Goal: Task Accomplishment & Management: Complete application form

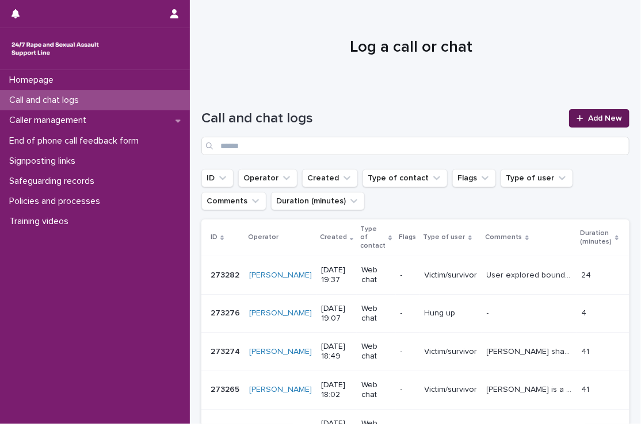
click at [597, 114] on span "Add New" at bounding box center [605, 118] width 34 height 8
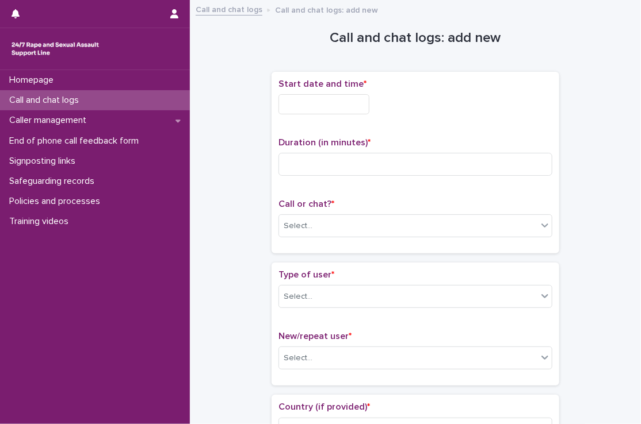
click at [306, 95] on input "text" at bounding box center [323, 104] width 91 height 20
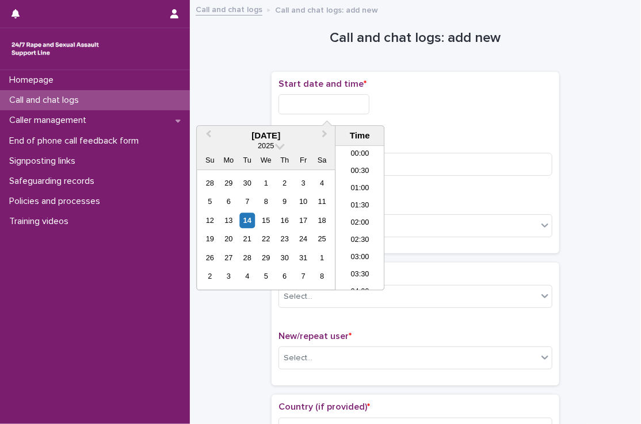
scroll to position [627, 0]
click at [367, 215] on li "20:00" at bounding box center [359, 218] width 49 height 17
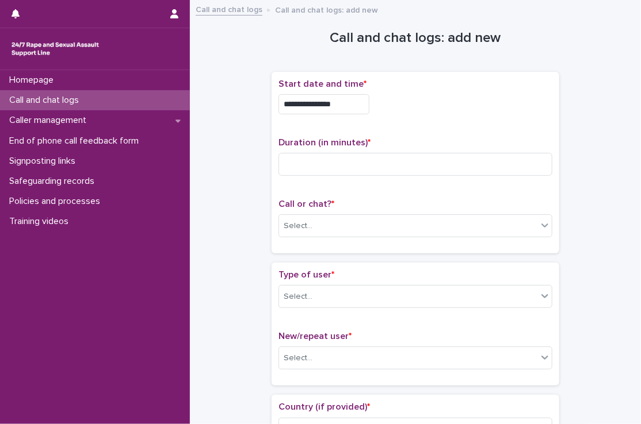
click at [350, 99] on input "**********" at bounding box center [323, 104] width 91 height 20
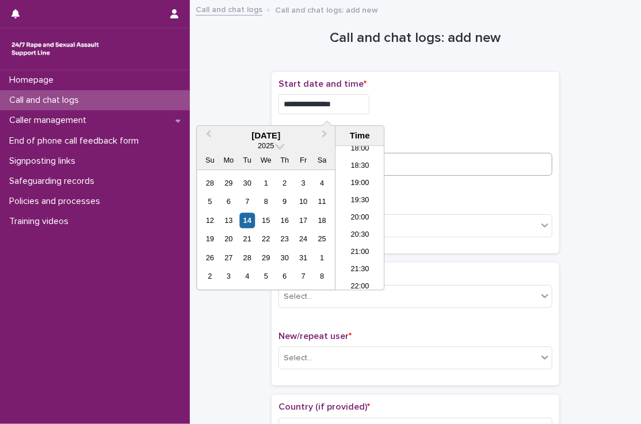
type input "**********"
click at [403, 169] on input at bounding box center [415, 164] width 274 height 23
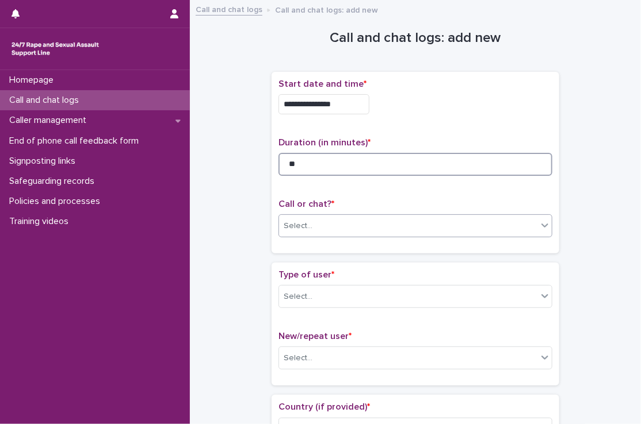
type input "**"
click at [397, 225] on div "Select..." at bounding box center [408, 226] width 258 height 19
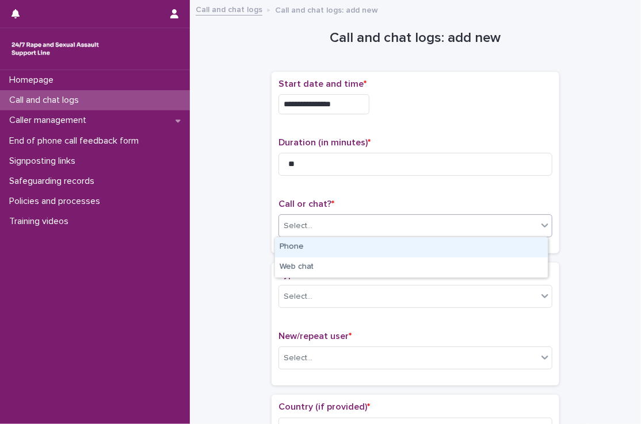
click at [393, 249] on div "Phone" at bounding box center [411, 248] width 273 height 20
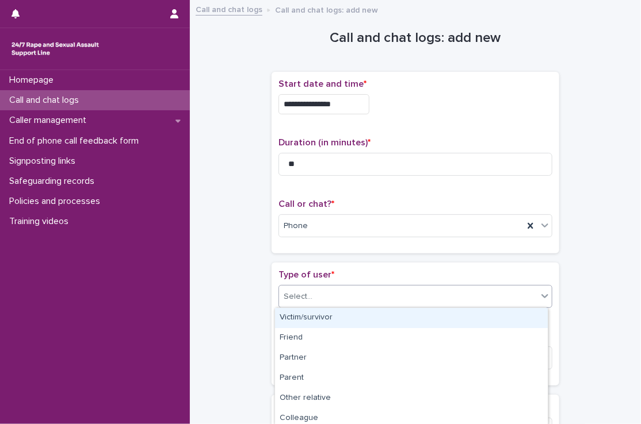
click at [370, 289] on div "Select..." at bounding box center [408, 297] width 258 height 19
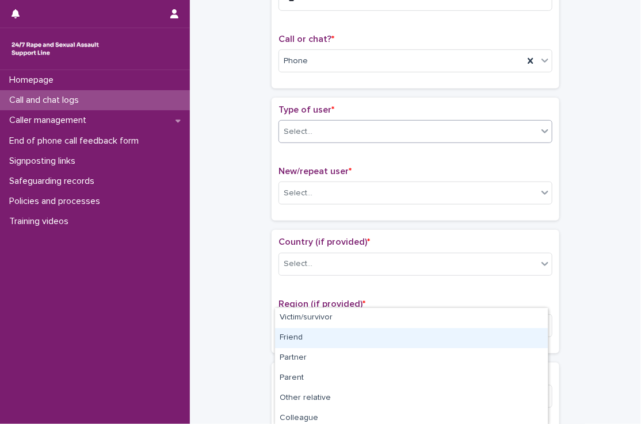
scroll to position [166, 0]
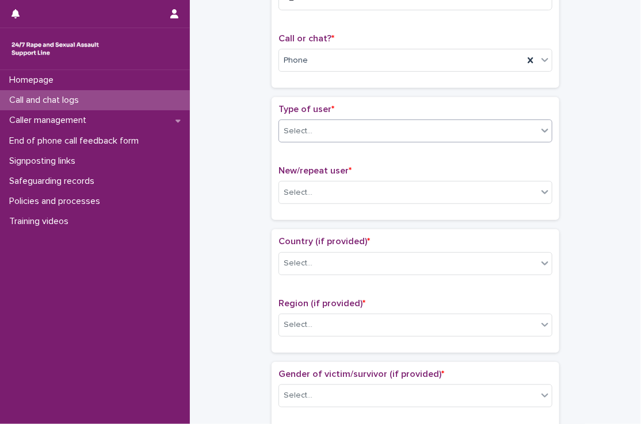
click at [313, 124] on div "Select..." at bounding box center [408, 131] width 258 height 19
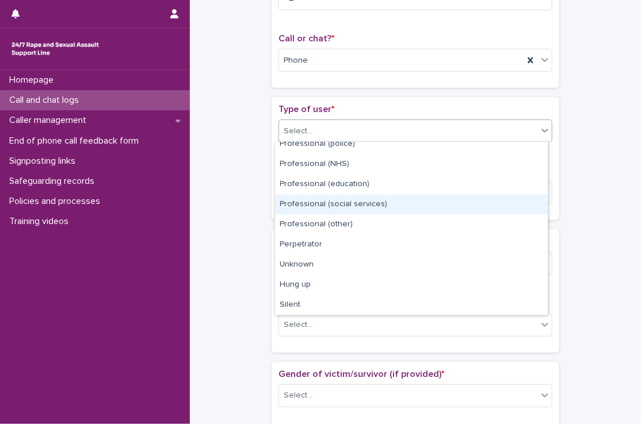
scroll to position [0, 0]
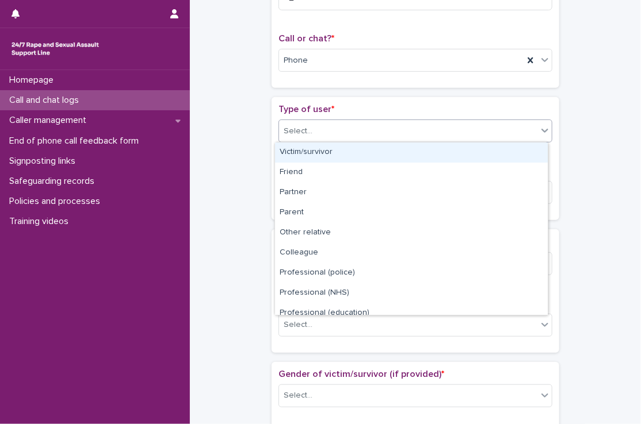
click at [328, 148] on div "Victim/survivor" at bounding box center [411, 153] width 273 height 20
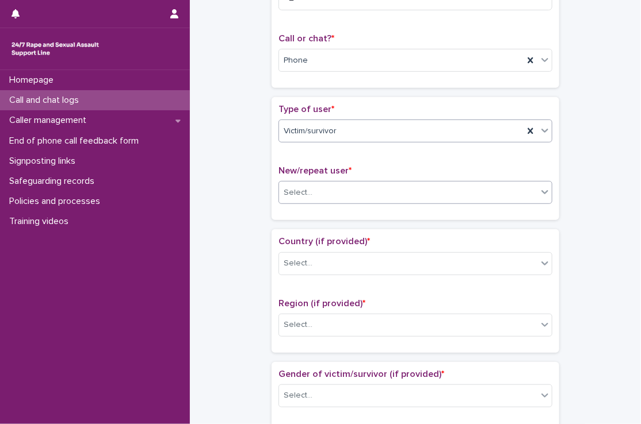
click at [326, 185] on div "Select..." at bounding box center [408, 192] width 258 height 19
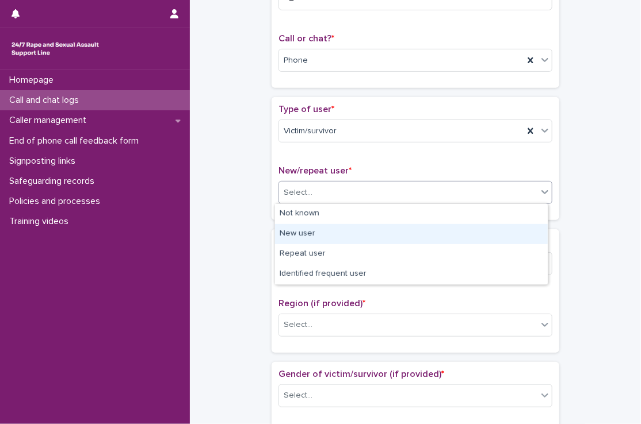
click at [313, 229] on div "New user" at bounding box center [411, 234] width 273 height 20
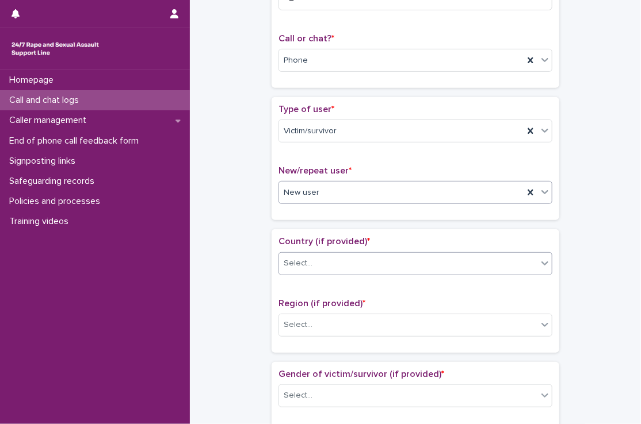
click at [309, 261] on div "Select..." at bounding box center [408, 263] width 258 height 19
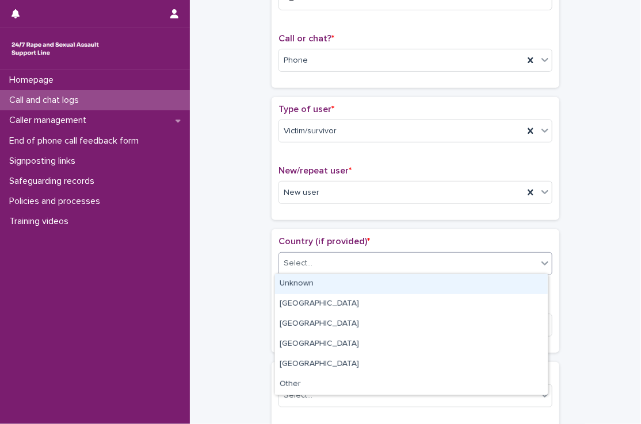
click at [307, 281] on div "Unknown" at bounding box center [411, 284] width 273 height 20
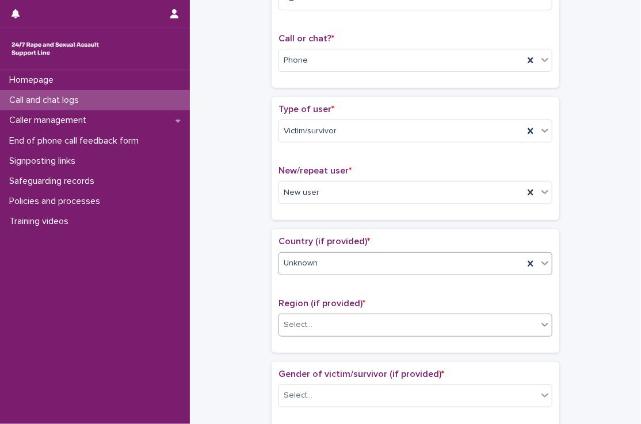
click at [311, 319] on div "Select..." at bounding box center [408, 325] width 258 height 19
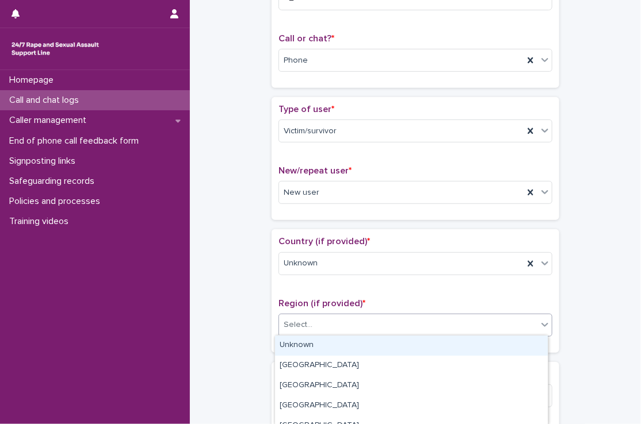
click at [313, 338] on div "Unknown" at bounding box center [411, 346] width 273 height 20
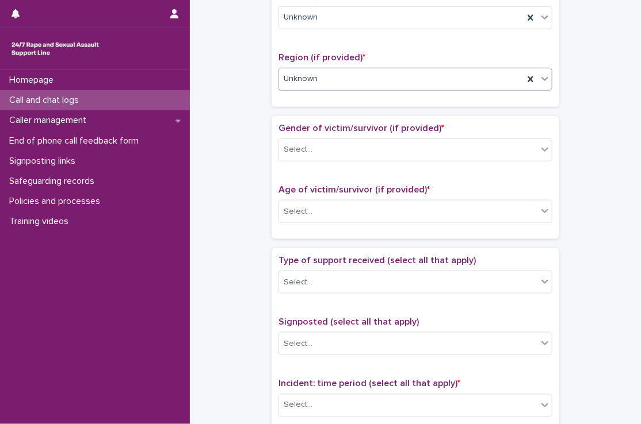
scroll to position [412, 0]
click at [324, 134] on div "Gender of victim/survivor (if provided) * Select..." at bounding box center [415, 147] width 274 height 48
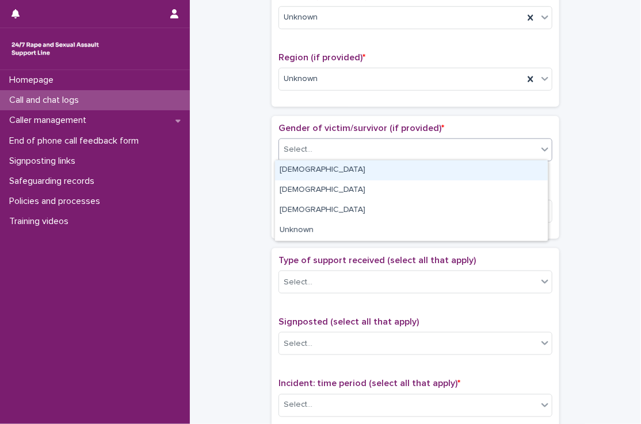
click at [324, 143] on div "Select..." at bounding box center [408, 149] width 258 height 19
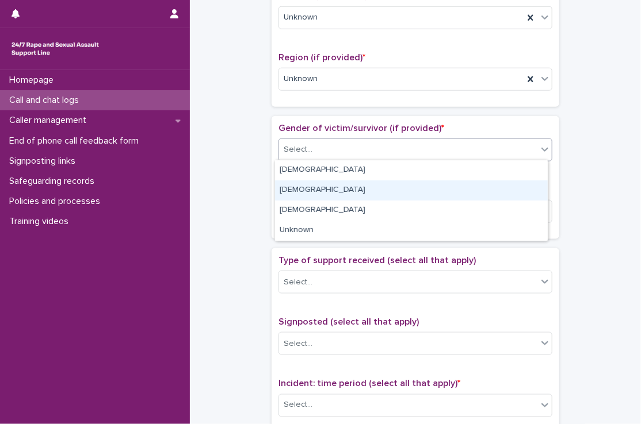
click at [317, 189] on div "[DEMOGRAPHIC_DATA]" at bounding box center [411, 191] width 273 height 20
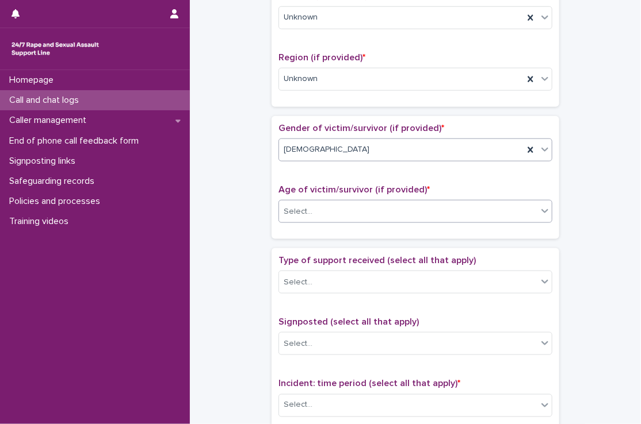
click at [316, 205] on div "Select..." at bounding box center [408, 211] width 258 height 19
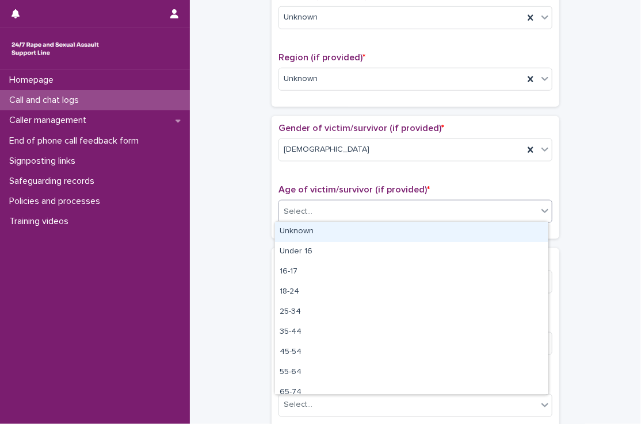
click at [311, 232] on div "Unknown" at bounding box center [411, 232] width 273 height 20
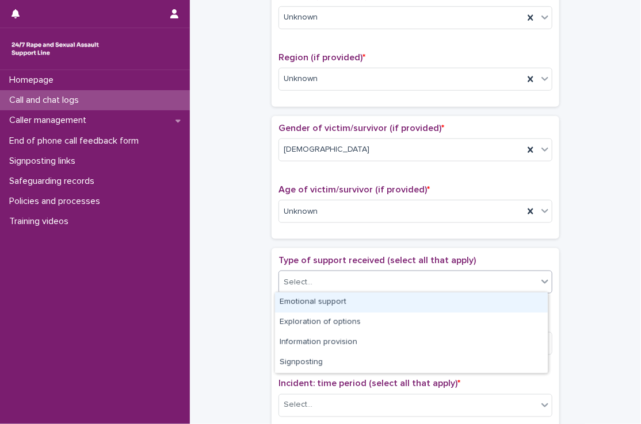
click at [317, 276] on div "Select..." at bounding box center [408, 282] width 258 height 19
click at [316, 294] on div "Emotional support" at bounding box center [411, 303] width 273 height 20
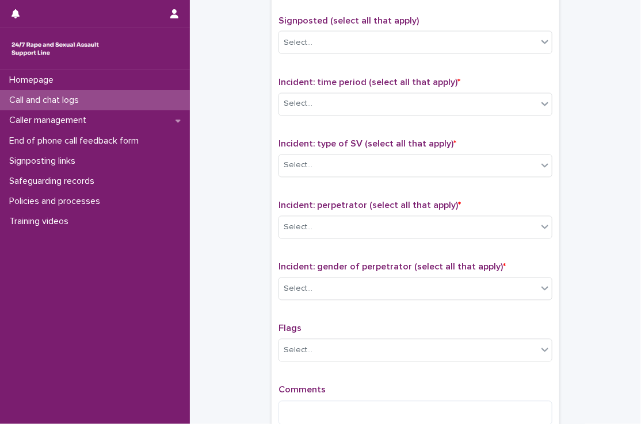
scroll to position [720, 0]
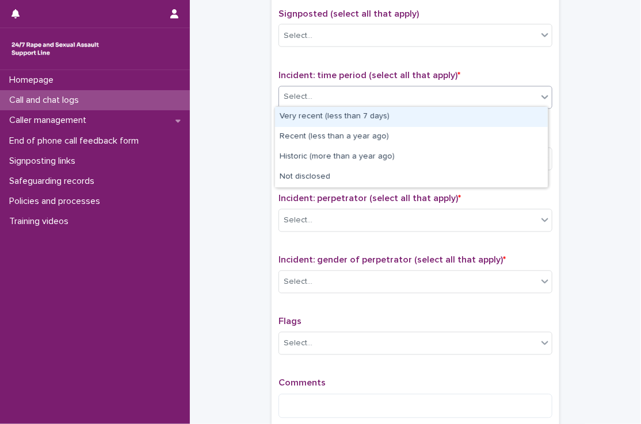
click at [315, 90] on div "Select..." at bounding box center [408, 97] width 258 height 19
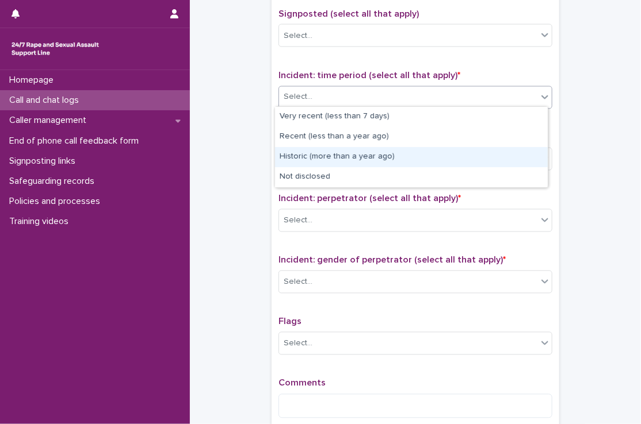
click at [317, 156] on div "Historic (more than a year ago)" at bounding box center [411, 157] width 273 height 20
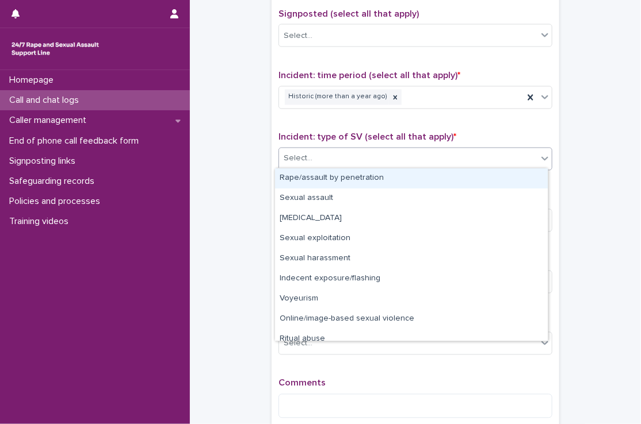
click at [317, 156] on div "Select..." at bounding box center [408, 159] width 258 height 19
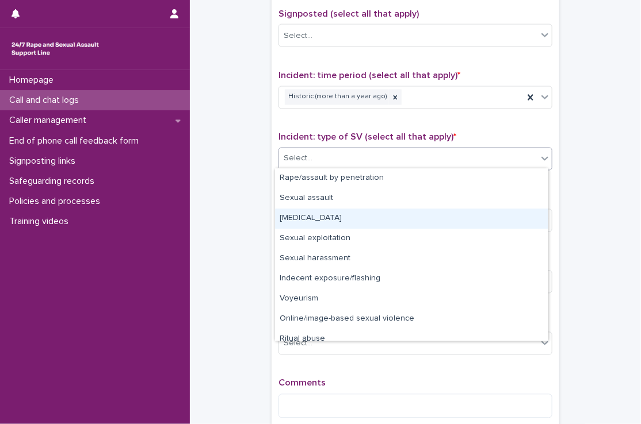
scroll to position [29, 0]
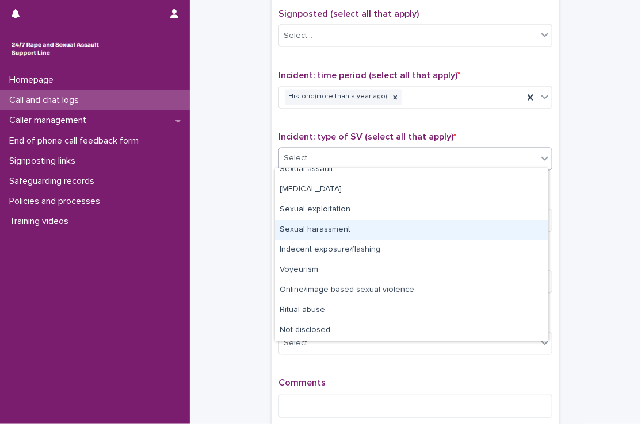
click at [328, 231] on div "Sexual harassment" at bounding box center [411, 230] width 273 height 20
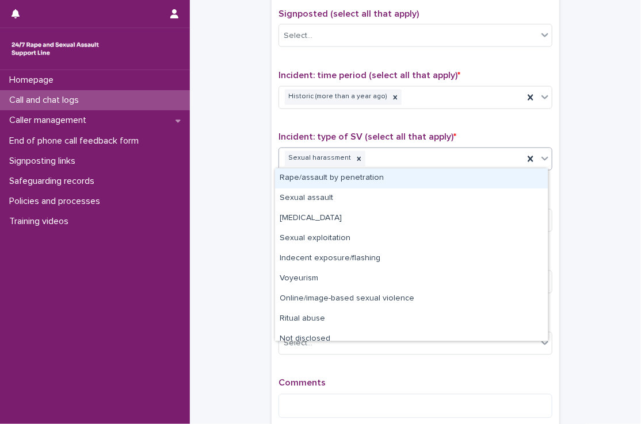
click at [384, 160] on div "Sexual harassment" at bounding box center [401, 159] width 244 height 20
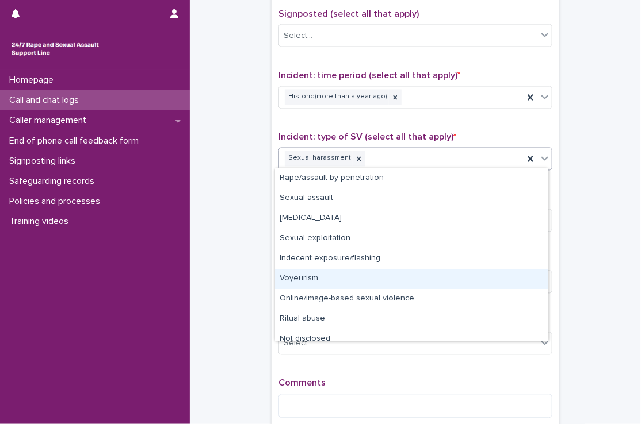
scroll to position [9, 0]
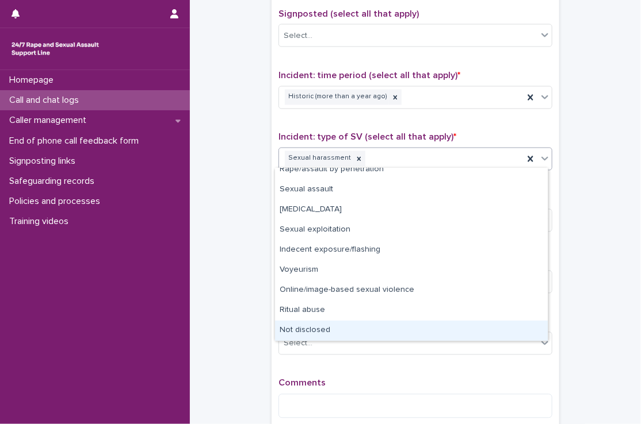
click at [334, 328] on div "Not disclosed" at bounding box center [411, 331] width 273 height 20
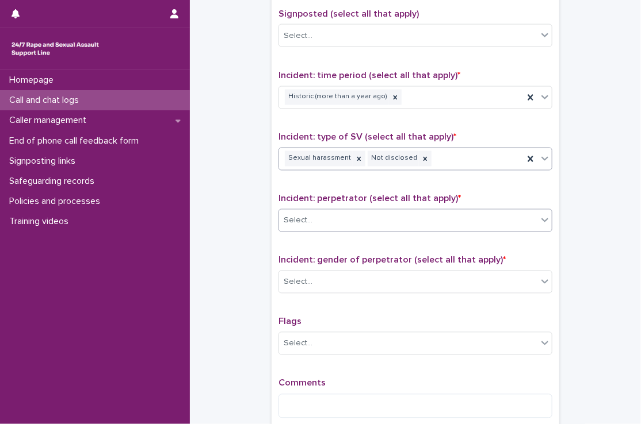
click at [338, 229] on body "**********" at bounding box center [320, 212] width 641 height 424
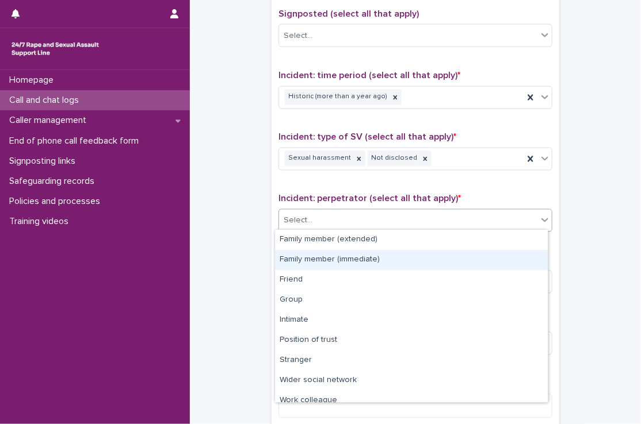
click at [334, 263] on div "Family member (immediate)" at bounding box center [411, 260] width 273 height 20
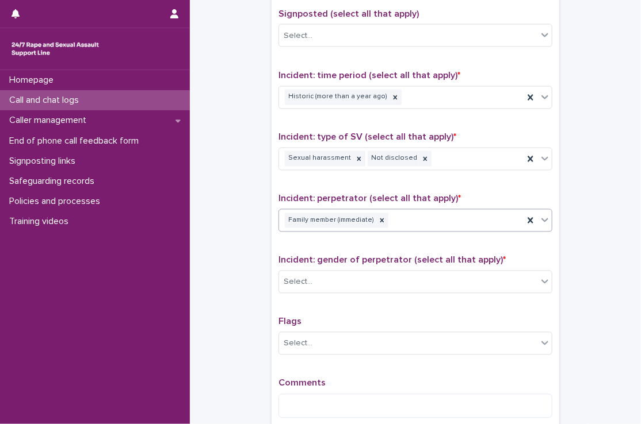
scroll to position [844, 0]
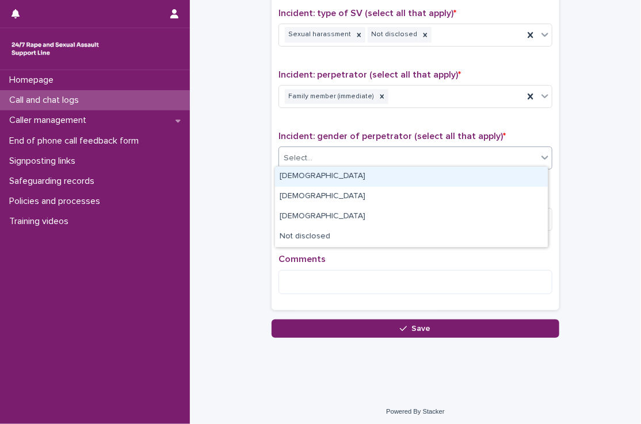
click at [334, 150] on div "Select..." at bounding box center [408, 158] width 258 height 19
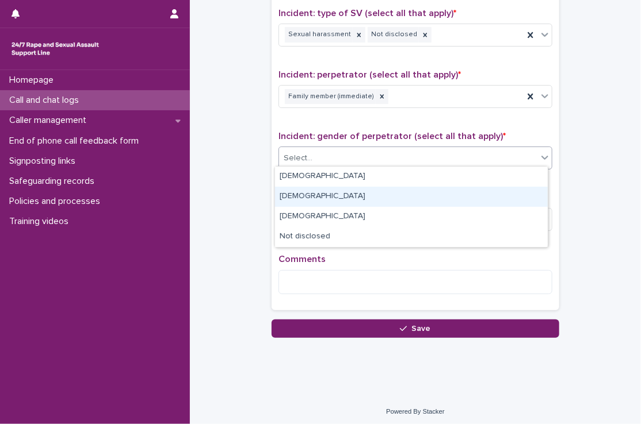
click at [326, 192] on div "[DEMOGRAPHIC_DATA]" at bounding box center [411, 197] width 273 height 20
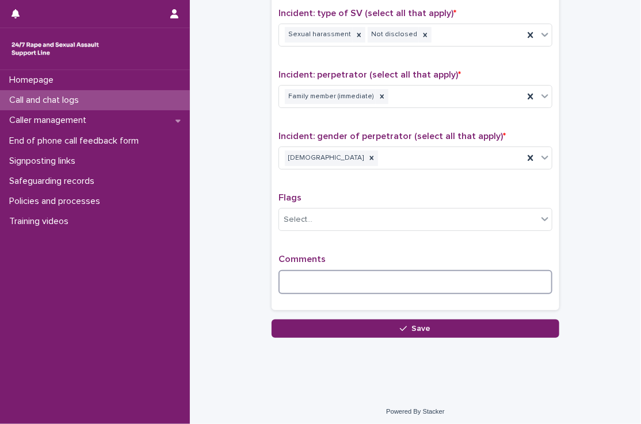
click at [319, 270] on textarea at bounding box center [415, 282] width 274 height 25
click at [271, 239] on div "Type of support received (select all that apply) Emotional support Signposted (…" at bounding box center [415, 63] width 288 height 495
click at [309, 277] on textarea "****" at bounding box center [415, 282] width 274 height 25
click at [384, 278] on textarea "**********" at bounding box center [415, 282] width 274 height 25
click at [312, 277] on textarea "****" at bounding box center [415, 282] width 274 height 25
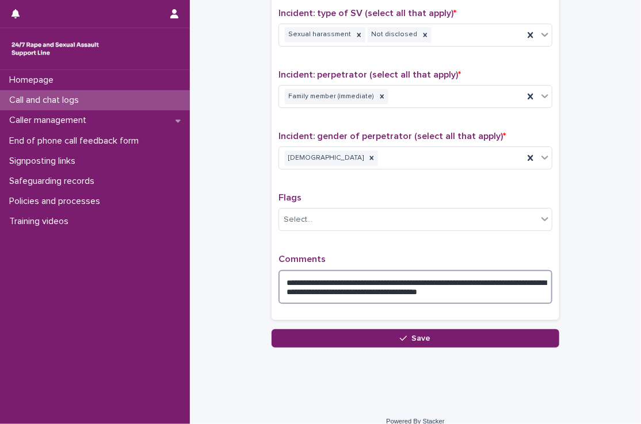
click at [537, 290] on textarea "**********" at bounding box center [415, 287] width 274 height 35
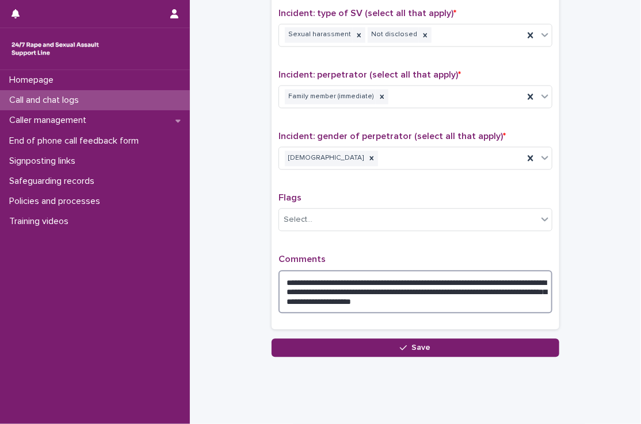
click at [522, 297] on textarea "**********" at bounding box center [415, 292] width 274 height 44
click at [300, 278] on textarea "**********" at bounding box center [415, 292] width 274 height 44
click at [522, 293] on textarea "**********" at bounding box center [415, 292] width 274 height 44
click at [413, 297] on textarea "**********" at bounding box center [415, 292] width 274 height 44
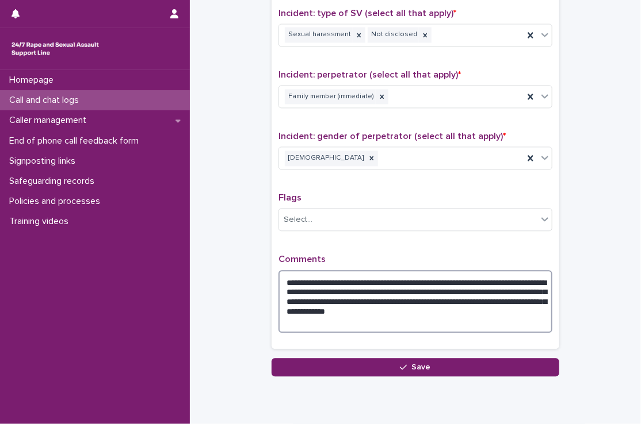
drag, startPoint x: 340, startPoint y: 323, endPoint x: 442, endPoint y: 305, distance: 103.3
click at [442, 305] on textarea "**********" at bounding box center [415, 301] width 274 height 63
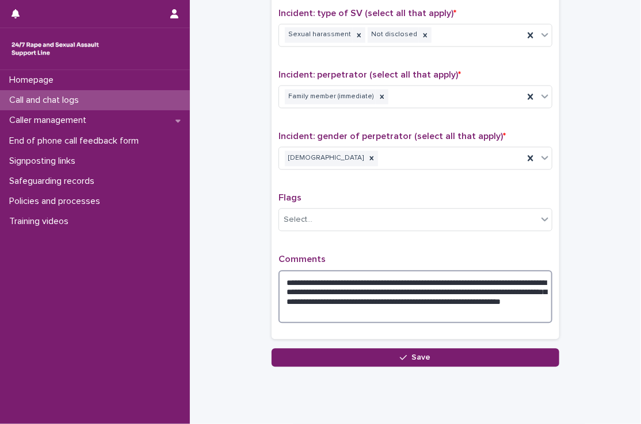
click at [412, 299] on textarea "**********" at bounding box center [415, 296] width 274 height 53
click at [426, 298] on textarea "**********" at bounding box center [415, 296] width 274 height 53
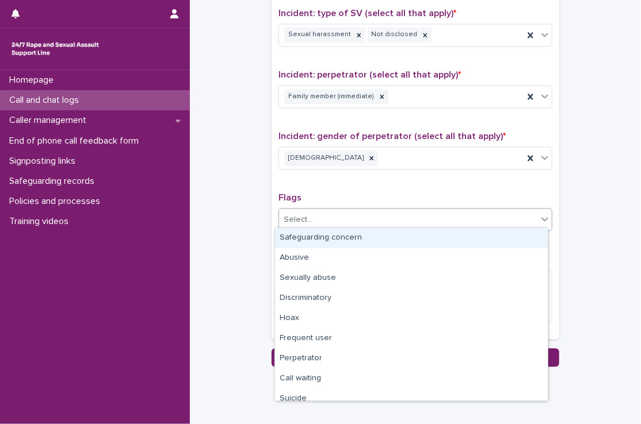
click at [414, 214] on div "Select..." at bounding box center [408, 220] width 258 height 19
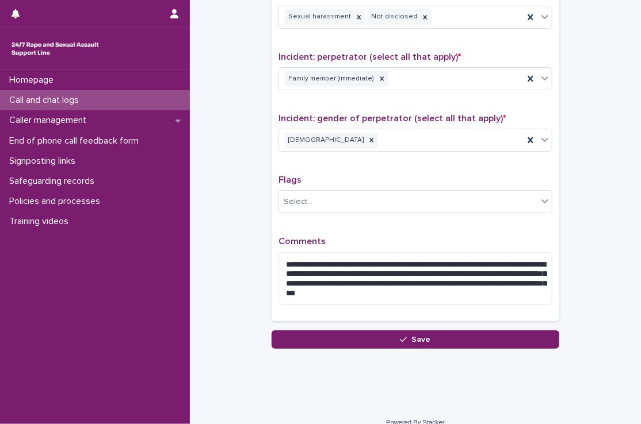
scroll to position [862, 0]
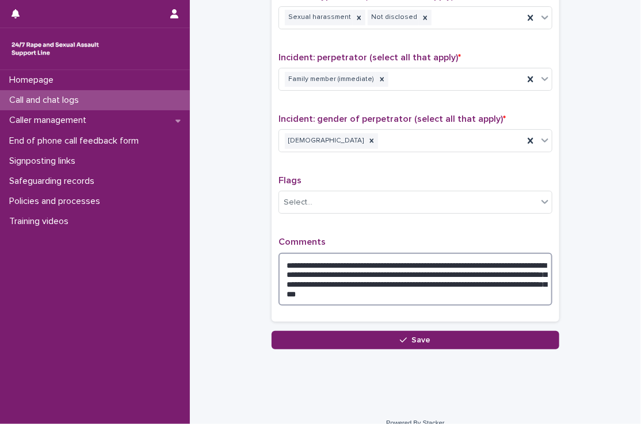
click at [504, 288] on textarea "**********" at bounding box center [415, 279] width 274 height 53
click at [515, 293] on textarea "**********" at bounding box center [415, 279] width 274 height 53
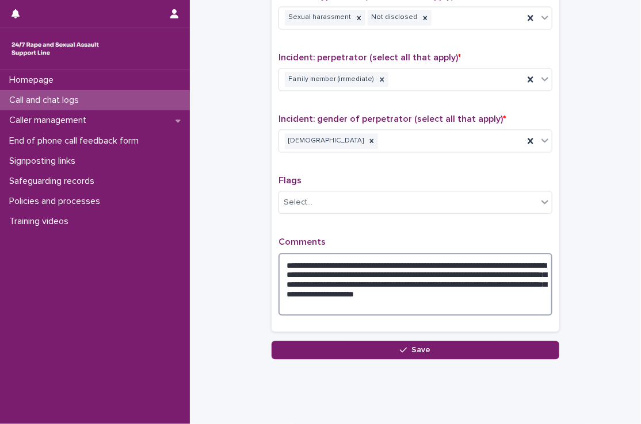
click at [516, 291] on textarea "**********" at bounding box center [415, 284] width 274 height 63
click at [529, 293] on textarea "**********" at bounding box center [415, 284] width 274 height 63
click at [469, 301] on textarea "**********" at bounding box center [415, 284] width 274 height 63
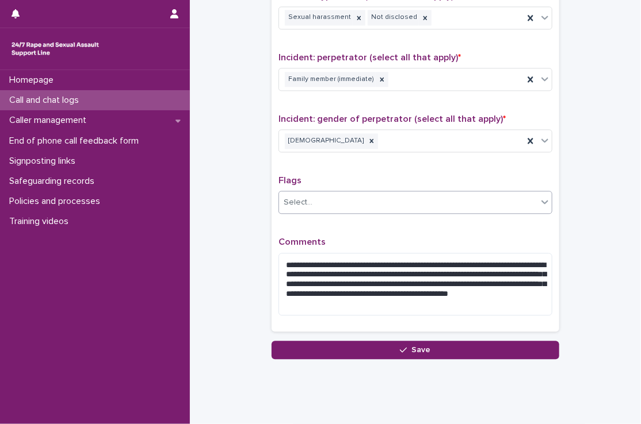
drag, startPoint x: 368, startPoint y: 349, endPoint x: 409, endPoint y: 191, distance: 162.8
click at [409, 193] on div "Select..." at bounding box center [408, 202] width 258 height 19
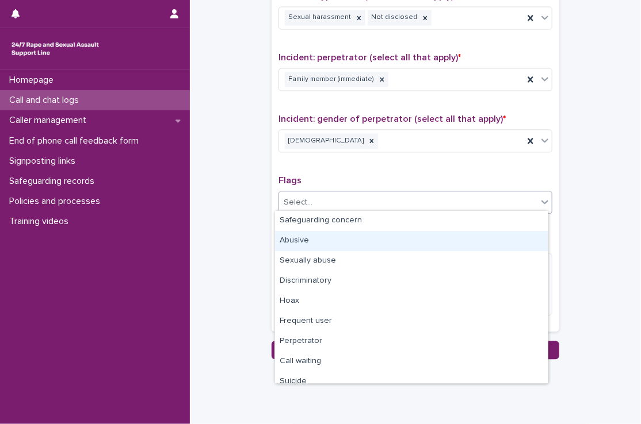
click at [356, 247] on div "Abusive" at bounding box center [411, 241] width 273 height 20
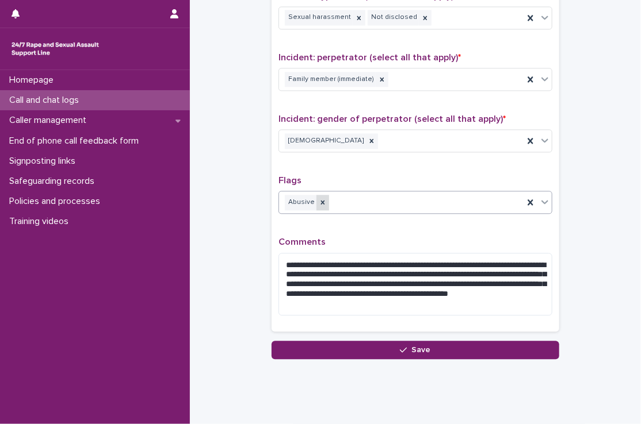
click at [321, 201] on icon at bounding box center [323, 203] width 4 height 4
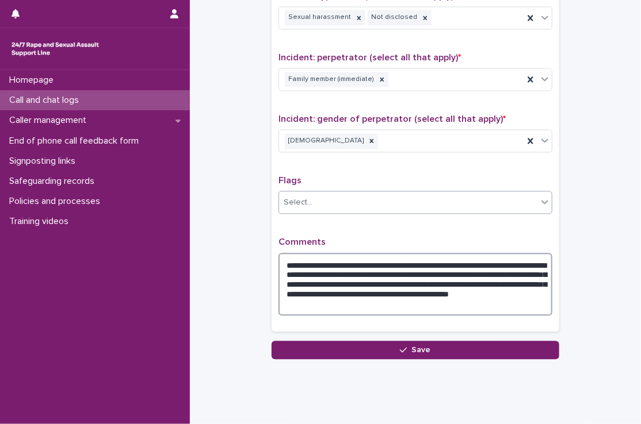
click at [462, 304] on textarea "**********" at bounding box center [415, 284] width 274 height 63
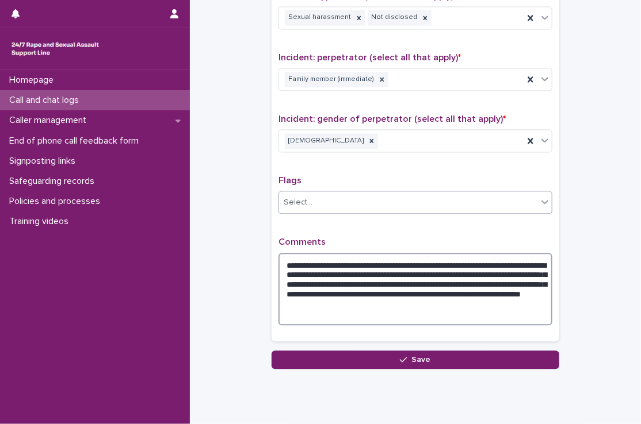
click at [466, 302] on textarea "**********" at bounding box center [415, 289] width 274 height 73
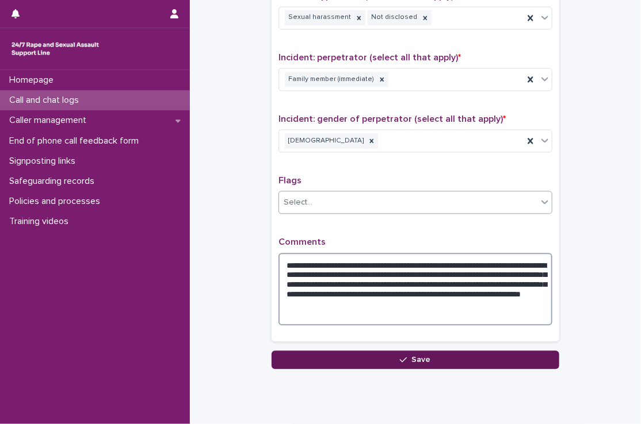
type textarea "**********"
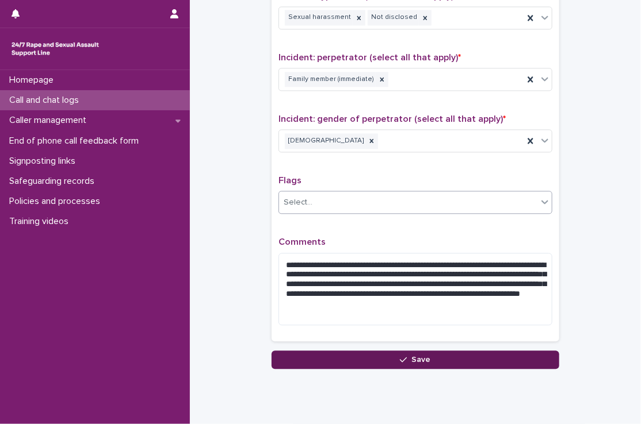
click at [423, 357] on span "Save" at bounding box center [421, 360] width 19 height 8
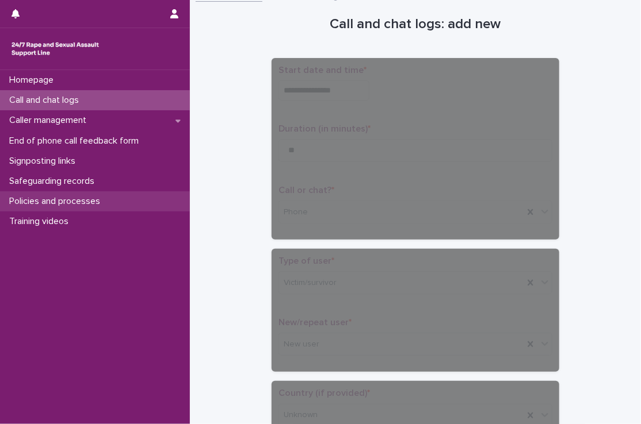
scroll to position [0, 0]
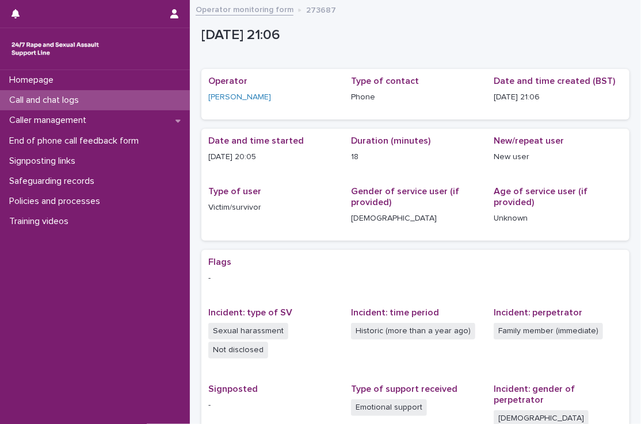
click at [173, 98] on div "Call and chat logs" at bounding box center [95, 100] width 190 height 20
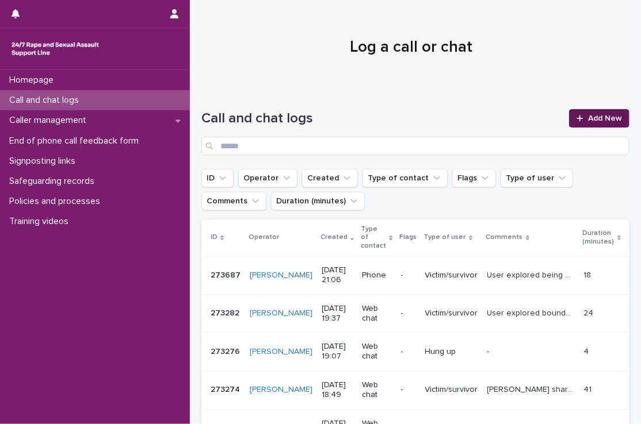
click at [577, 123] on link "Add New" at bounding box center [599, 118] width 60 height 18
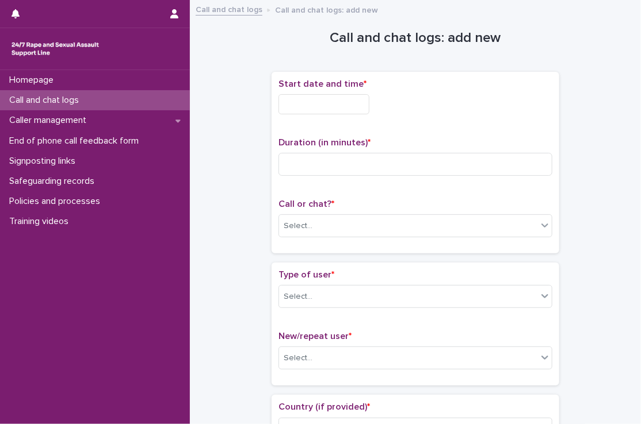
click at [327, 104] on input "text" at bounding box center [323, 104] width 91 height 20
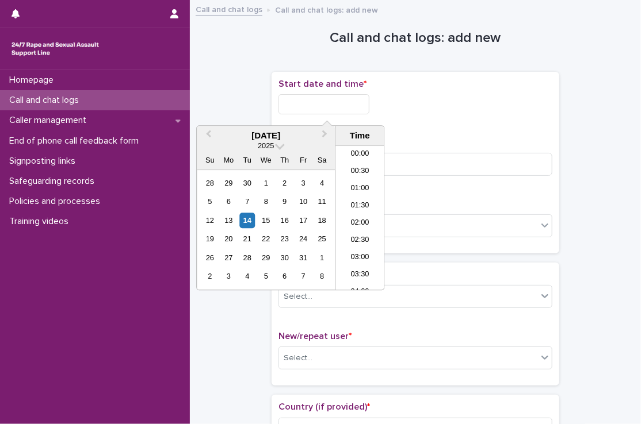
scroll to position [661, 0]
click at [373, 215] on li "21:00" at bounding box center [359, 218] width 49 height 17
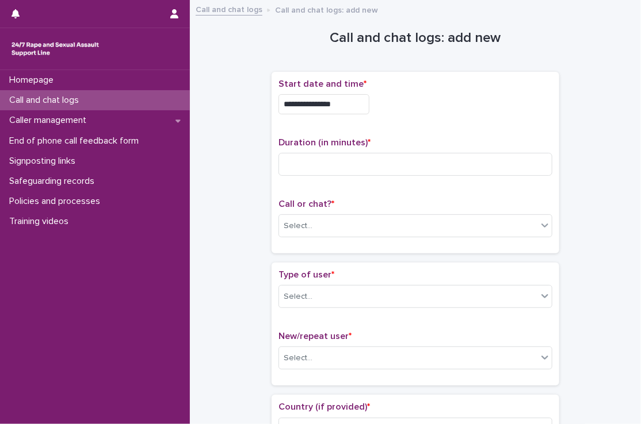
click at [343, 105] on input "**********" at bounding box center [323, 104] width 91 height 20
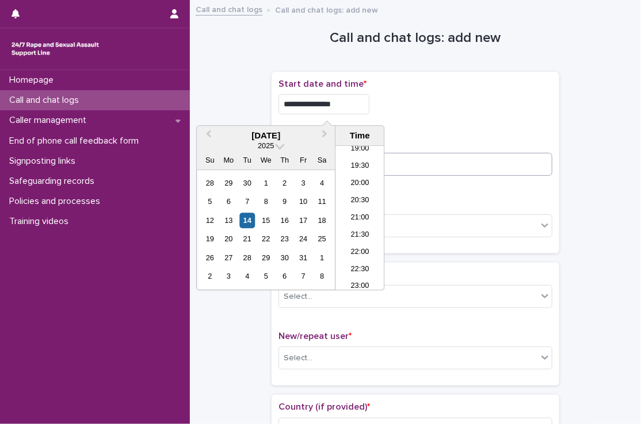
type input "**********"
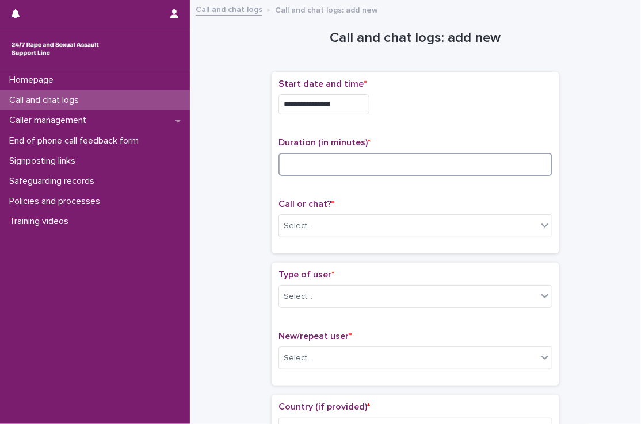
click at [433, 159] on input at bounding box center [415, 164] width 274 height 23
type input "*"
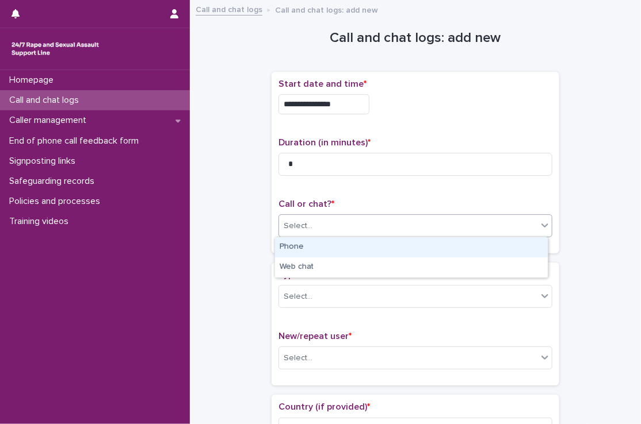
click at [380, 224] on div "Select..." at bounding box center [408, 226] width 258 height 19
click at [345, 246] on div "Phone" at bounding box center [411, 248] width 273 height 20
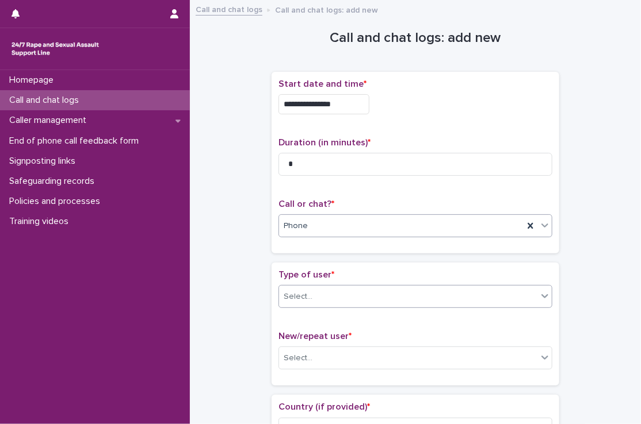
click at [330, 293] on div "Select..." at bounding box center [408, 297] width 258 height 19
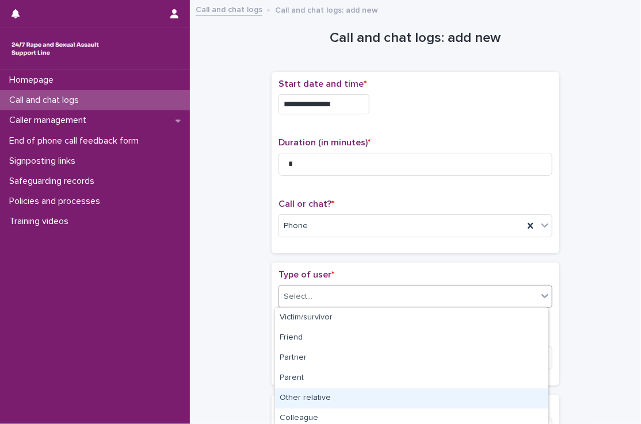
scroll to position [184, 0]
click at [295, 394] on div "Hung up" at bounding box center [411, 396] width 273 height 20
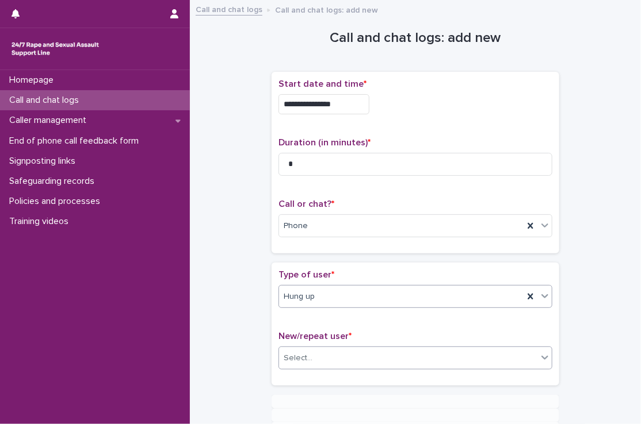
click at [313, 354] on input "text" at bounding box center [313, 359] width 1 height 10
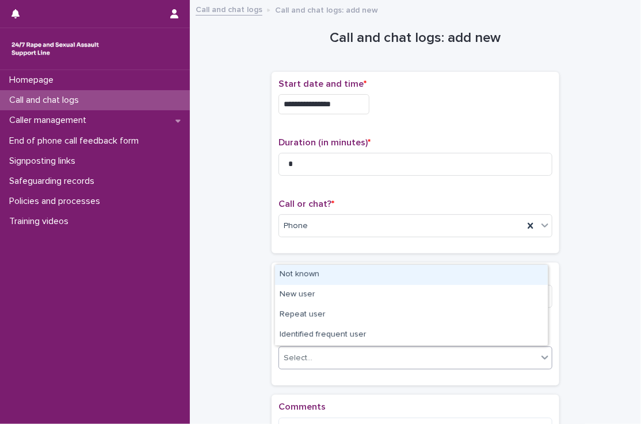
click at [307, 274] on div "Not known" at bounding box center [411, 275] width 273 height 20
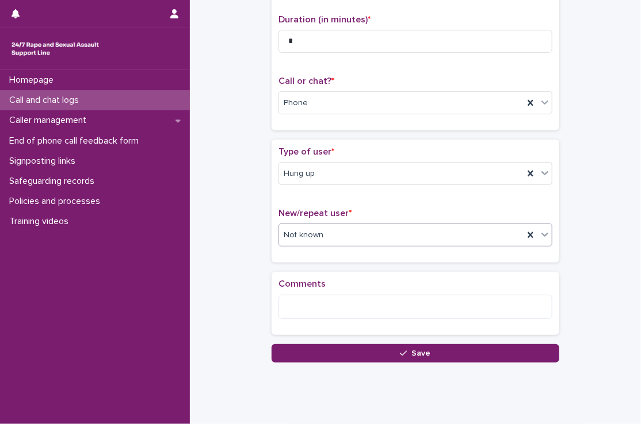
scroll to position [131, 0]
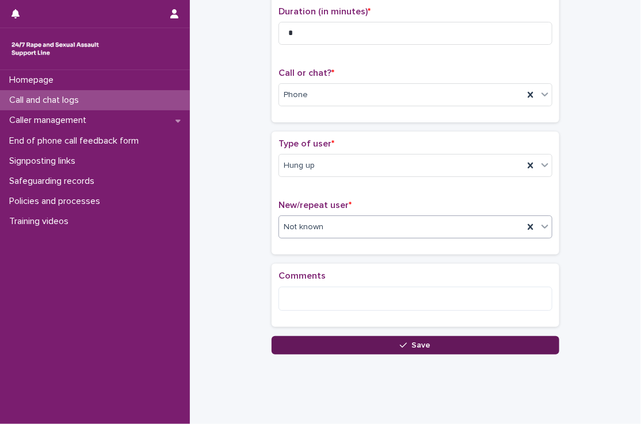
click at [375, 350] on button "Save" at bounding box center [415, 345] width 288 height 18
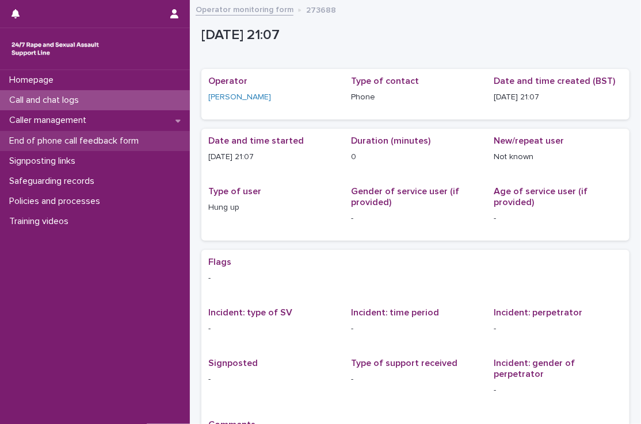
click at [169, 143] on div "End of phone call feedback form" at bounding box center [95, 141] width 190 height 20
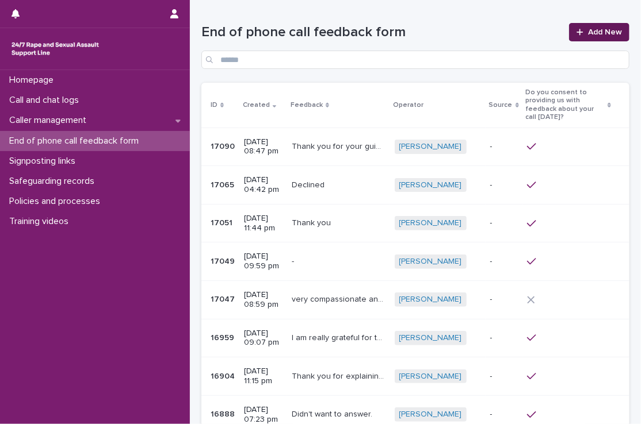
click at [589, 28] on span "Add New" at bounding box center [605, 32] width 34 height 8
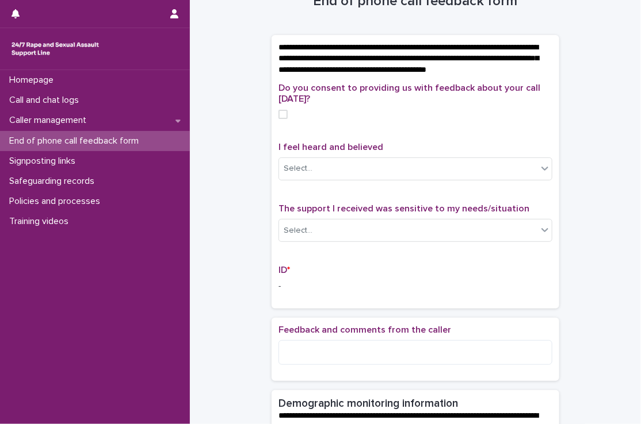
scroll to position [36, 0]
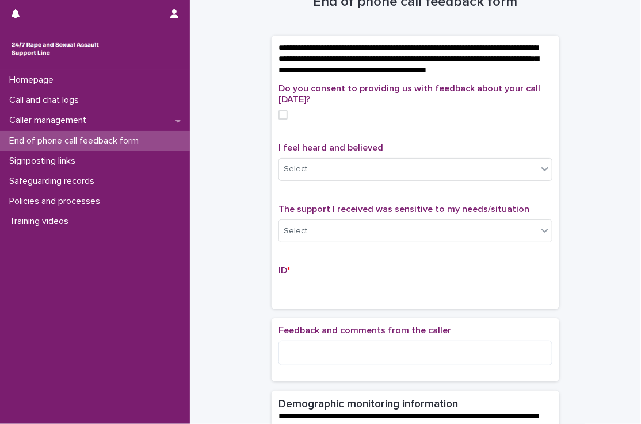
click at [279, 120] on span at bounding box center [282, 114] width 9 height 9
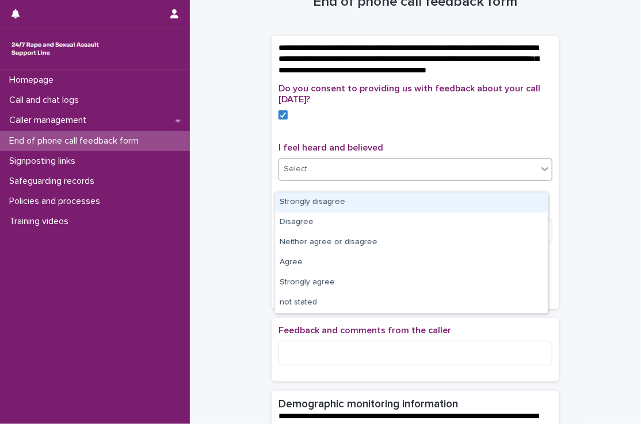
click at [299, 175] on div "Select..." at bounding box center [298, 169] width 29 height 12
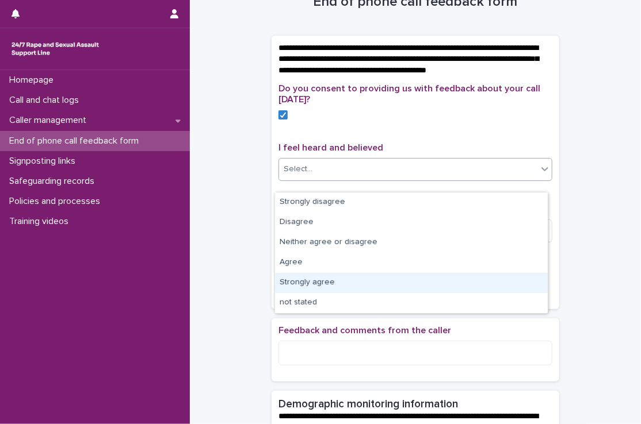
click at [322, 277] on div "Strongly agree" at bounding box center [411, 283] width 273 height 20
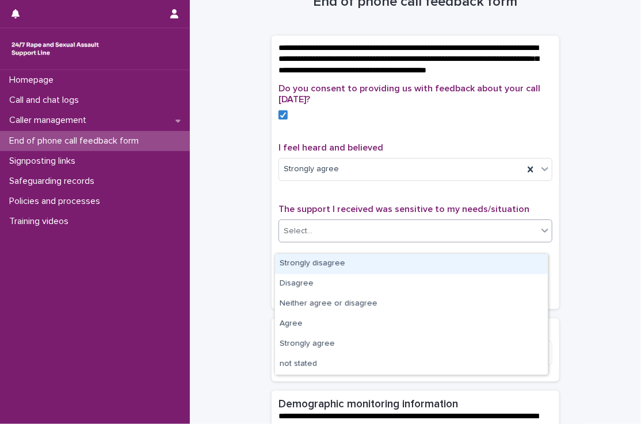
click at [322, 235] on div "Select..." at bounding box center [408, 231] width 258 height 19
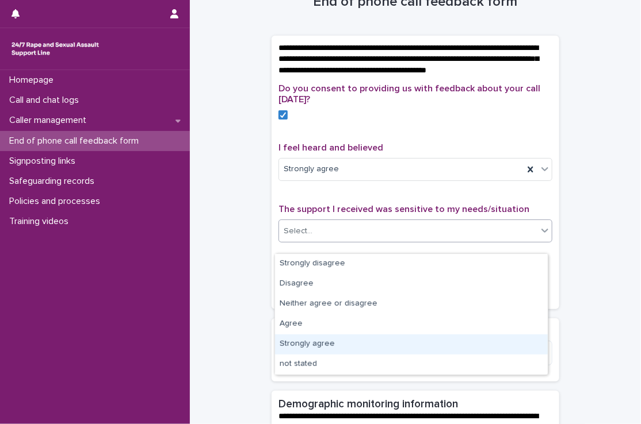
click at [334, 344] on div "Strongly agree" at bounding box center [411, 345] width 273 height 20
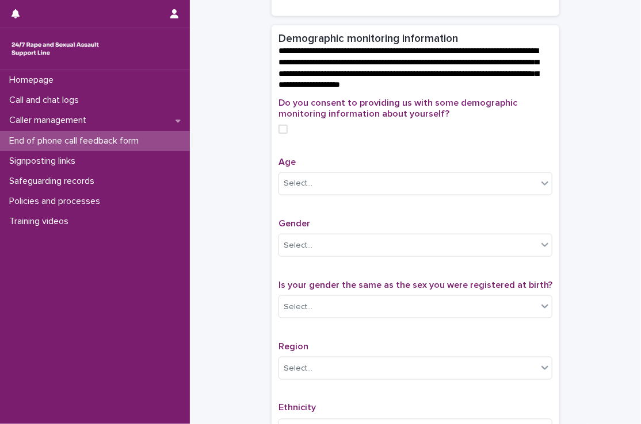
scroll to position [423, 0]
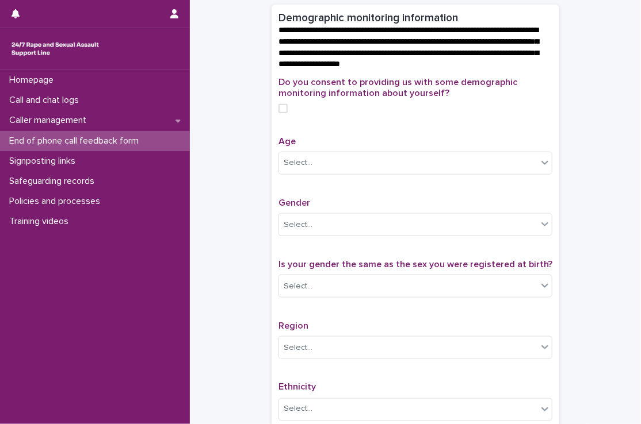
click at [281, 113] on span at bounding box center [282, 108] width 9 height 9
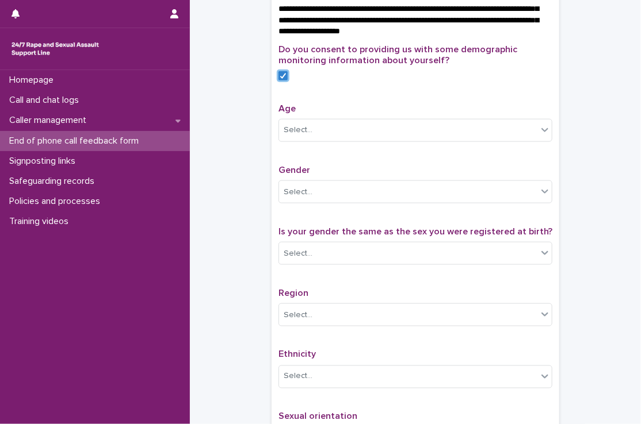
scroll to position [457, 0]
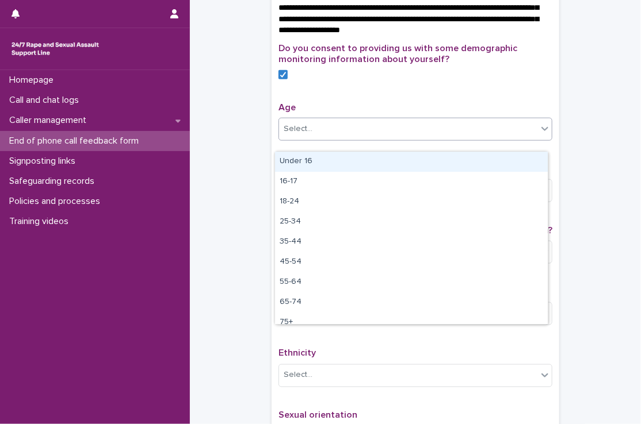
click at [365, 139] on div "Select..." at bounding box center [408, 129] width 258 height 19
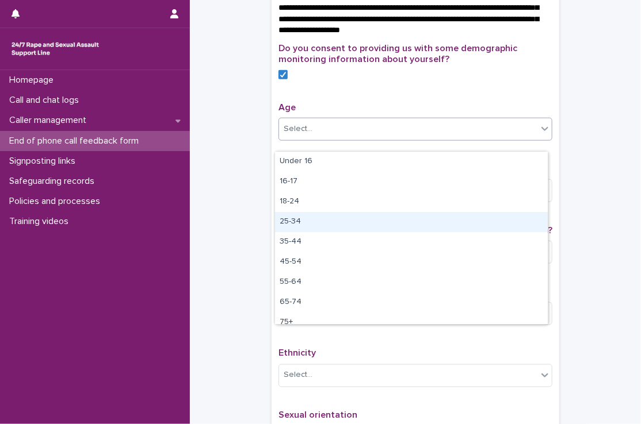
click at [350, 224] on div "25-34" at bounding box center [411, 222] width 273 height 20
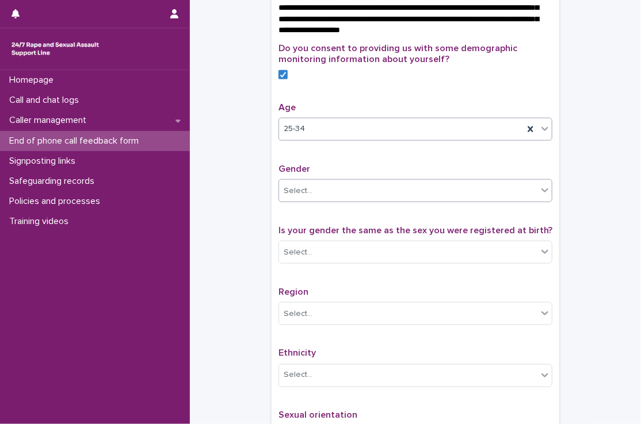
click at [343, 198] on div "Select..." at bounding box center [408, 191] width 258 height 19
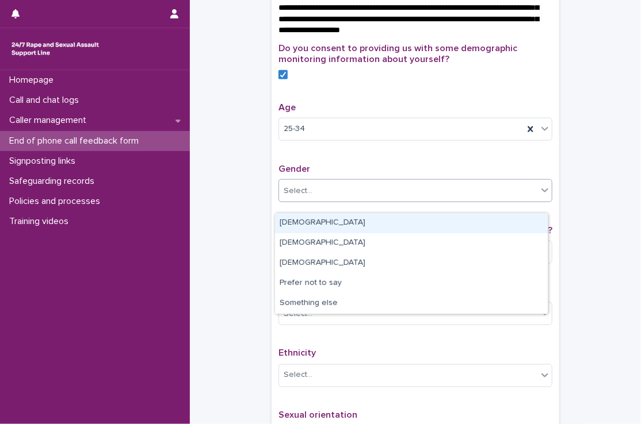
click at [337, 221] on div "[DEMOGRAPHIC_DATA]" at bounding box center [411, 223] width 273 height 20
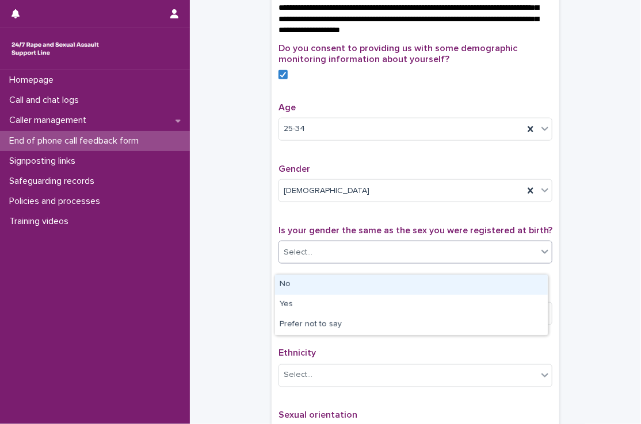
click at [337, 262] on div "Select..." at bounding box center [408, 252] width 258 height 19
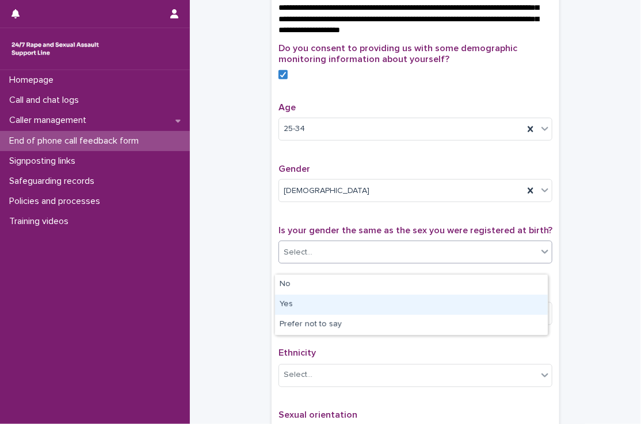
click at [328, 305] on div "Yes" at bounding box center [411, 305] width 273 height 20
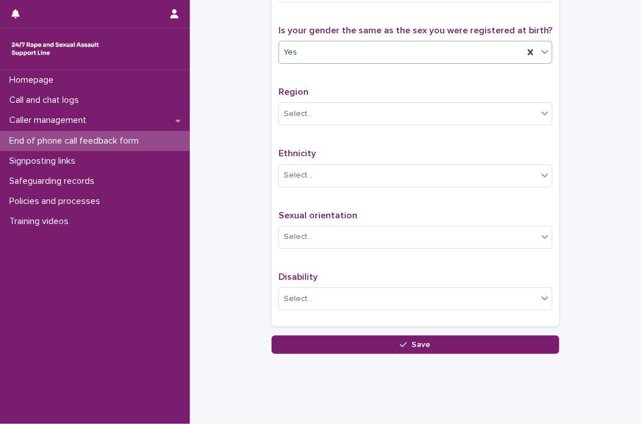
scroll to position [660, 0]
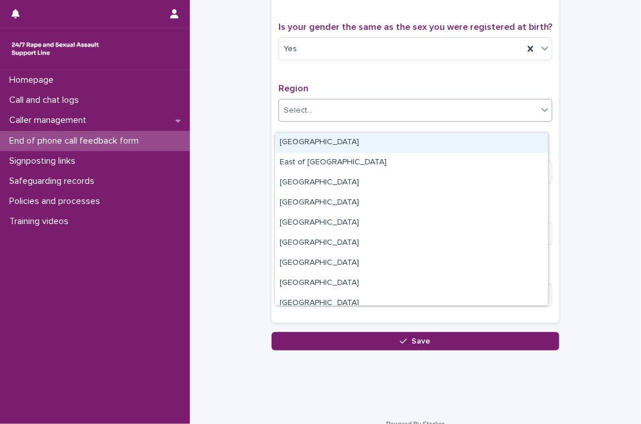
click at [336, 120] on div "Select..." at bounding box center [408, 110] width 258 height 19
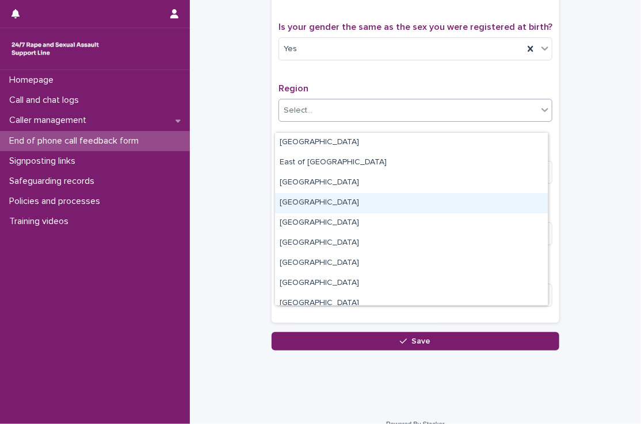
click at [317, 212] on div "[GEOGRAPHIC_DATA]" at bounding box center [411, 203] width 273 height 20
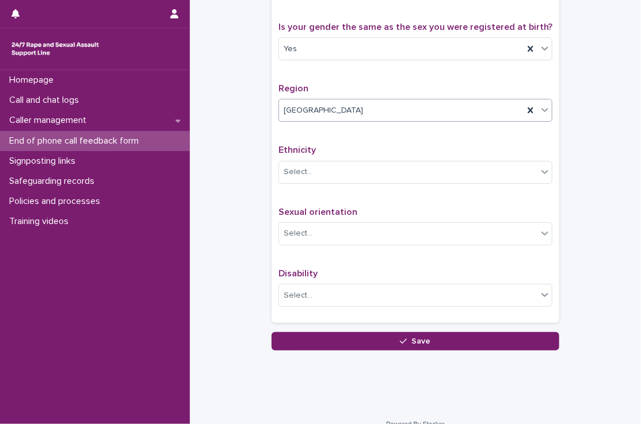
scroll to position [686, 0]
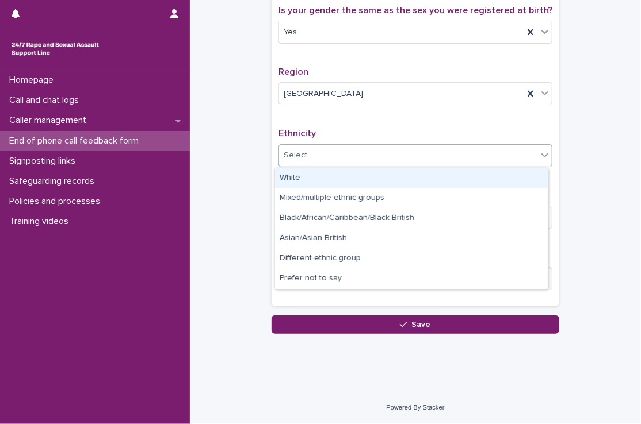
click at [324, 157] on div "Select..." at bounding box center [408, 155] width 258 height 19
click at [324, 178] on div "White" at bounding box center [411, 179] width 273 height 20
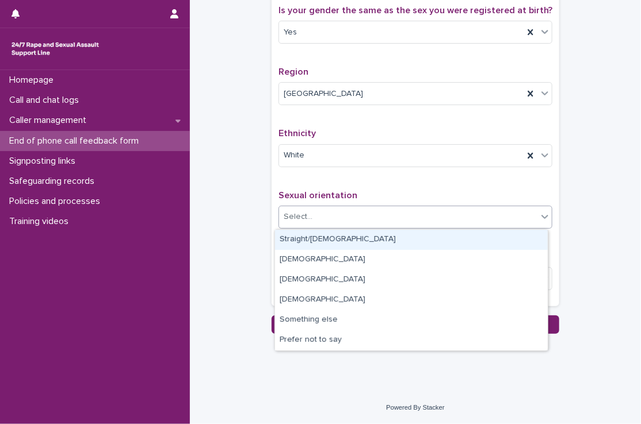
click at [320, 219] on div "Select..." at bounding box center [408, 217] width 258 height 19
click at [301, 240] on div "Straight/heterosexual" at bounding box center [411, 240] width 273 height 20
click at [328, 223] on span "Straight/heterosexual" at bounding box center [342, 217] width 116 height 12
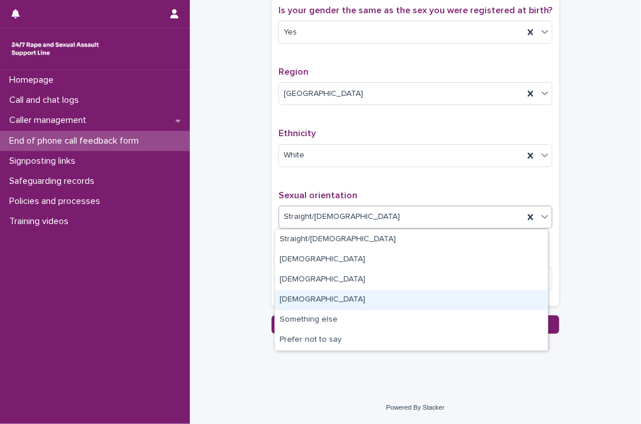
click at [323, 301] on div "Bisexual" at bounding box center [411, 300] width 273 height 20
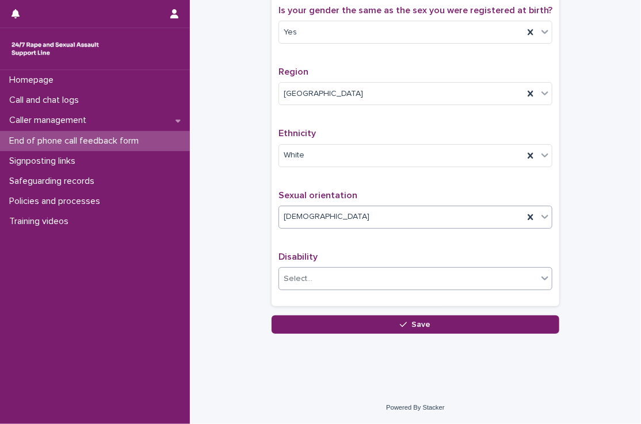
click at [313, 285] on div "Select..." at bounding box center [408, 279] width 258 height 19
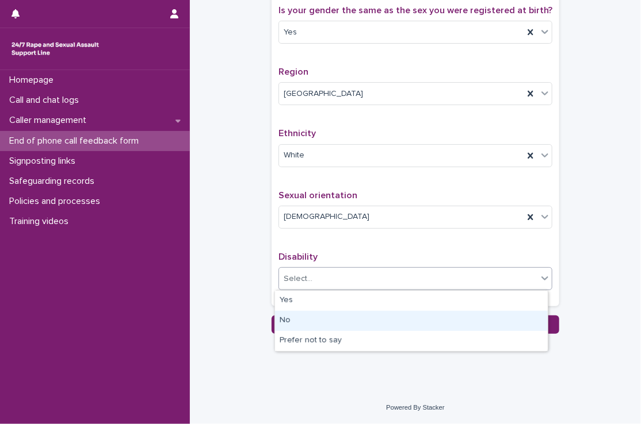
click at [308, 325] on div "No" at bounding box center [411, 321] width 273 height 20
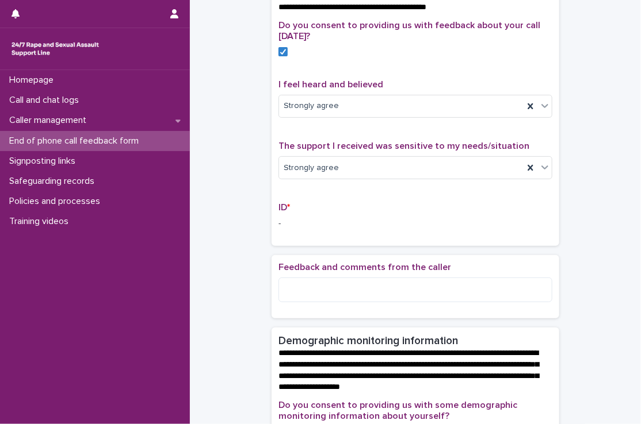
scroll to position [101, 0]
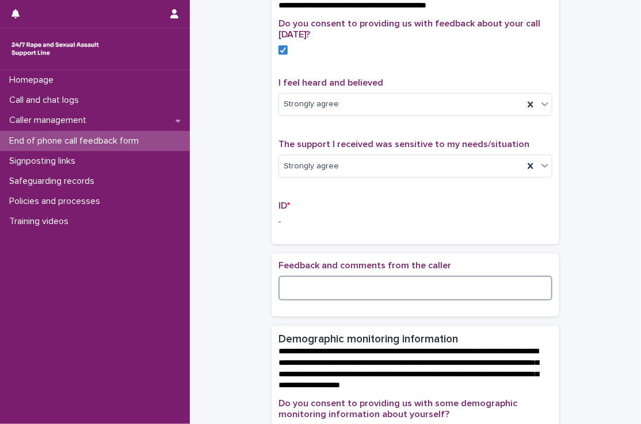
click at [305, 293] on textarea at bounding box center [415, 288] width 274 height 25
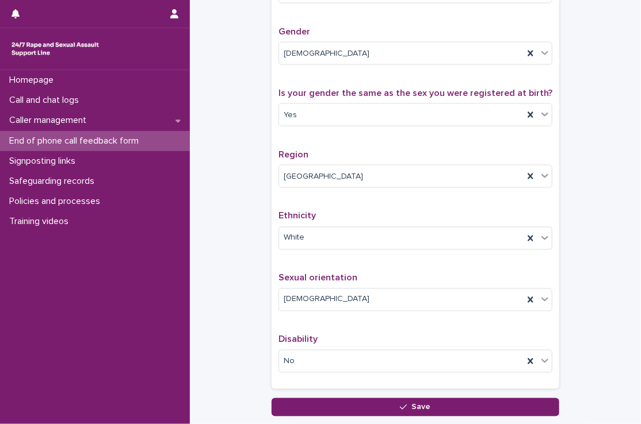
scroll to position [686, 0]
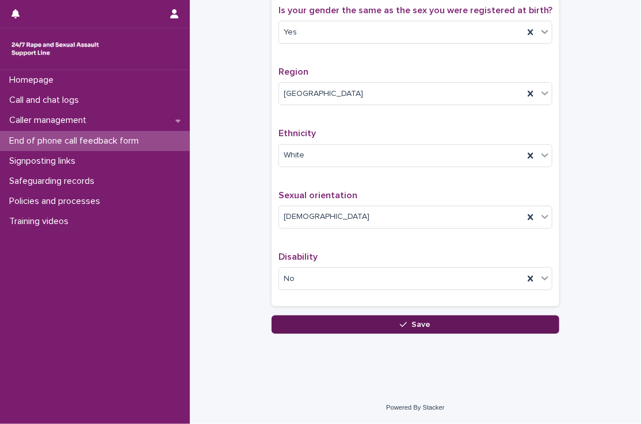
click at [308, 325] on button "Save" at bounding box center [415, 325] width 288 height 18
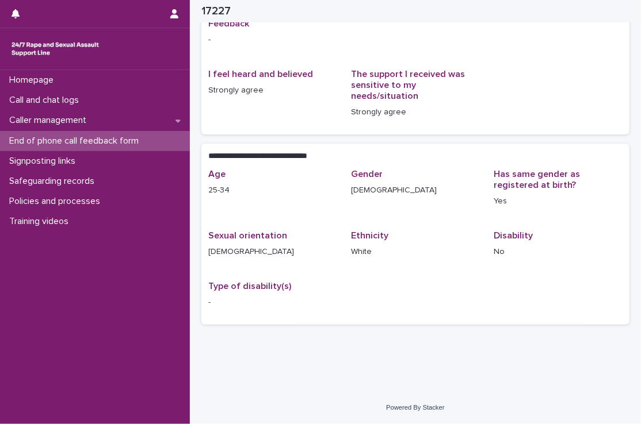
scroll to position [117, 0]
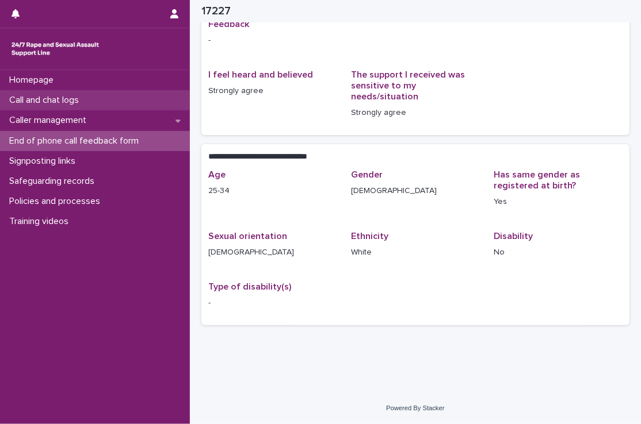
click at [87, 104] on p "Call and chat logs" at bounding box center [46, 100] width 83 height 11
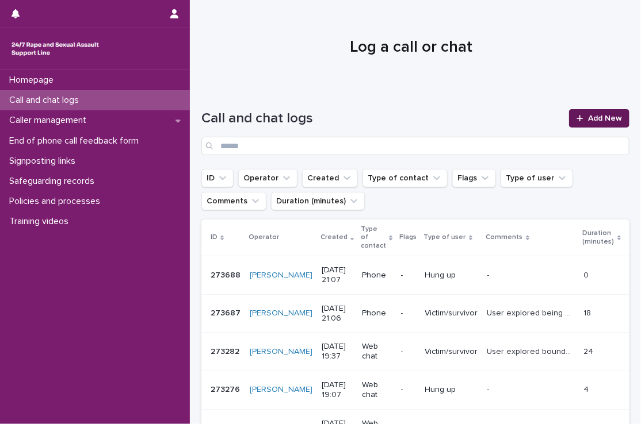
click at [588, 119] on span "Add New" at bounding box center [605, 118] width 34 height 8
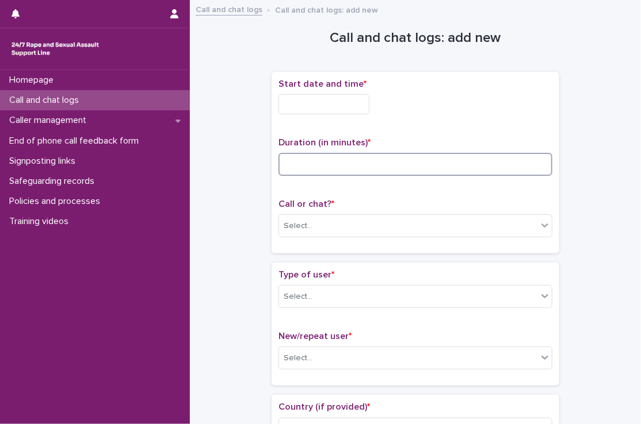
click at [412, 164] on input at bounding box center [415, 164] width 274 height 23
type input "**"
click at [364, 83] on span "*" at bounding box center [365, 83] width 3 height 9
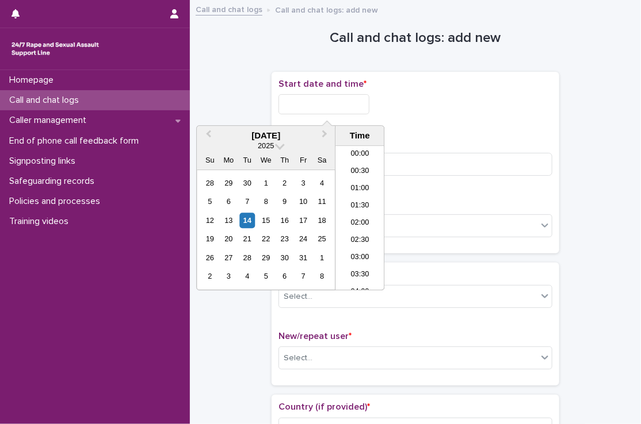
click at [355, 100] on input "text" at bounding box center [323, 104] width 91 height 20
click at [361, 205] on li "21:00" at bounding box center [359, 201] width 49 height 17
click at [355, 95] on input "**********" at bounding box center [323, 104] width 91 height 20
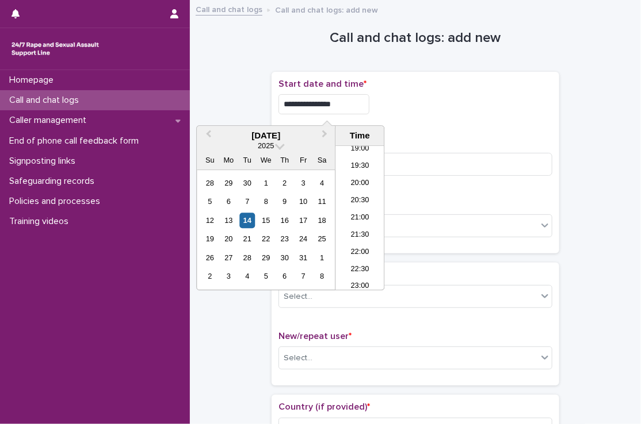
type input "**********"
click at [412, 125] on div "**********" at bounding box center [415, 163] width 274 height 168
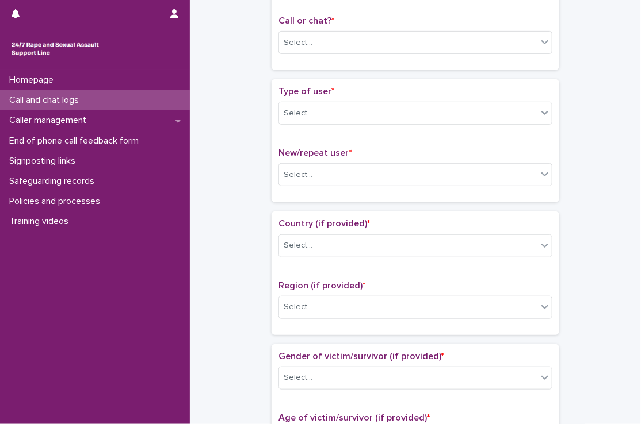
scroll to position [179, 0]
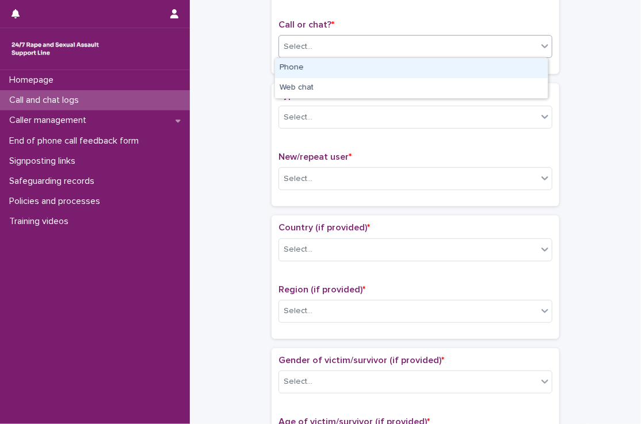
click at [326, 40] on div "Select..." at bounding box center [408, 46] width 258 height 19
click at [319, 59] on div "Phone" at bounding box center [411, 68] width 273 height 20
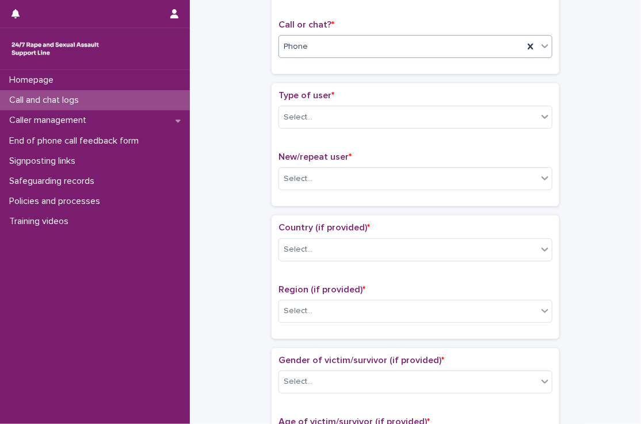
click at [326, 130] on div "Type of user * Select..." at bounding box center [415, 114] width 274 height 48
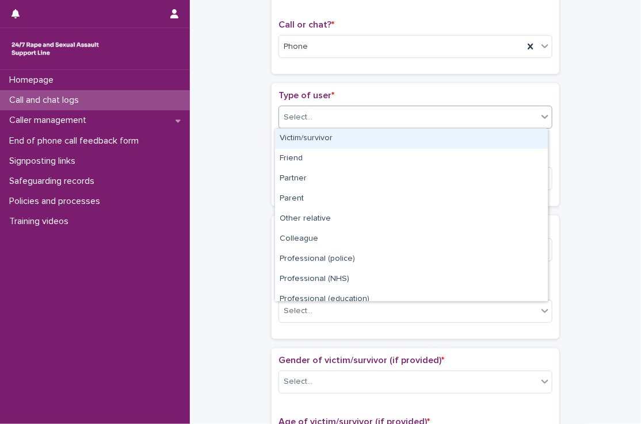
click at [326, 125] on div "Select..." at bounding box center [408, 117] width 258 height 19
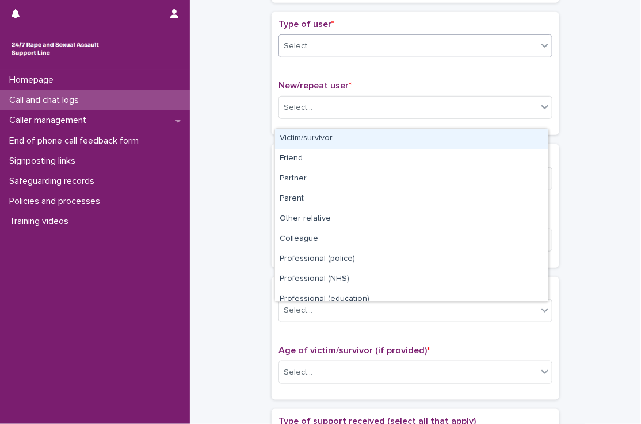
scroll to position [251, 0]
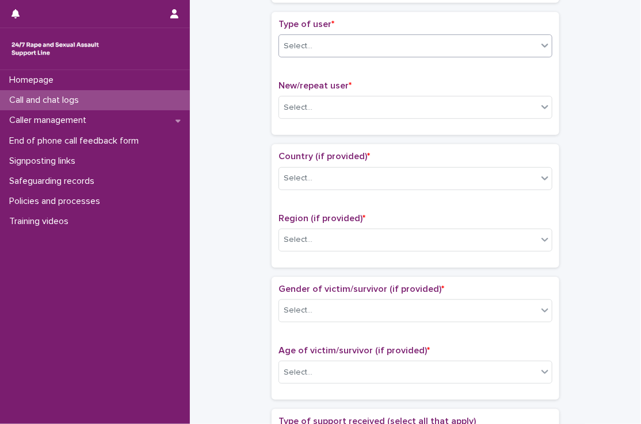
click at [365, 55] on div "Select..." at bounding box center [415, 46] width 274 height 23
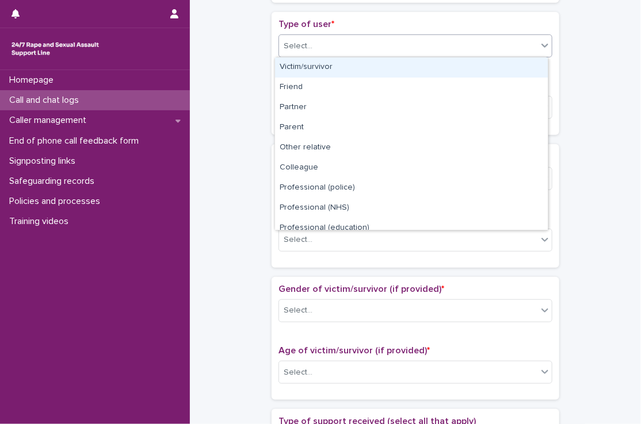
click at [365, 55] on div "Select..." at bounding box center [415, 46] width 274 height 23
click at [351, 69] on div "Victim/survivor" at bounding box center [411, 68] width 273 height 20
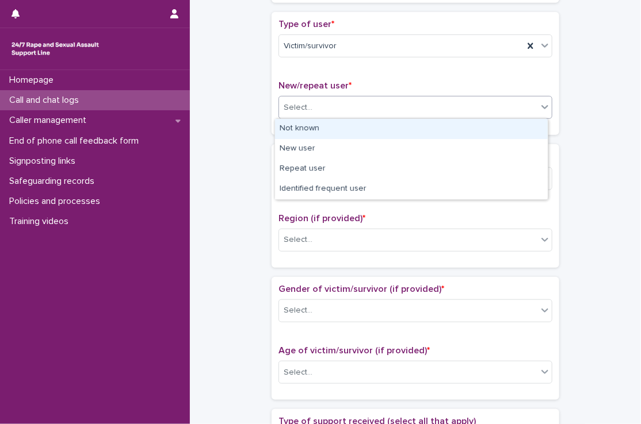
click at [328, 104] on div "Select..." at bounding box center [408, 107] width 258 height 19
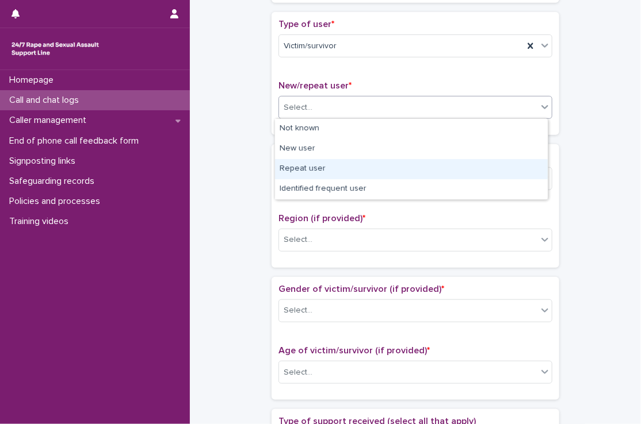
click at [313, 164] on div "Repeat user" at bounding box center [411, 169] width 273 height 20
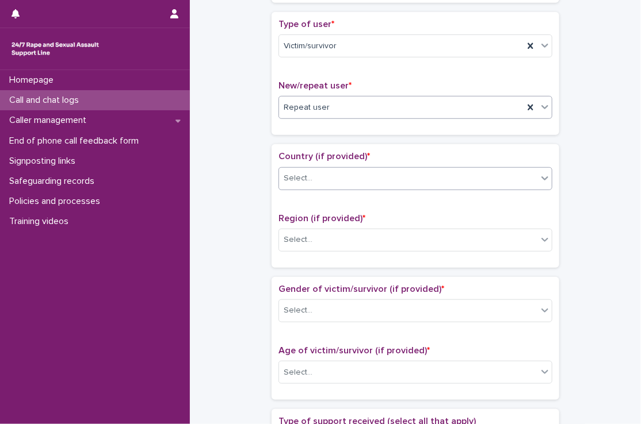
click at [313, 175] on div "Select..." at bounding box center [408, 178] width 258 height 19
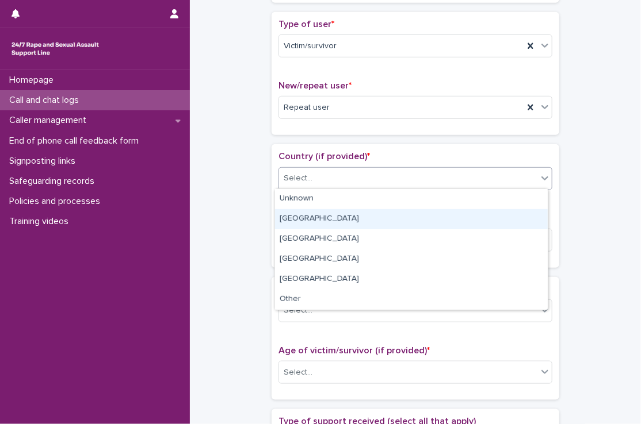
click at [311, 221] on div "[GEOGRAPHIC_DATA]" at bounding box center [411, 219] width 273 height 20
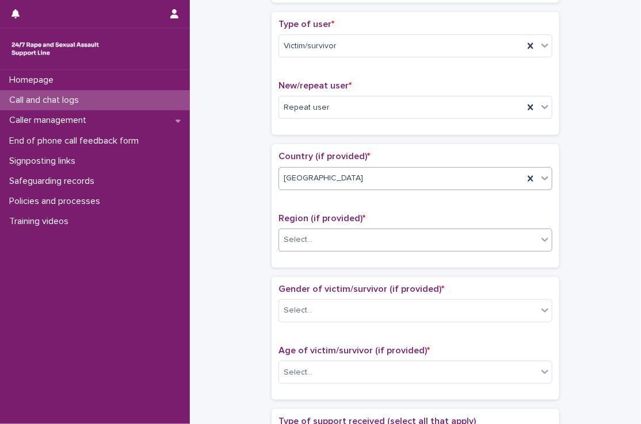
click at [311, 240] on div "Select..." at bounding box center [408, 240] width 258 height 19
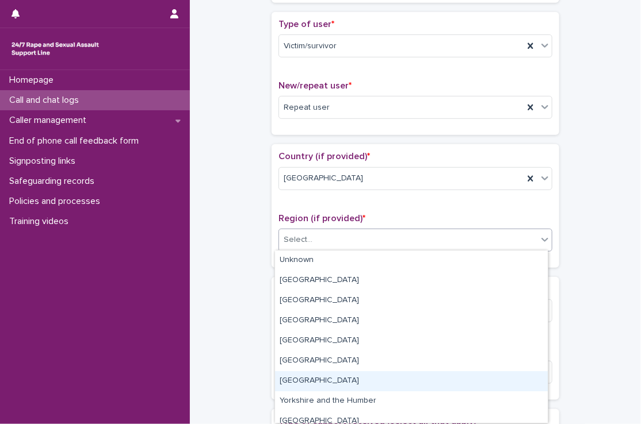
click at [319, 379] on div "[GEOGRAPHIC_DATA]" at bounding box center [411, 382] width 273 height 20
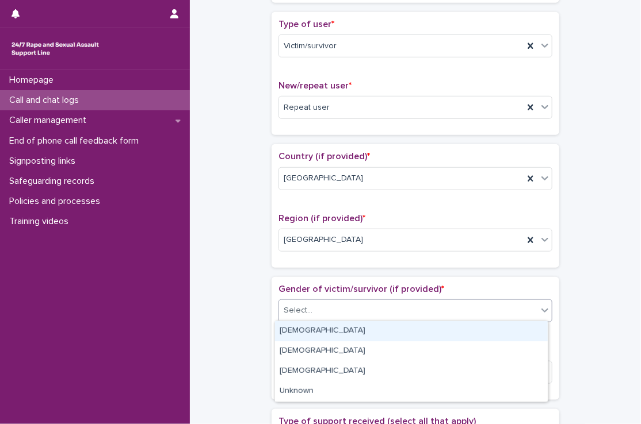
click at [319, 308] on div "Select..." at bounding box center [408, 310] width 258 height 19
click at [313, 326] on div "[DEMOGRAPHIC_DATA]" at bounding box center [411, 332] width 273 height 20
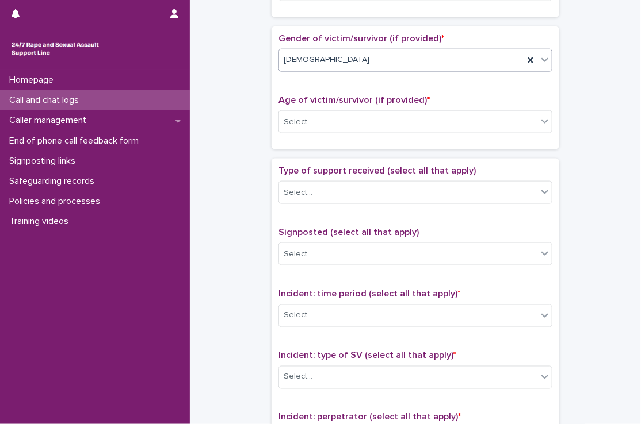
scroll to position [522, 0]
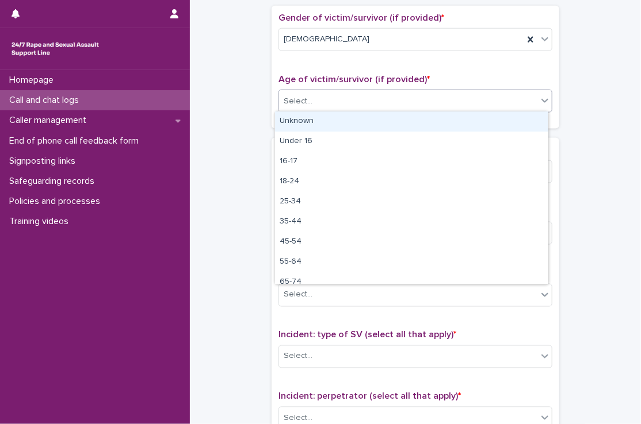
click at [331, 106] on div "Select..." at bounding box center [408, 101] width 258 height 19
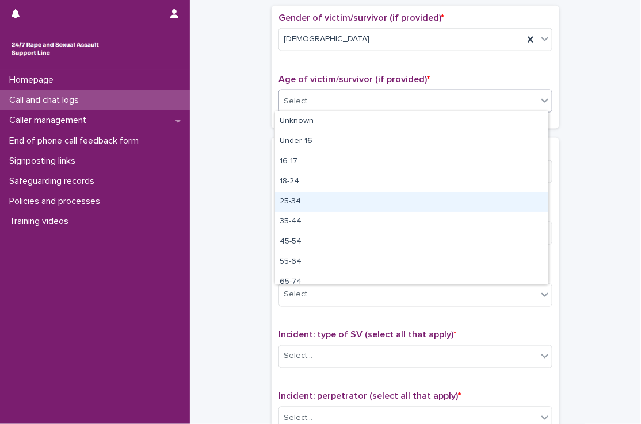
click at [322, 202] on div "25-34" at bounding box center [411, 202] width 273 height 20
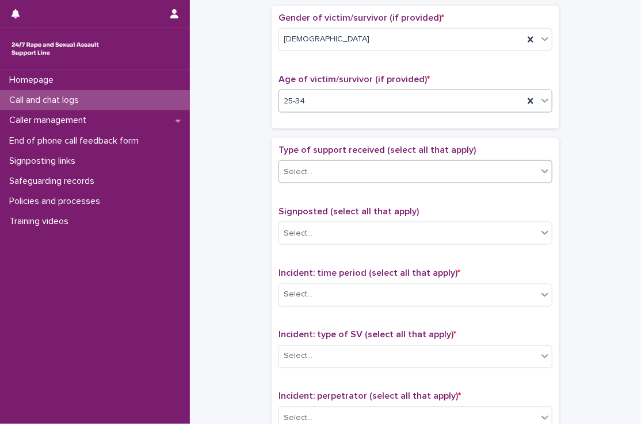
click at [312, 170] on div "Select..." at bounding box center [408, 172] width 258 height 19
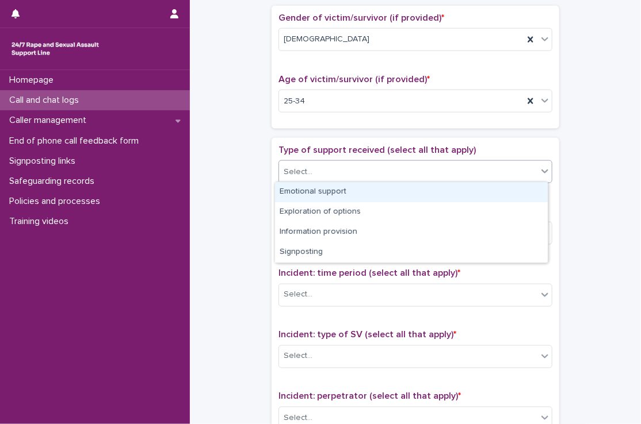
click at [316, 187] on div "Emotional support" at bounding box center [411, 192] width 273 height 20
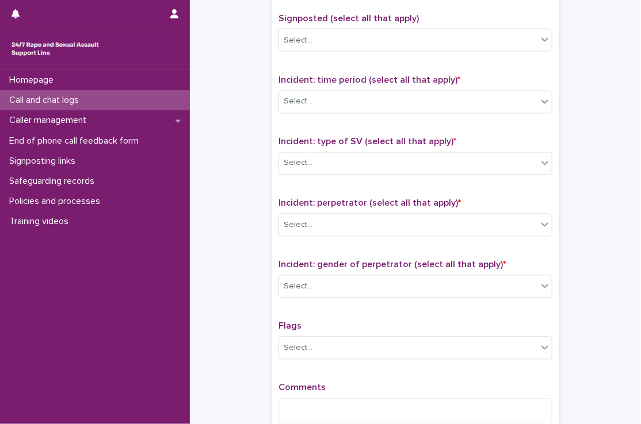
scroll to position [718, 0]
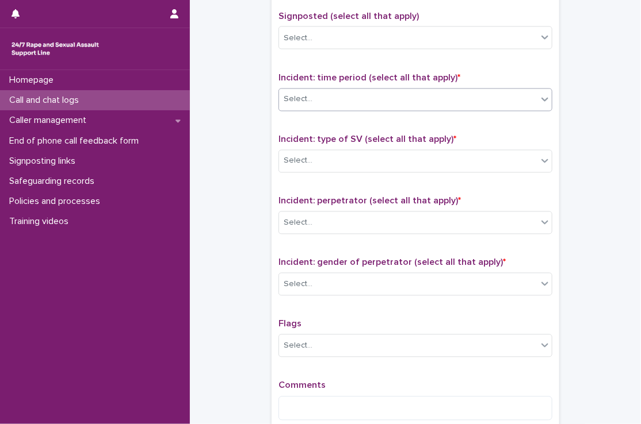
click at [361, 93] on div "Select..." at bounding box center [408, 99] width 258 height 19
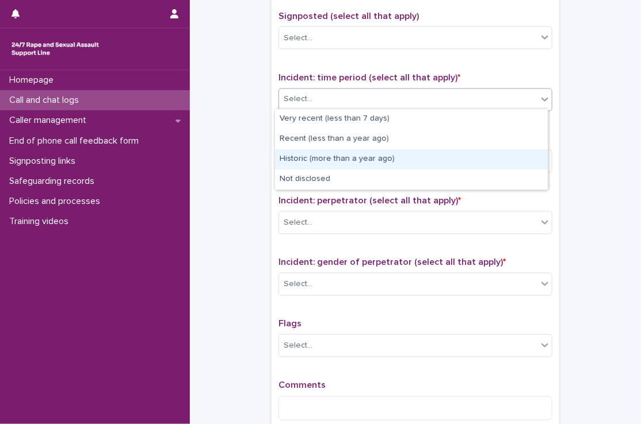
click at [347, 162] on div "Historic (more than a year ago)" at bounding box center [411, 160] width 273 height 20
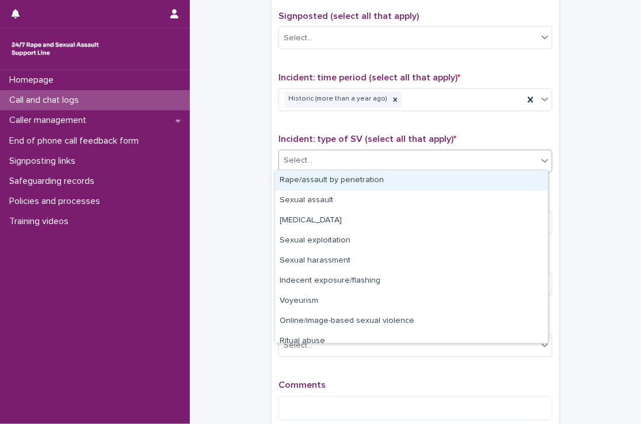
click at [347, 162] on div "Select..." at bounding box center [408, 161] width 258 height 19
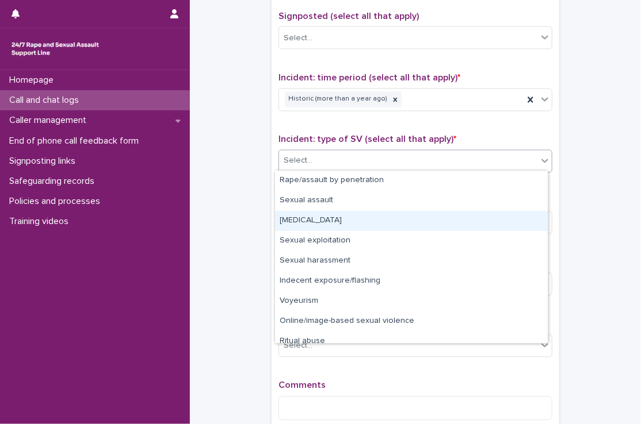
click at [341, 217] on div "[MEDICAL_DATA]" at bounding box center [411, 221] width 273 height 20
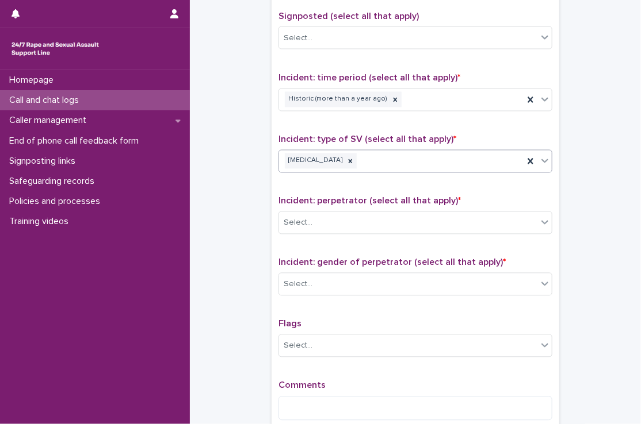
click at [393, 164] on div "[MEDICAL_DATA]" at bounding box center [401, 161] width 244 height 20
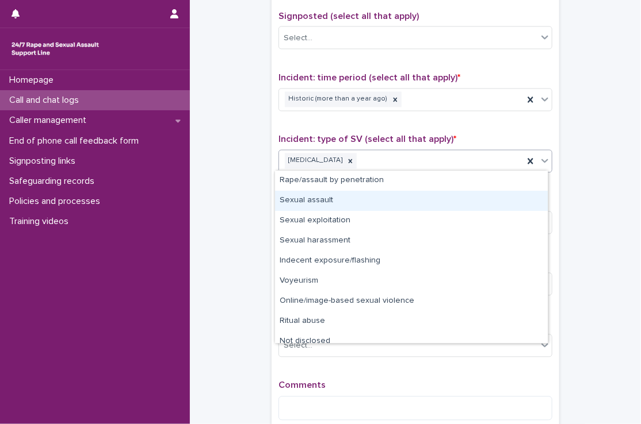
click at [362, 197] on div "Sexual assault" at bounding box center [411, 201] width 273 height 20
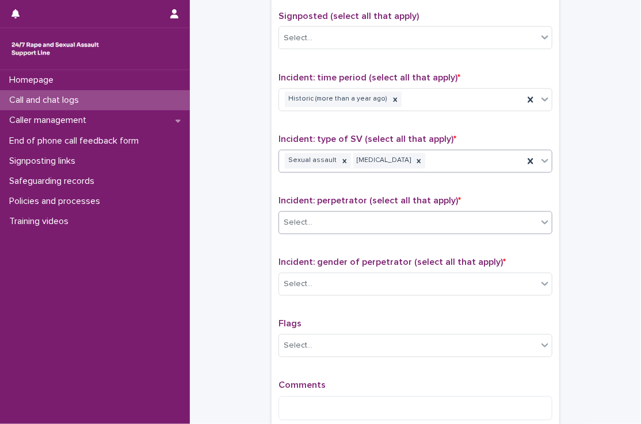
click at [374, 217] on div "Select..." at bounding box center [408, 223] width 258 height 19
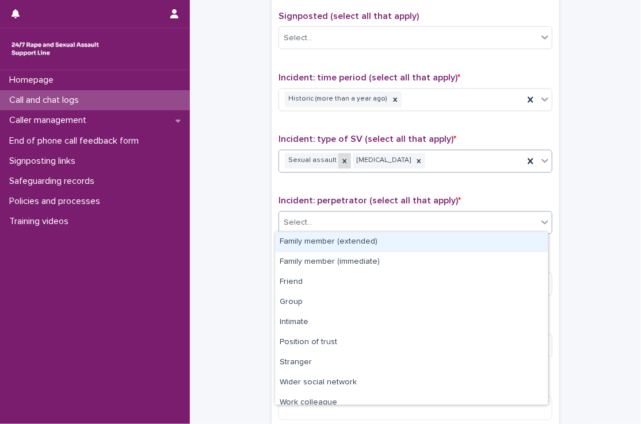
click at [340, 162] on icon at bounding box center [344, 162] width 8 height 8
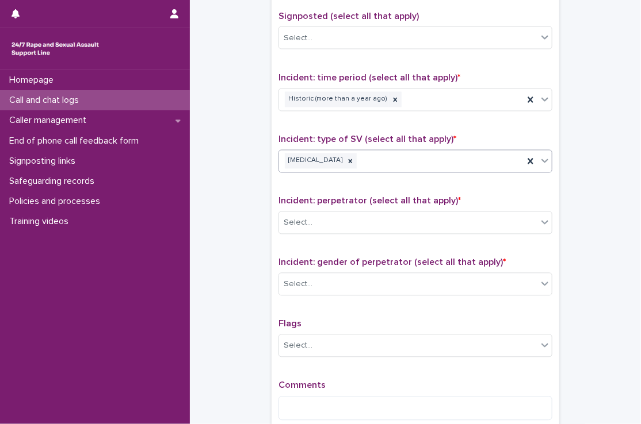
click at [411, 157] on div "[MEDICAL_DATA]" at bounding box center [401, 161] width 244 height 20
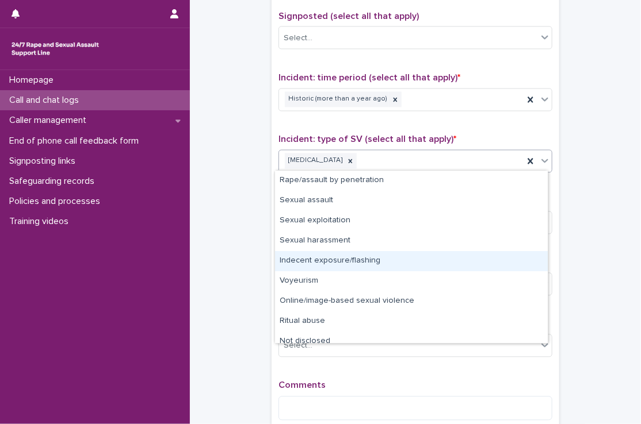
scroll to position [9, 0]
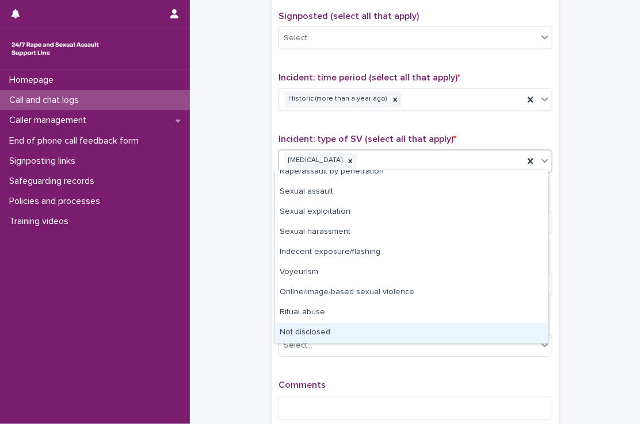
click at [338, 328] on div "Not disclosed" at bounding box center [411, 333] width 273 height 20
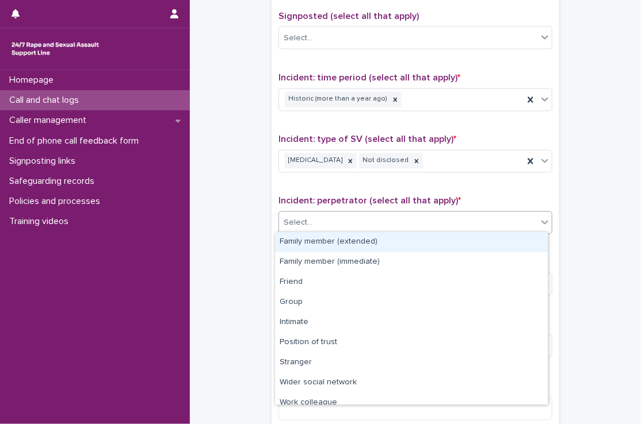
click at [347, 227] on div "Select..." at bounding box center [408, 223] width 258 height 19
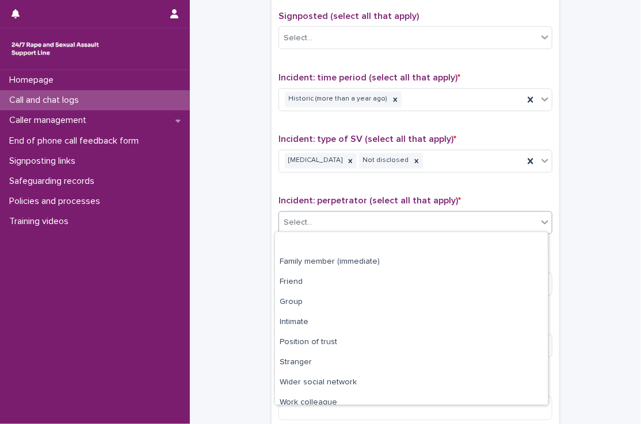
scroll to position [48, 0]
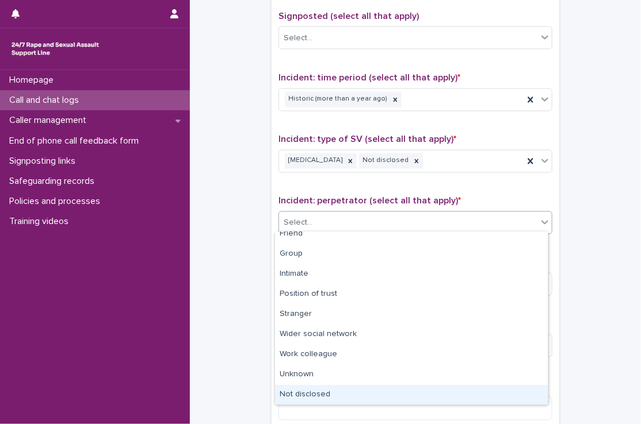
click at [332, 396] on div "Not disclosed" at bounding box center [411, 395] width 273 height 20
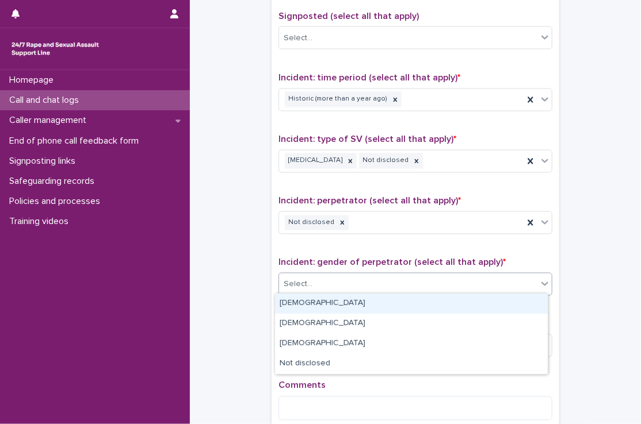
click at [338, 288] on div "Select..." at bounding box center [408, 285] width 258 height 19
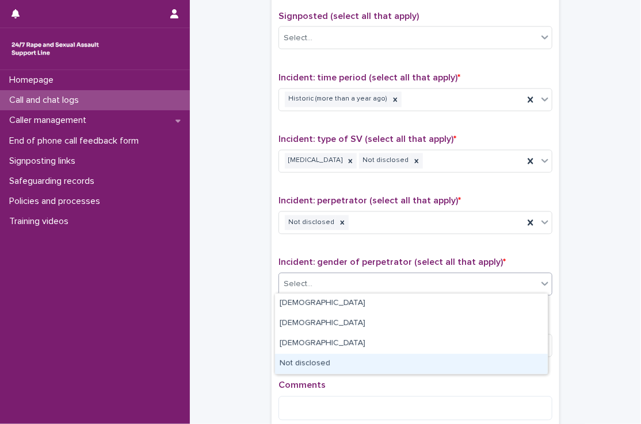
click at [324, 369] on div "Not disclosed" at bounding box center [411, 364] width 273 height 20
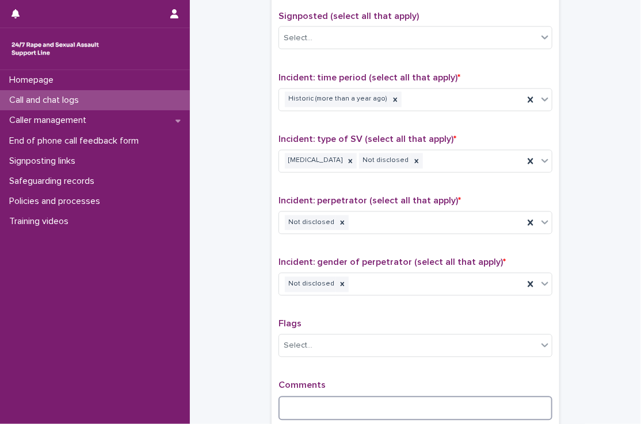
click at [314, 397] on textarea at bounding box center [415, 409] width 274 height 25
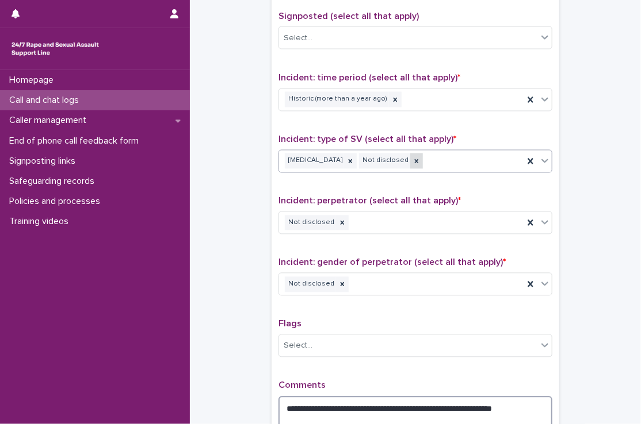
click at [411, 163] on div at bounding box center [416, 162] width 13 height 16
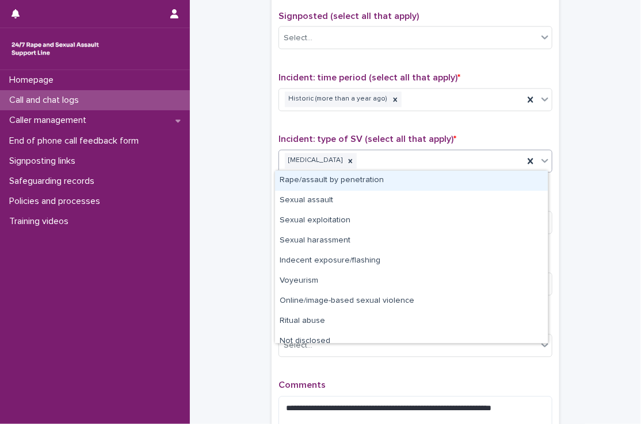
click at [411, 163] on div "[MEDICAL_DATA]" at bounding box center [401, 161] width 244 height 20
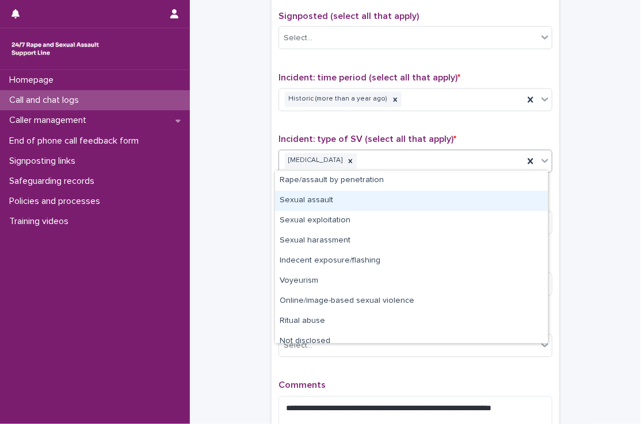
click at [385, 201] on div "Sexual assault" at bounding box center [411, 201] width 273 height 20
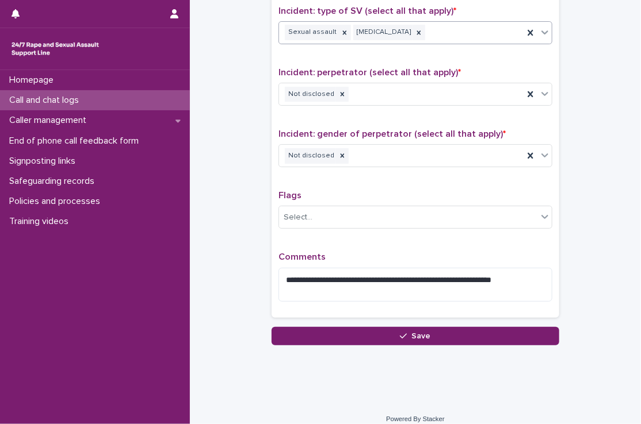
scroll to position [854, 0]
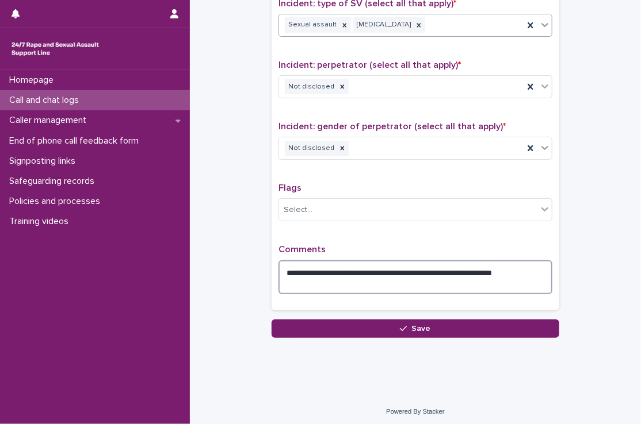
click at [316, 280] on textarea "**********" at bounding box center [415, 278] width 274 height 35
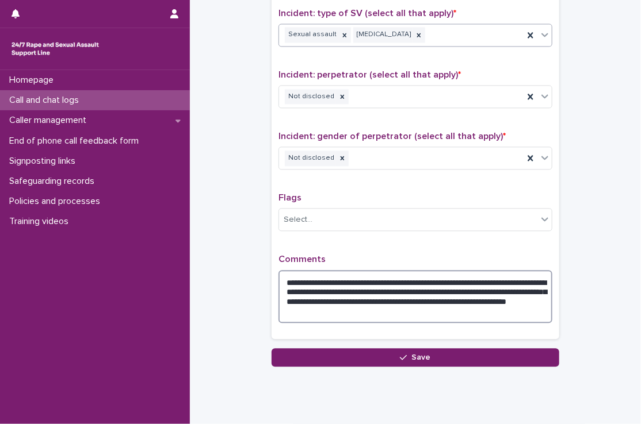
click at [474, 307] on textarea "**********" at bounding box center [415, 296] width 274 height 53
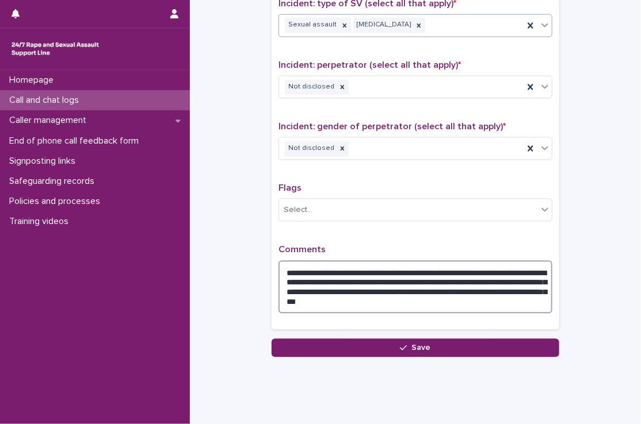
scroll to position [855, 0]
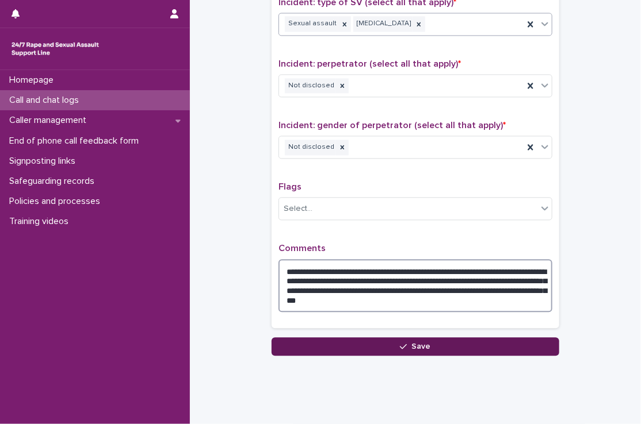
type textarea "**********"
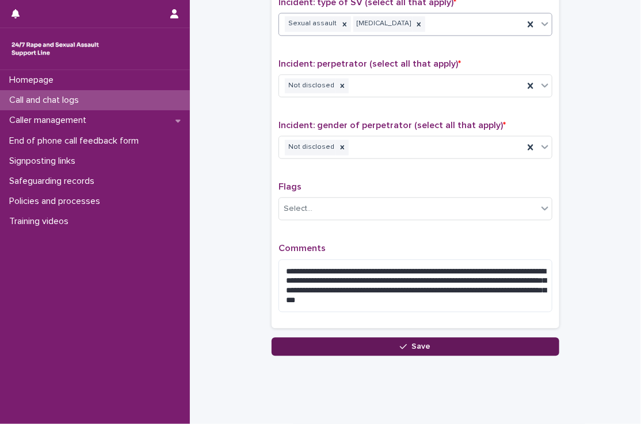
click at [466, 349] on button "Save" at bounding box center [415, 347] width 288 height 18
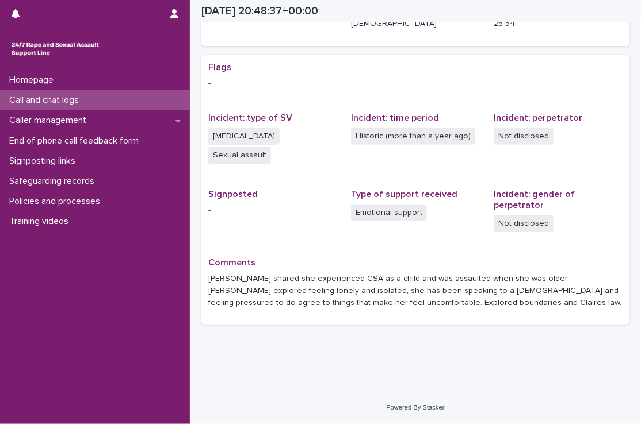
scroll to position [195, 0]
click at [147, 97] on div "Call and chat logs" at bounding box center [95, 100] width 190 height 20
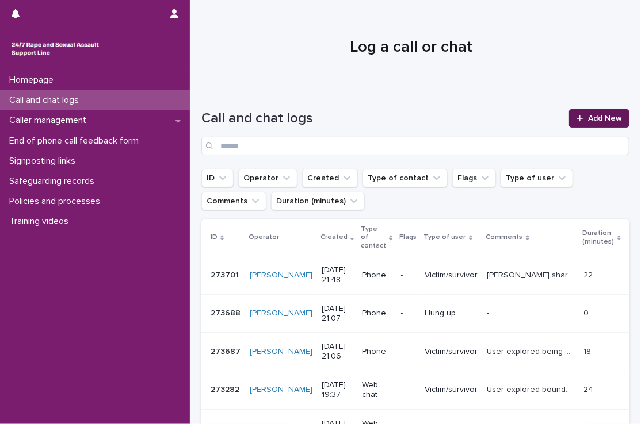
click at [596, 115] on span "Add New" at bounding box center [605, 118] width 34 height 8
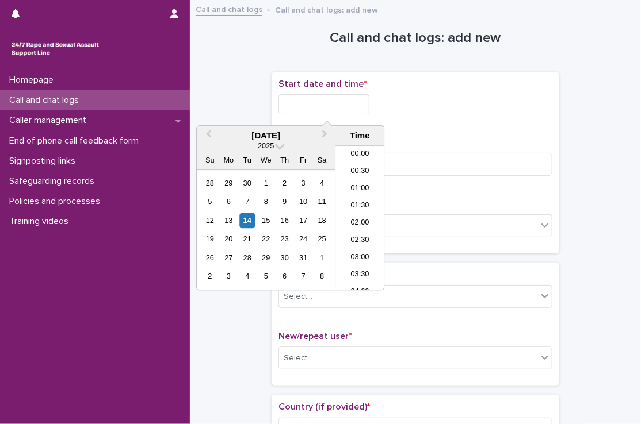
click at [305, 96] on input "text" at bounding box center [323, 104] width 91 height 20
click at [350, 200] on li "21:00" at bounding box center [359, 201] width 49 height 17
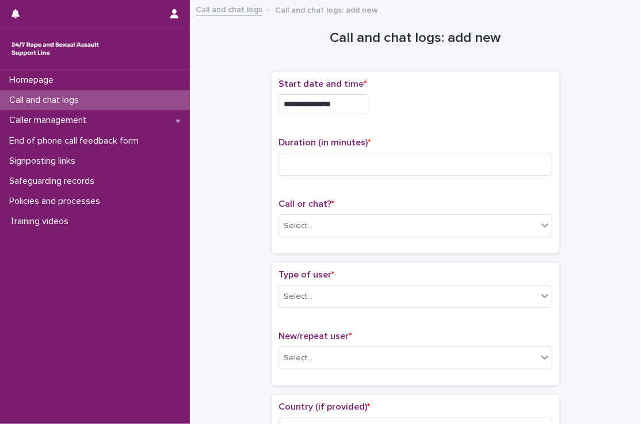
click at [345, 97] on input "**********" at bounding box center [323, 104] width 91 height 20
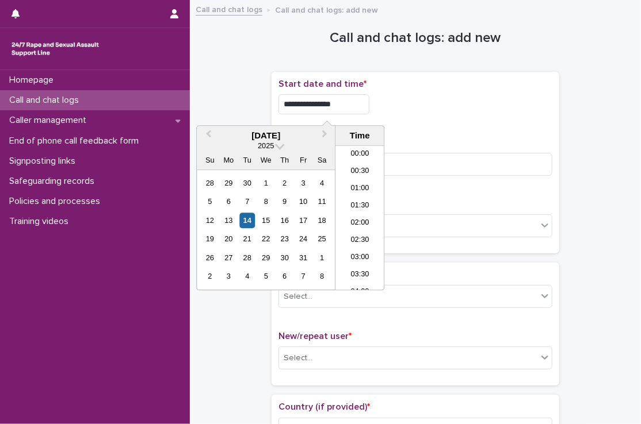
scroll to position [661, 0]
type input "**********"
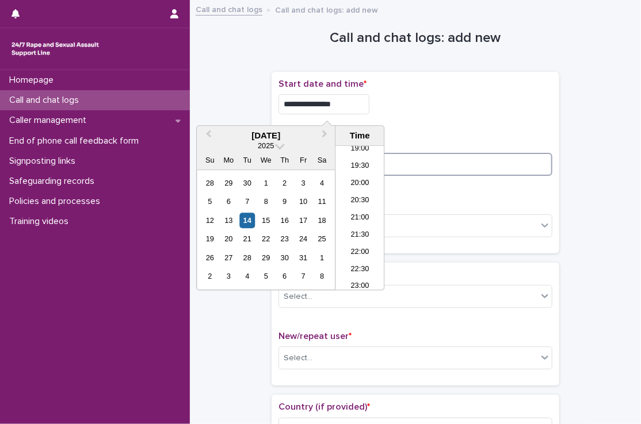
click at [403, 162] on input at bounding box center [415, 164] width 274 height 23
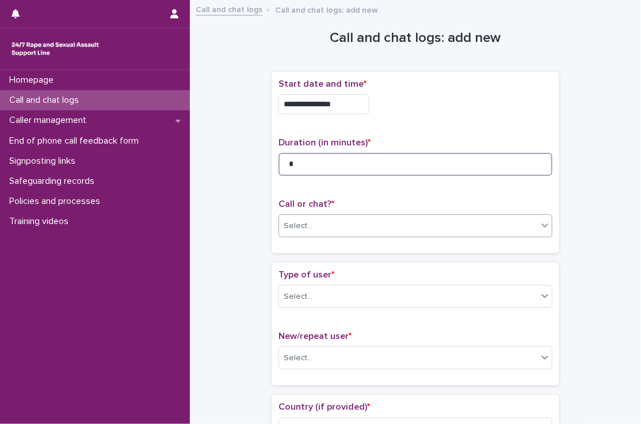
type input "*"
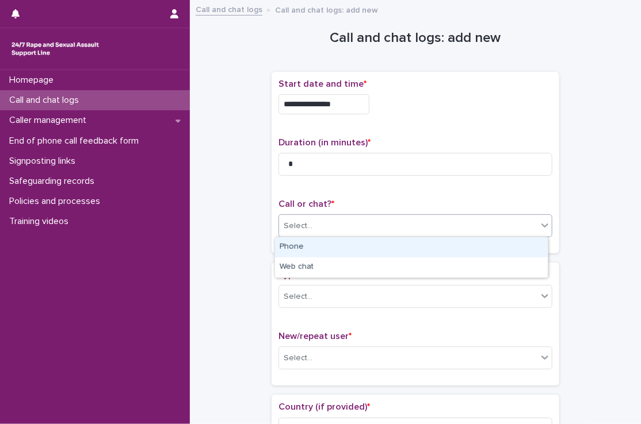
click at [331, 225] on div "Select..." at bounding box center [408, 226] width 258 height 19
click at [329, 250] on div "Phone" at bounding box center [411, 248] width 273 height 20
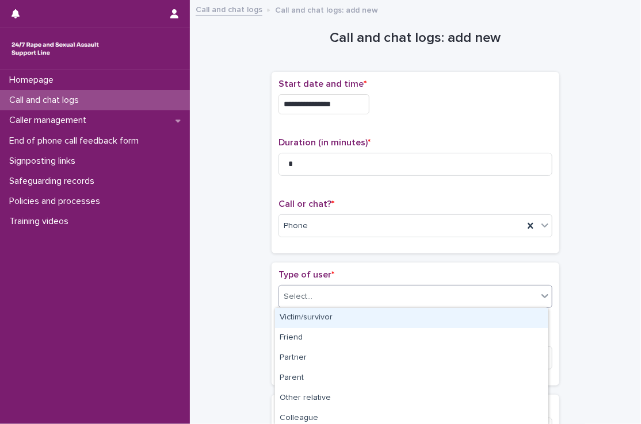
click at [334, 295] on div "Select..." at bounding box center [408, 297] width 258 height 19
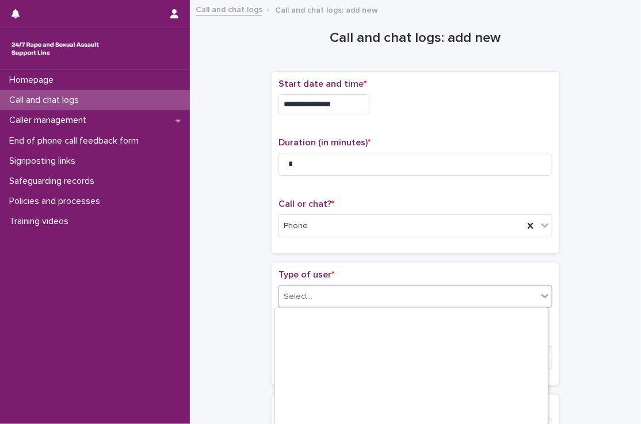
scroll to position [184, 0]
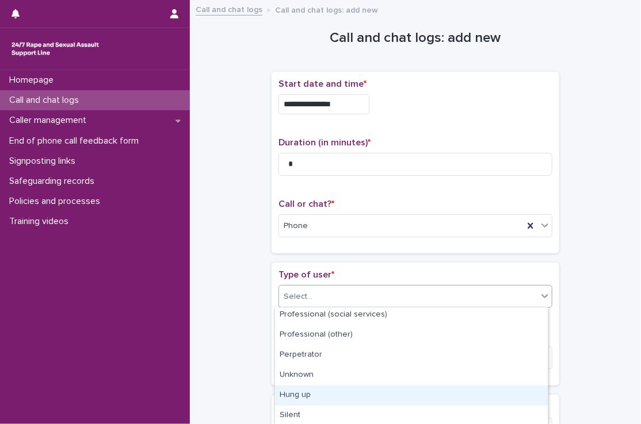
click at [325, 393] on div "Hung up" at bounding box center [411, 396] width 273 height 20
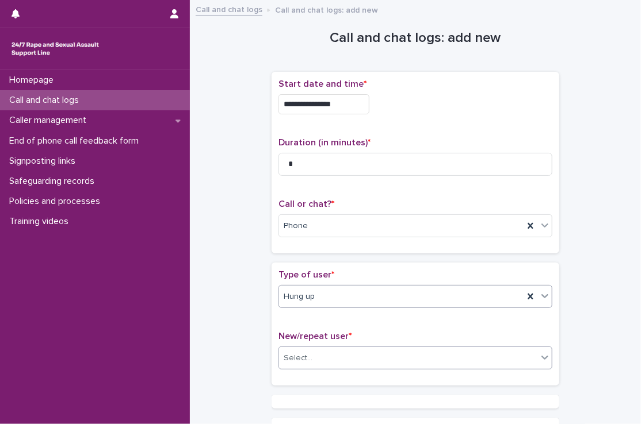
click at [325, 355] on div "Select..." at bounding box center [408, 358] width 258 height 19
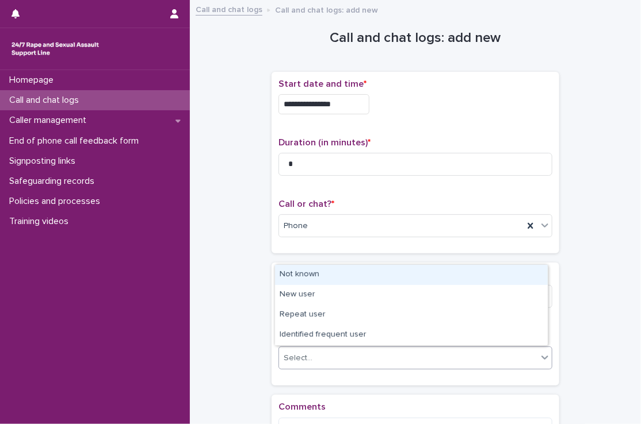
click at [320, 276] on div "Not known" at bounding box center [411, 275] width 273 height 20
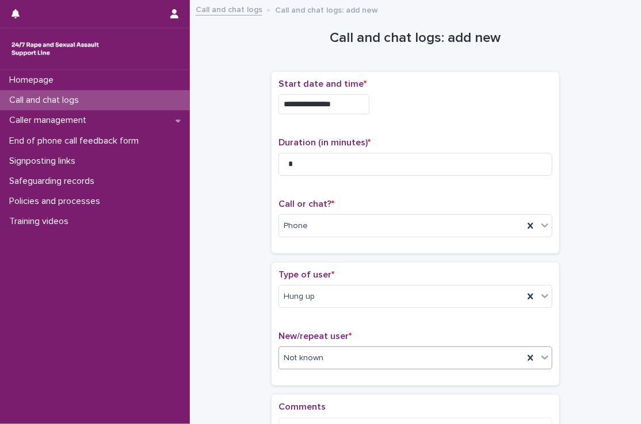
scroll to position [150, 0]
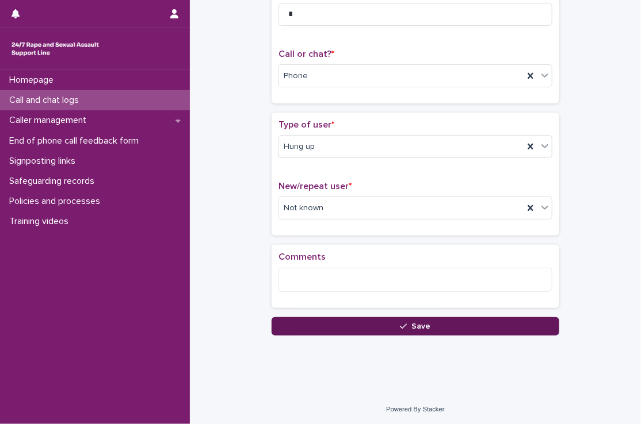
click at [324, 322] on button "Save" at bounding box center [415, 326] width 288 height 18
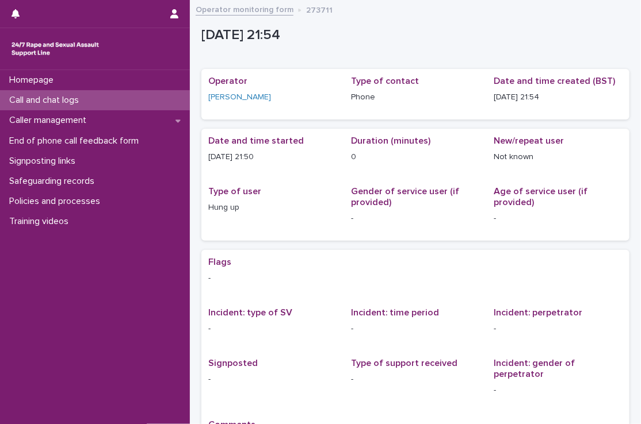
click at [156, 101] on div "Call and chat logs" at bounding box center [95, 100] width 190 height 20
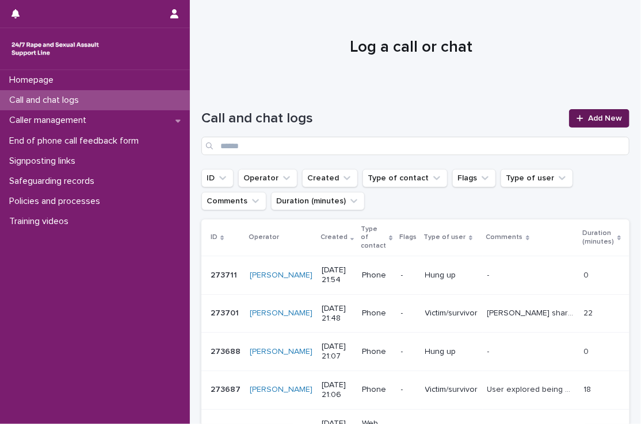
click at [577, 114] on div at bounding box center [582, 118] width 12 height 8
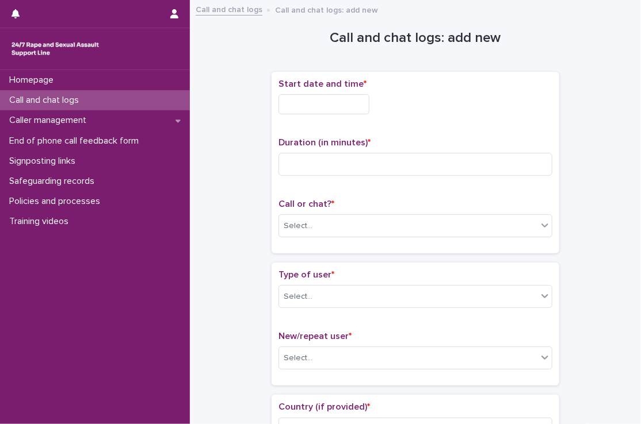
click at [369, 100] on input "text" at bounding box center [323, 104] width 91 height 20
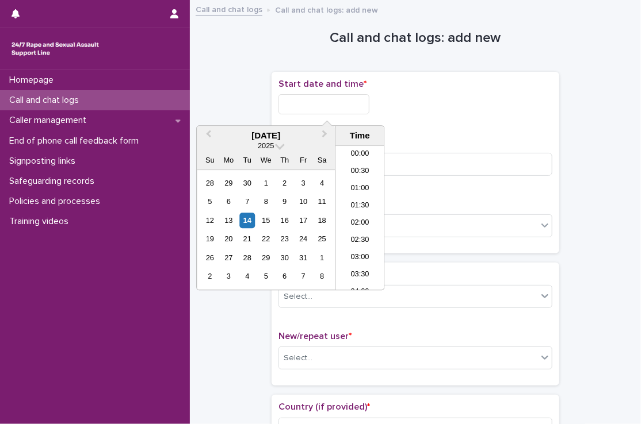
scroll to position [684, 0]
click at [357, 198] on li "21:00" at bounding box center [359, 196] width 49 height 17
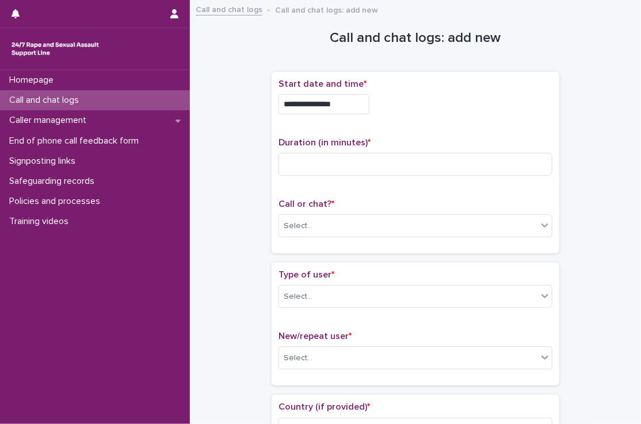
click at [352, 100] on input "**********" at bounding box center [323, 104] width 91 height 20
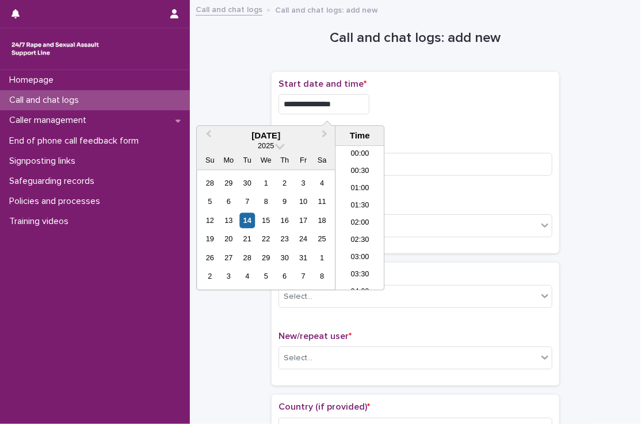
scroll to position [661, 0]
type input "**********"
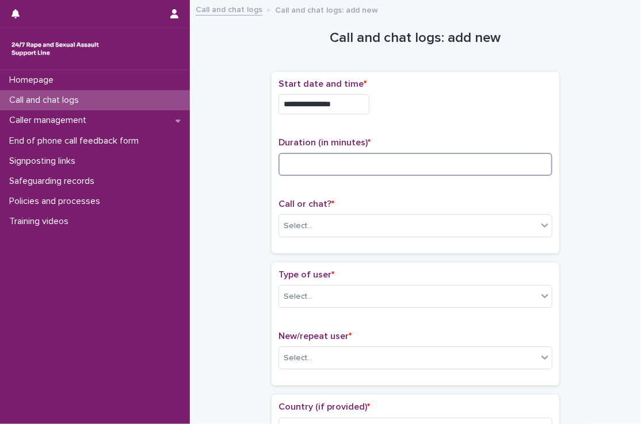
click at [401, 171] on input at bounding box center [415, 164] width 274 height 23
type input "**"
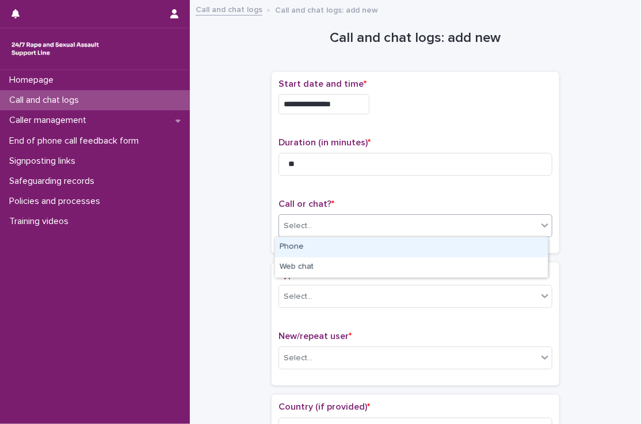
click at [387, 225] on div "Select..." at bounding box center [408, 226] width 258 height 19
click at [343, 247] on div "Phone" at bounding box center [411, 248] width 273 height 20
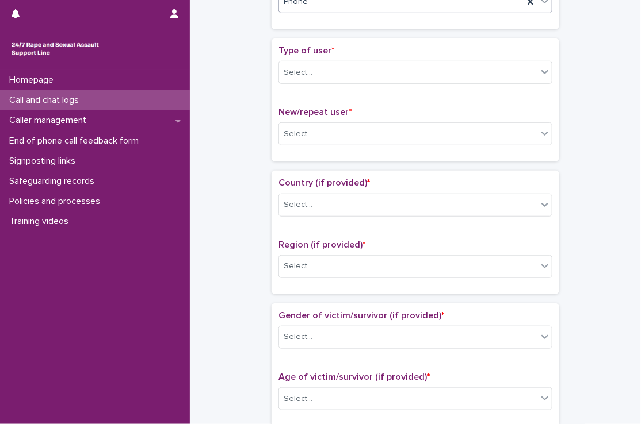
scroll to position [225, 0]
click at [327, 71] on div "Select..." at bounding box center [408, 71] width 258 height 19
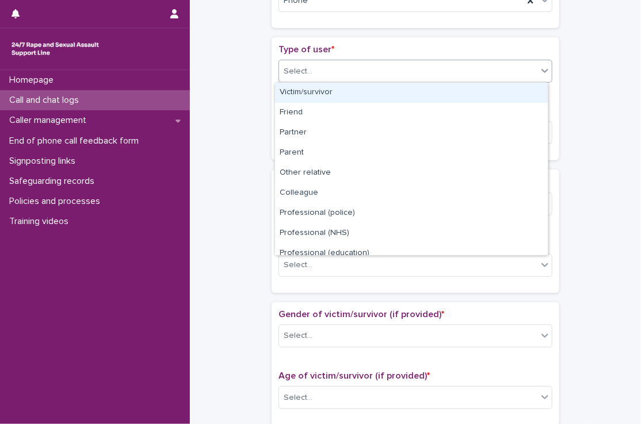
click at [322, 91] on div "Victim/survivor" at bounding box center [411, 93] width 273 height 20
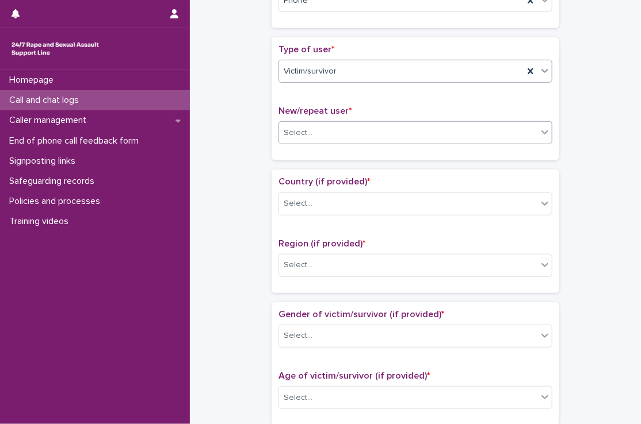
click at [322, 136] on div "Select..." at bounding box center [408, 133] width 258 height 19
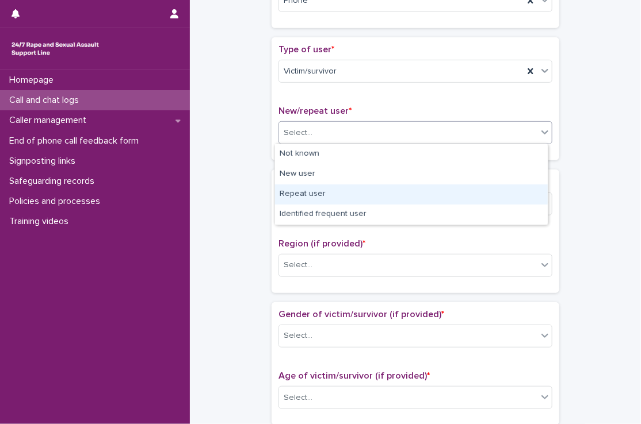
click at [322, 196] on div "Repeat user" at bounding box center [411, 195] width 273 height 20
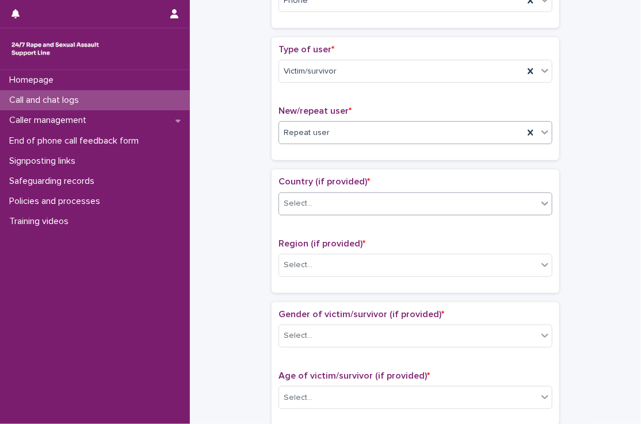
click at [322, 196] on div "Select..." at bounding box center [408, 203] width 258 height 19
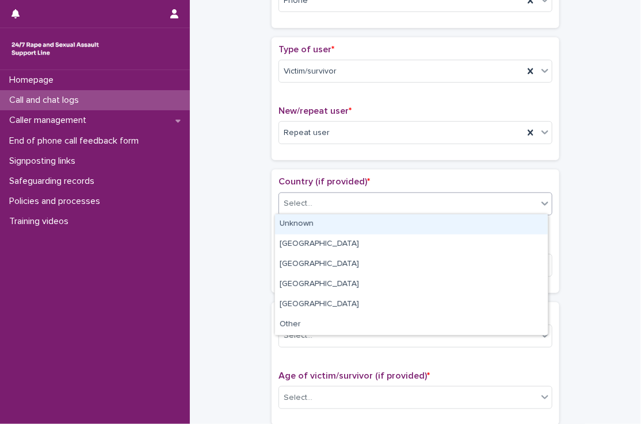
click at [320, 220] on div "Unknown" at bounding box center [411, 225] width 273 height 20
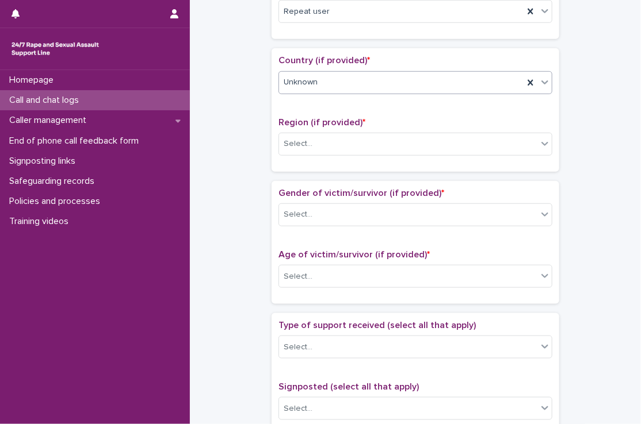
scroll to position [347, 0]
click at [324, 138] on div "Select..." at bounding box center [408, 143] width 258 height 19
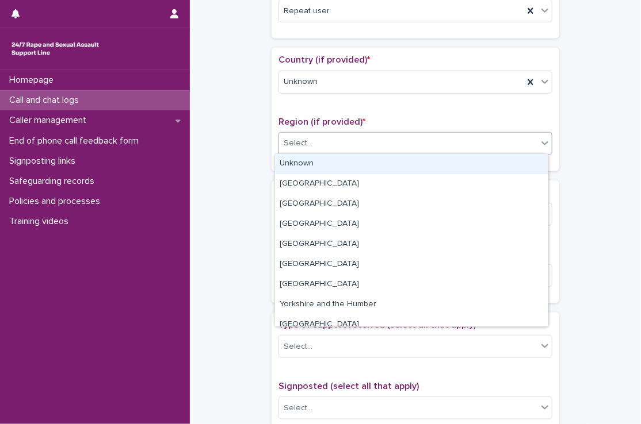
click at [319, 157] on div "Unknown" at bounding box center [411, 164] width 273 height 20
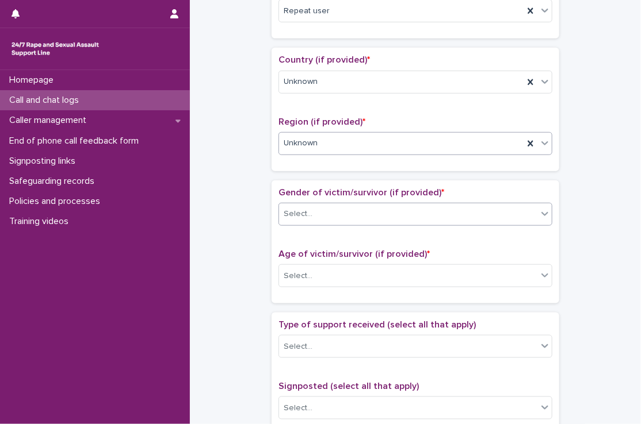
click at [317, 208] on div "Select..." at bounding box center [408, 214] width 258 height 19
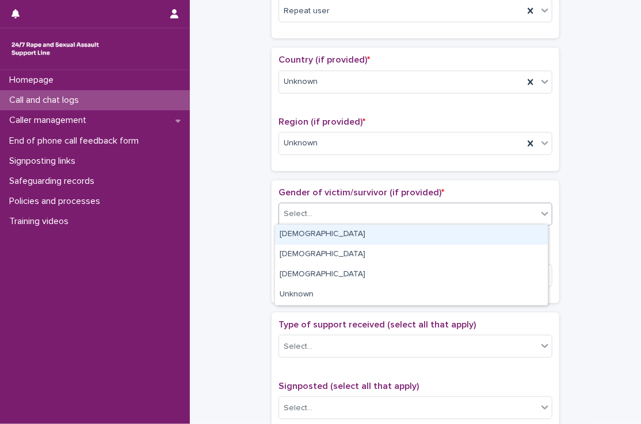
click at [315, 240] on div "[DEMOGRAPHIC_DATA]" at bounding box center [411, 235] width 273 height 20
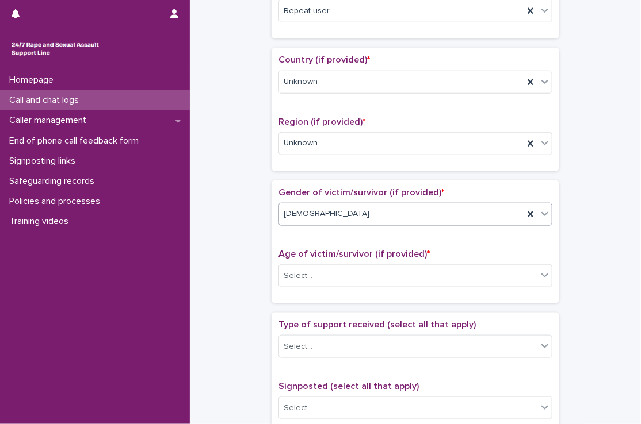
scroll to position [462, 0]
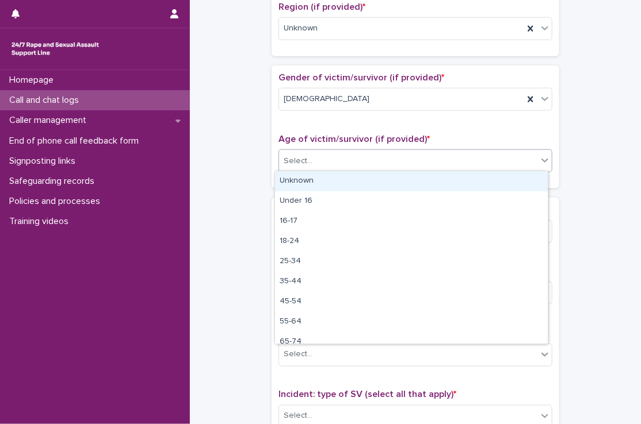
click at [313, 163] on div "Select..." at bounding box center [408, 161] width 258 height 19
click at [313, 178] on div "Unknown" at bounding box center [411, 181] width 273 height 20
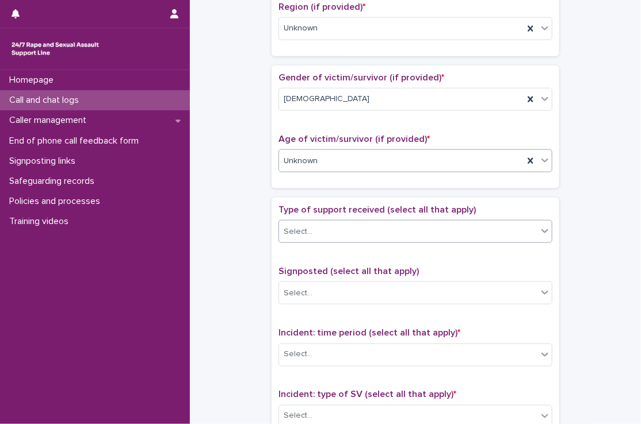
click at [320, 239] on div "Select..." at bounding box center [408, 232] width 258 height 19
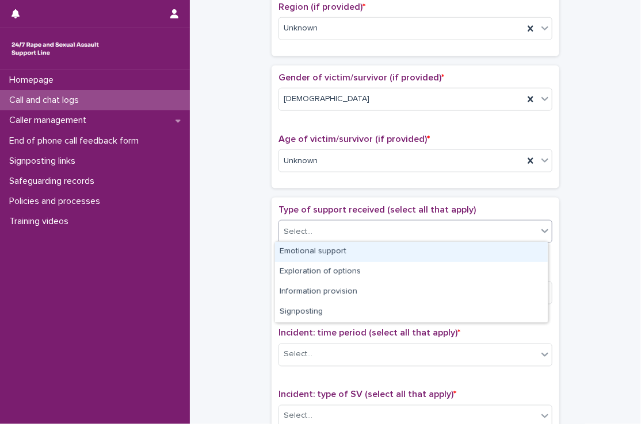
click at [321, 250] on div "Emotional support" at bounding box center [411, 252] width 273 height 20
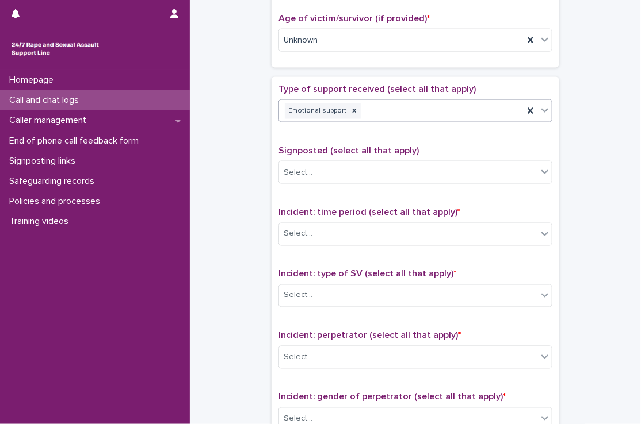
scroll to position [584, 0]
click at [325, 175] on div "Select..." at bounding box center [408, 172] width 258 height 19
click at [248, 204] on div "**********" at bounding box center [415, 11] width 428 height 1176
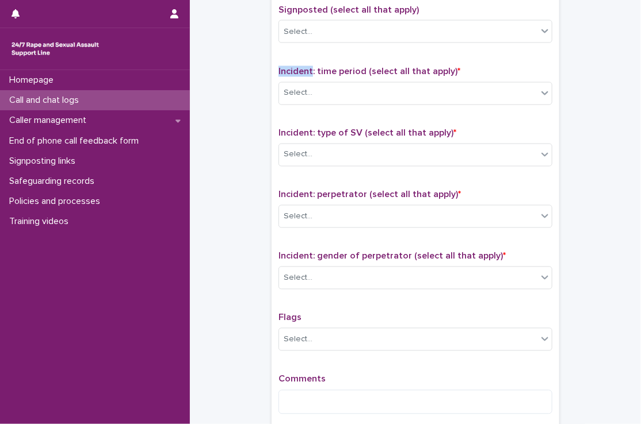
scroll to position [727, 0]
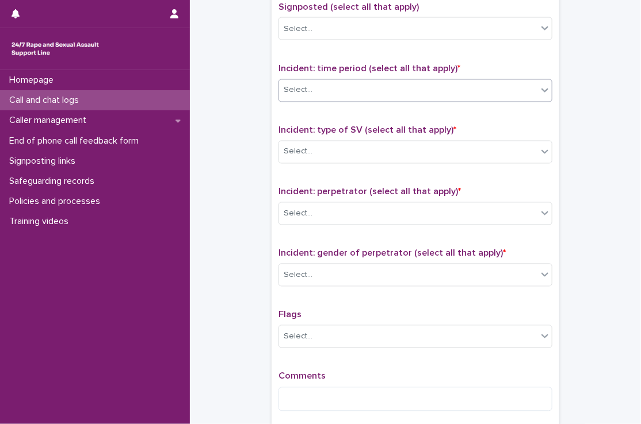
click at [327, 83] on div "Select..." at bounding box center [408, 90] width 258 height 19
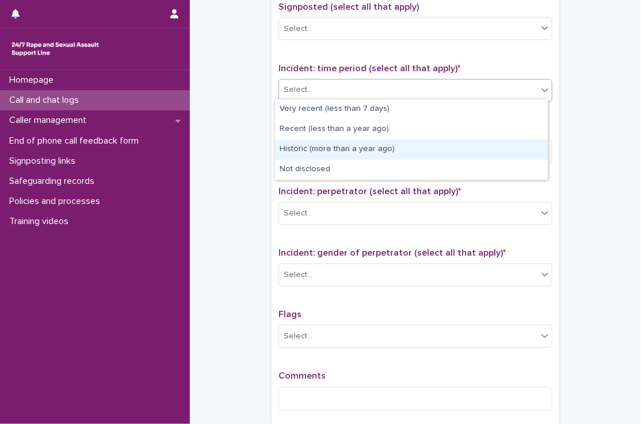
click at [330, 146] on div "Historic (more than a year ago)" at bounding box center [411, 150] width 273 height 20
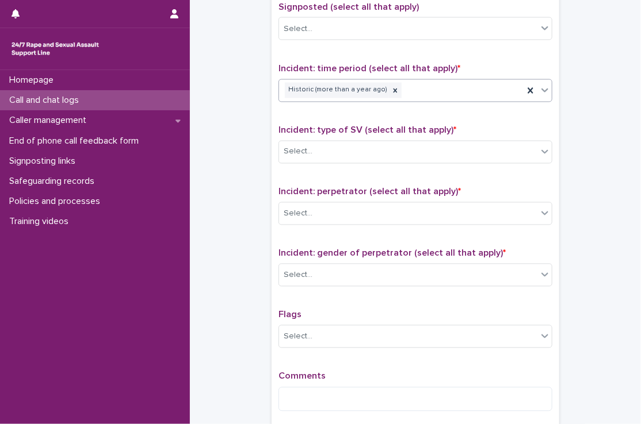
click at [330, 146] on div "Select..." at bounding box center [408, 152] width 258 height 19
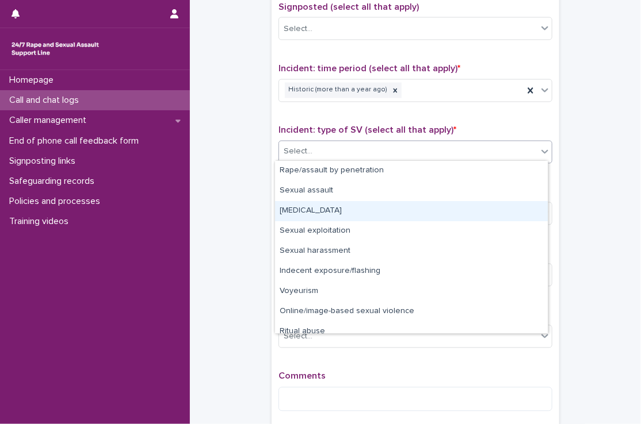
click at [325, 214] on div "[MEDICAL_DATA]" at bounding box center [411, 211] width 273 height 20
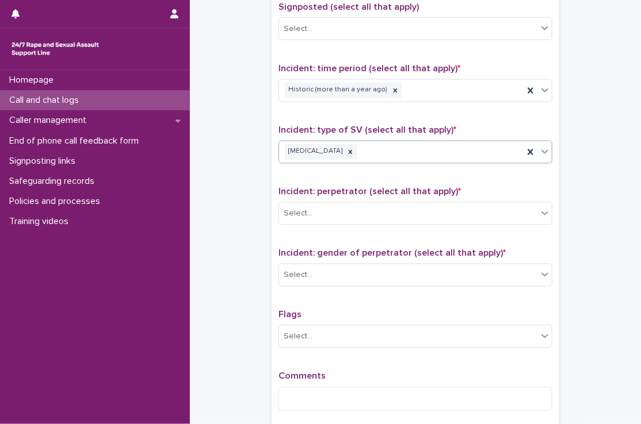
scroll to position [844, 0]
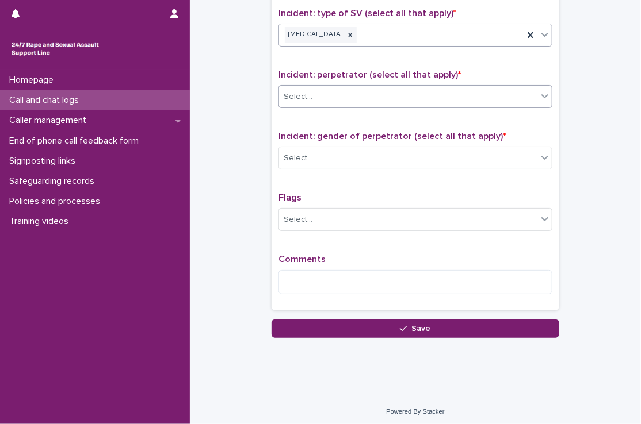
click at [344, 93] on div "Select..." at bounding box center [408, 96] width 258 height 19
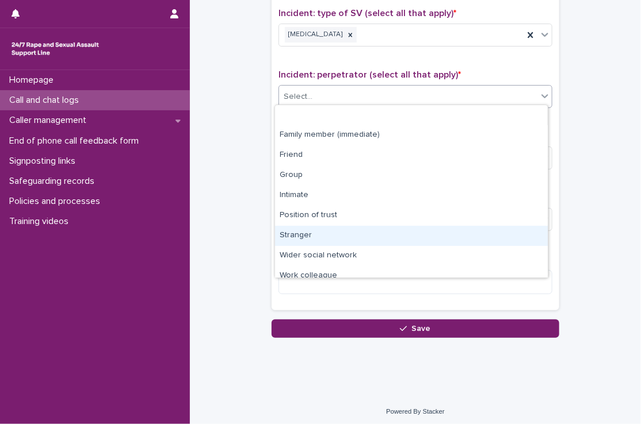
scroll to position [48, 0]
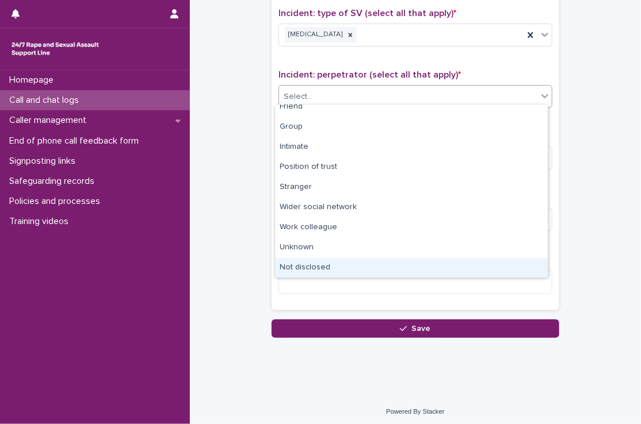
click at [332, 274] on div "Not disclosed" at bounding box center [411, 268] width 273 height 20
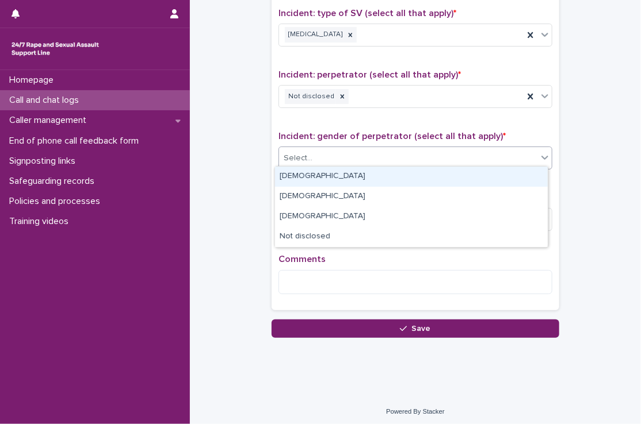
click at [328, 160] on div "Select..." at bounding box center [408, 158] width 258 height 19
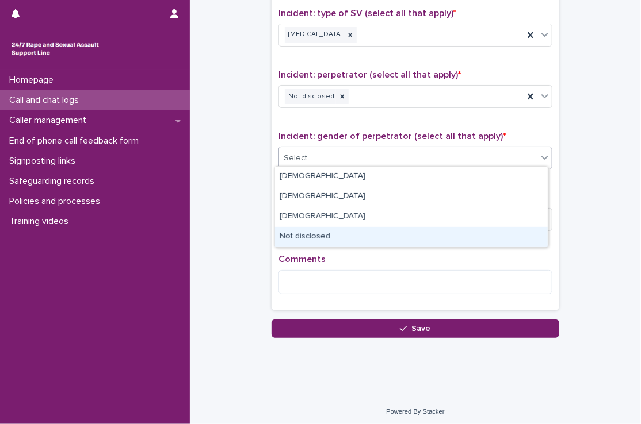
click at [318, 236] on div "Not disclosed" at bounding box center [411, 237] width 273 height 20
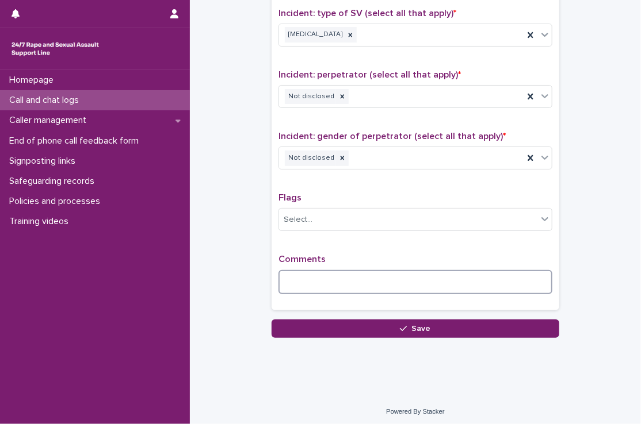
click at [310, 286] on textarea at bounding box center [415, 282] width 274 height 25
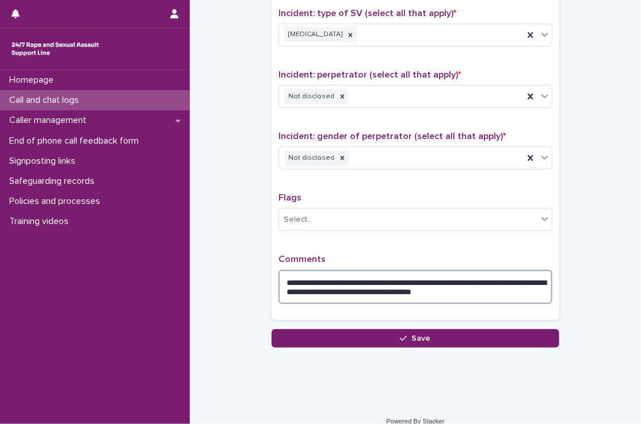
click at [507, 294] on textarea "**********" at bounding box center [415, 287] width 274 height 35
drag, startPoint x: 527, startPoint y: 289, endPoint x: 497, endPoint y: 290, distance: 30.0
click at [497, 290] on textarea "**********" at bounding box center [415, 287] width 274 height 35
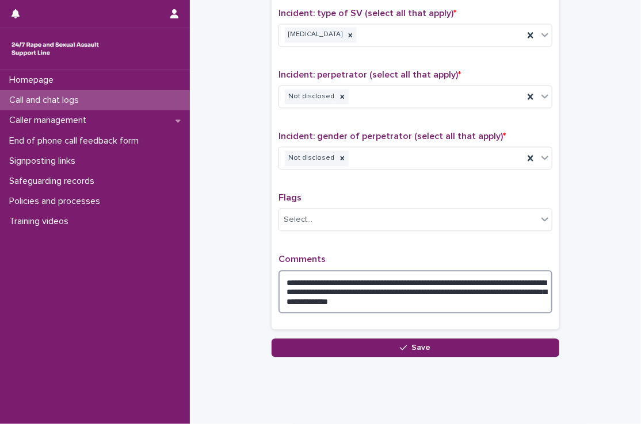
click at [417, 300] on textarea "**********" at bounding box center [415, 292] width 274 height 44
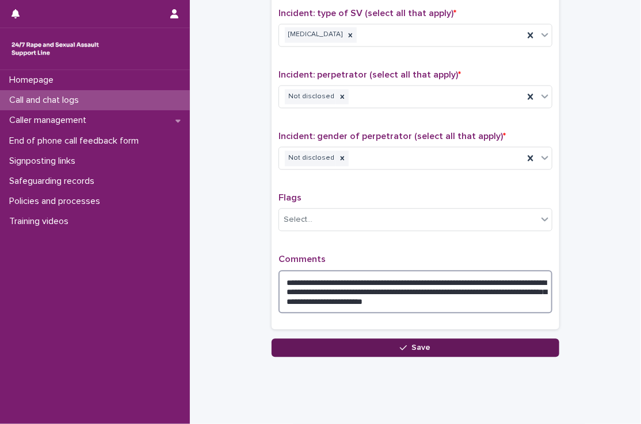
type textarea "**********"
click at [442, 339] on button "Save" at bounding box center [415, 348] width 288 height 18
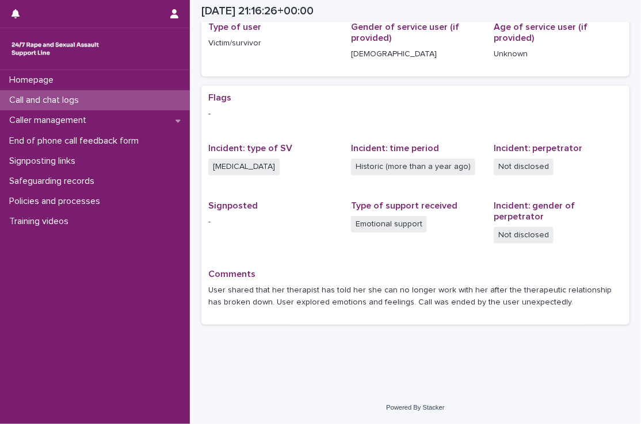
scroll to position [164, 0]
click at [118, 102] on div "Call and chat logs" at bounding box center [95, 100] width 190 height 20
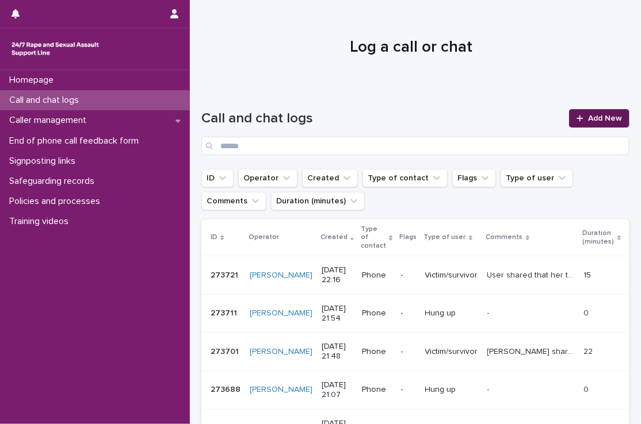
click at [593, 122] on span "Add New" at bounding box center [605, 118] width 34 height 8
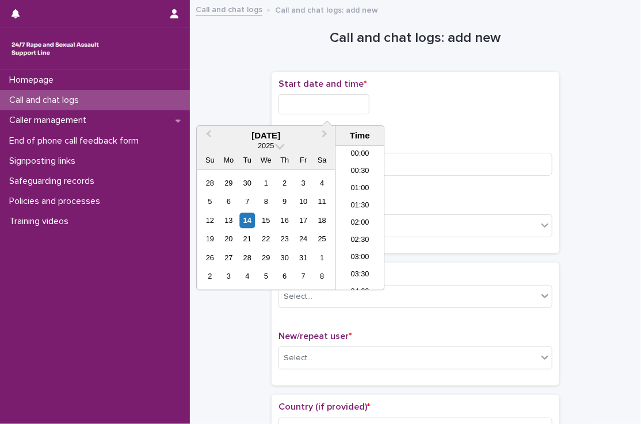
click at [345, 101] on input "text" at bounding box center [323, 104] width 91 height 20
click at [366, 231] on li "22:00" at bounding box center [359, 230] width 49 height 17
click at [347, 102] on input "**********" at bounding box center [323, 104] width 91 height 20
type input "**********"
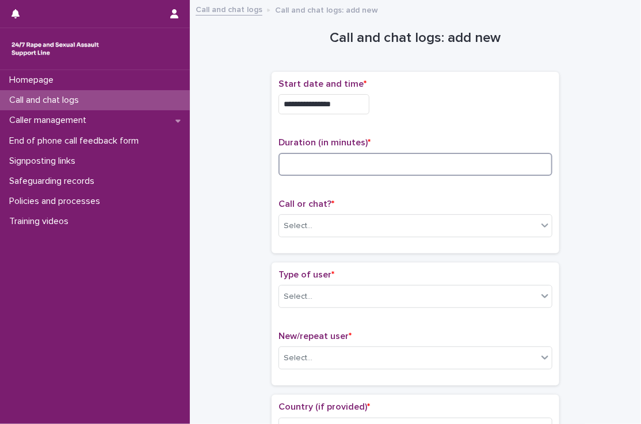
click at [400, 167] on input at bounding box center [415, 164] width 274 height 23
type input "*"
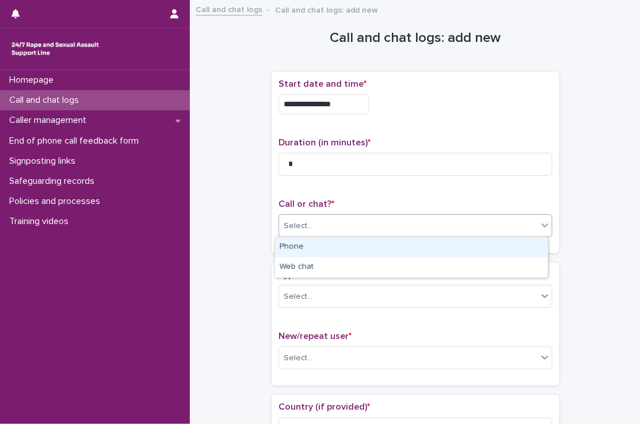
click at [382, 234] on div "Select..." at bounding box center [408, 226] width 258 height 19
click at [369, 251] on div "Phone" at bounding box center [411, 248] width 273 height 20
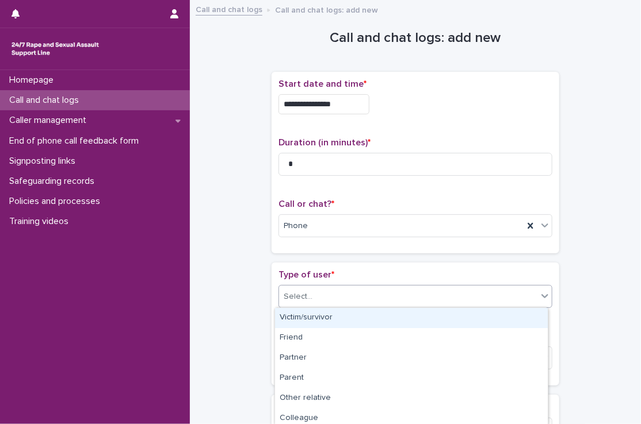
click at [369, 289] on div "Select..." at bounding box center [408, 297] width 258 height 19
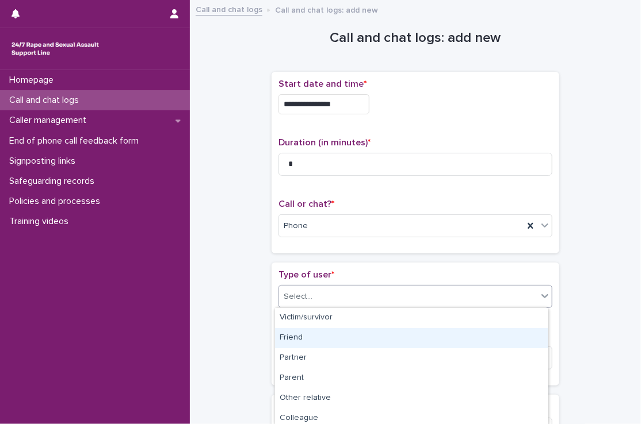
scroll to position [184, 0]
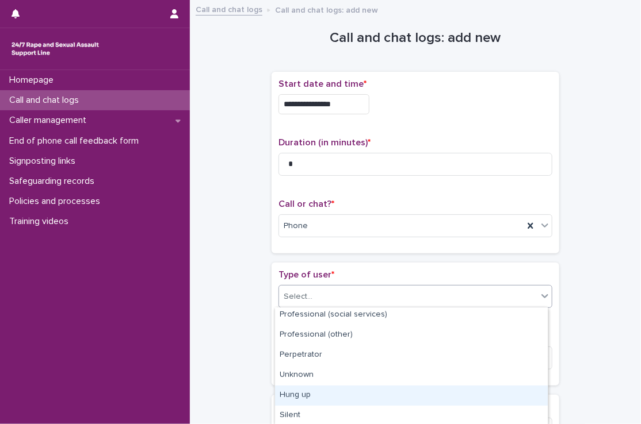
click at [329, 399] on div "Hung up" at bounding box center [411, 396] width 273 height 20
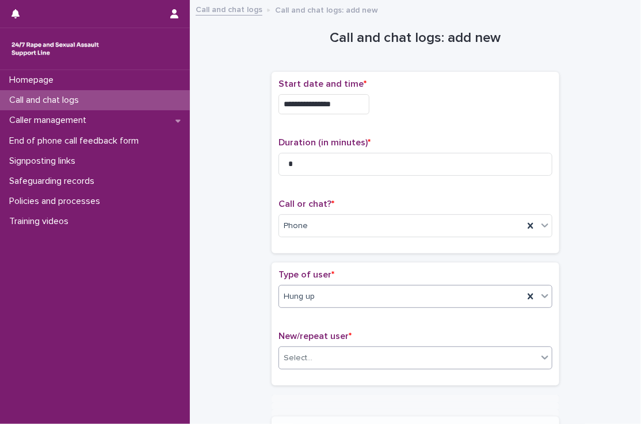
click at [329, 351] on div "Select..." at bounding box center [408, 358] width 258 height 19
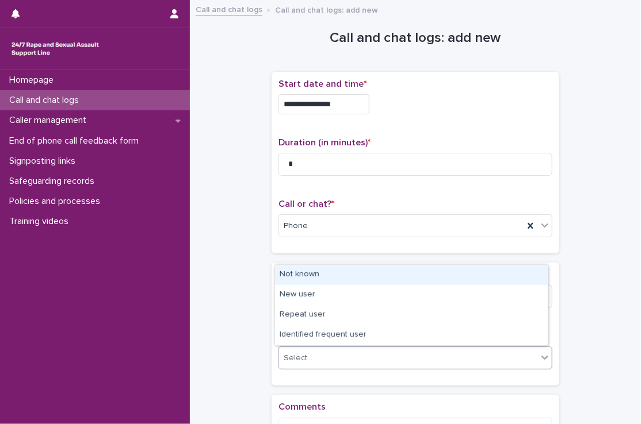
click at [332, 282] on div "Not known" at bounding box center [411, 275] width 273 height 20
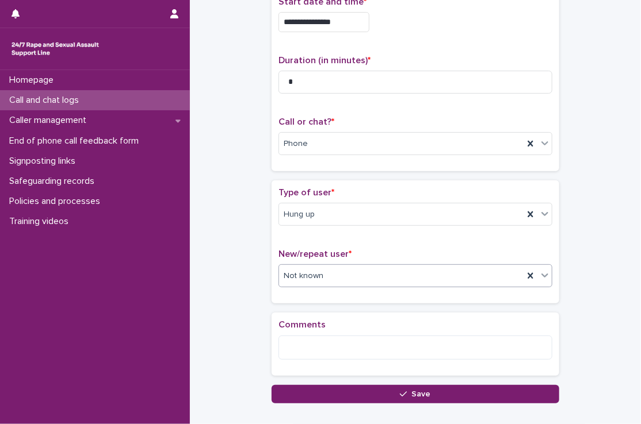
scroll to position [124, 0]
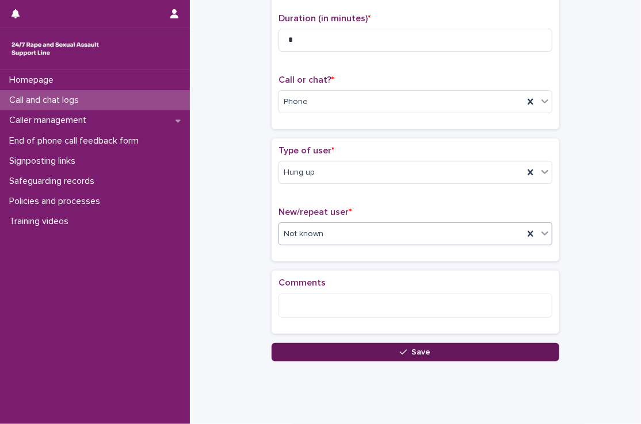
click at [328, 357] on button "Save" at bounding box center [415, 352] width 288 height 18
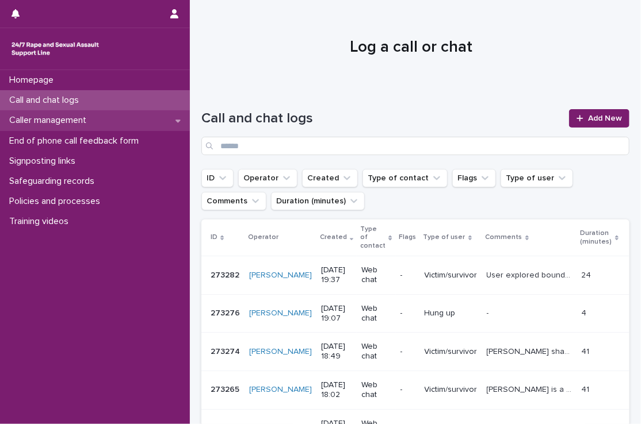
click at [107, 125] on div "Caller management" at bounding box center [95, 120] width 190 height 20
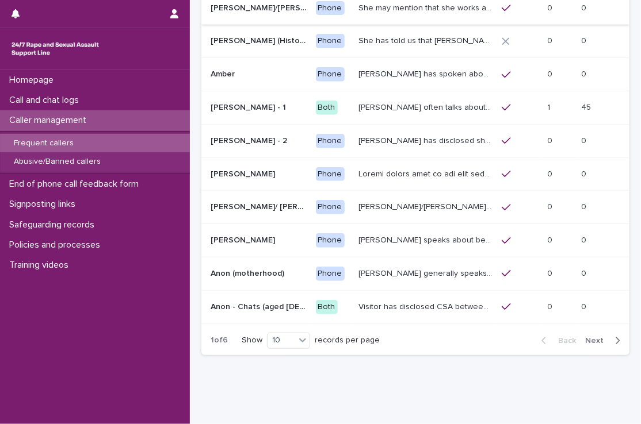
scroll to position [177, 0]
click at [101, 163] on p "Abusive/Banned callers" at bounding box center [57, 162] width 105 height 10
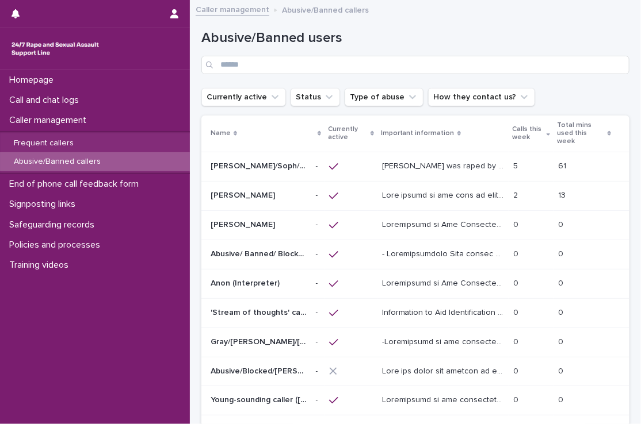
click at [269, 218] on div "Mohammed Mohammed" at bounding box center [259, 225] width 96 height 19
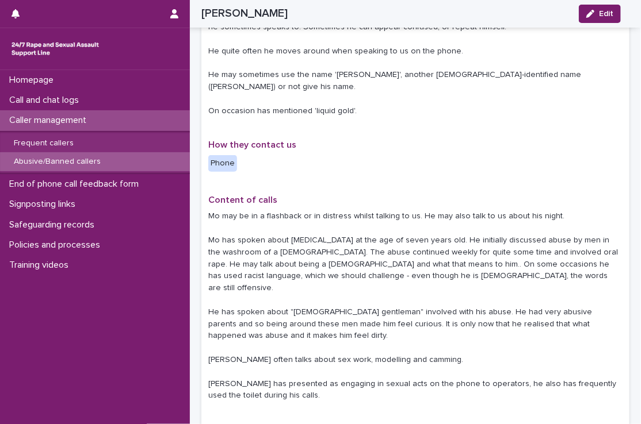
scroll to position [303, 0]
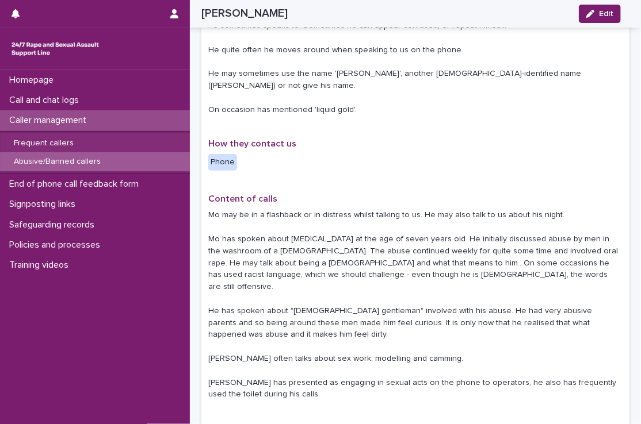
click at [269, 218] on p "Mo may be in a flashback or in distress whilst talking to us. He may also talk …" at bounding box center [415, 305] width 414 height 192
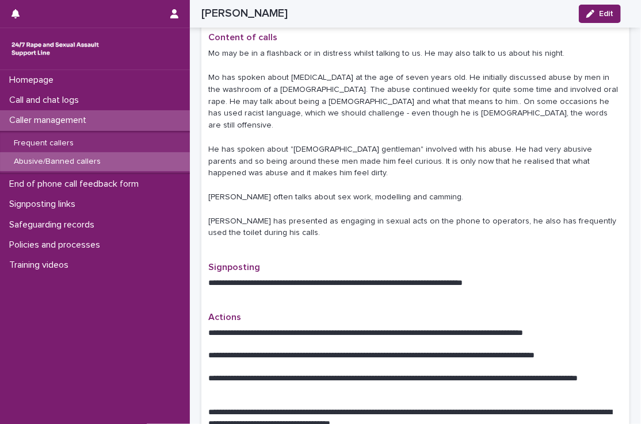
scroll to position [464, 0]
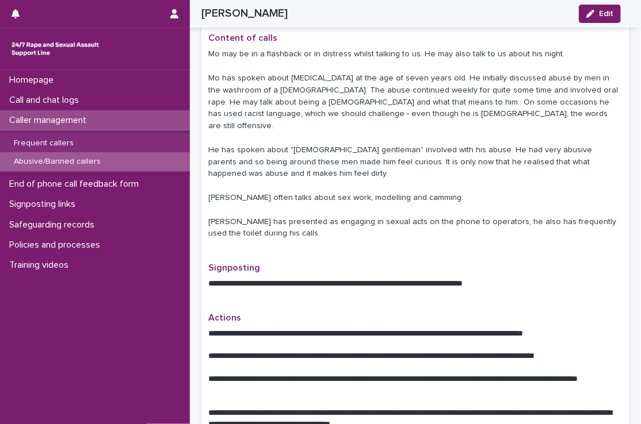
click at [269, 218] on div "Content of calls Mo may be in a flashback or in distress whilst talking to us. …" at bounding box center [415, 141] width 414 height 216
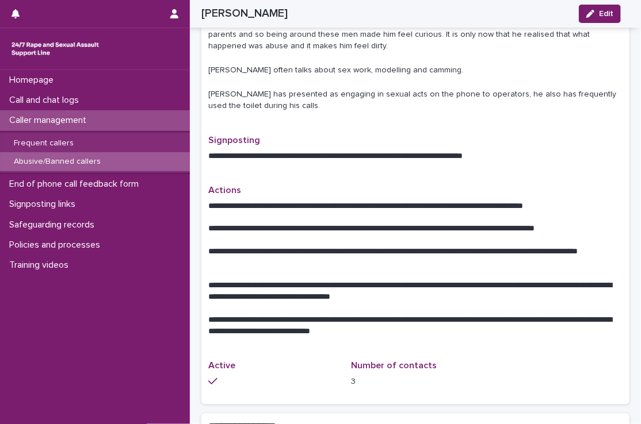
scroll to position [618, 0]
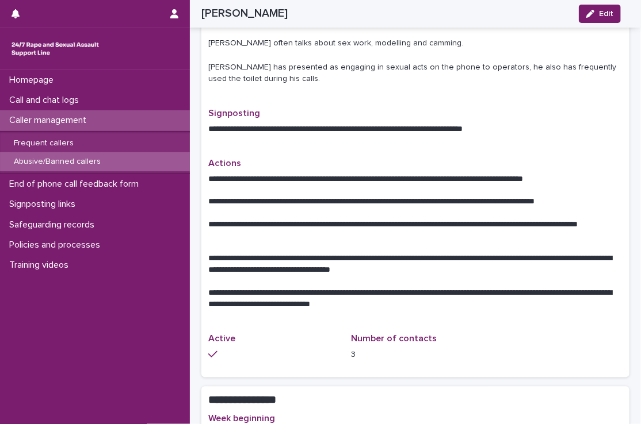
click at [118, 159] on div "Abusive/Banned callers" at bounding box center [95, 161] width 190 height 19
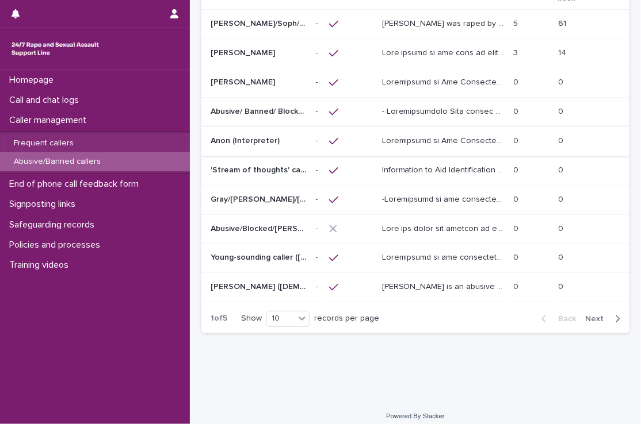
scroll to position [147, 0]
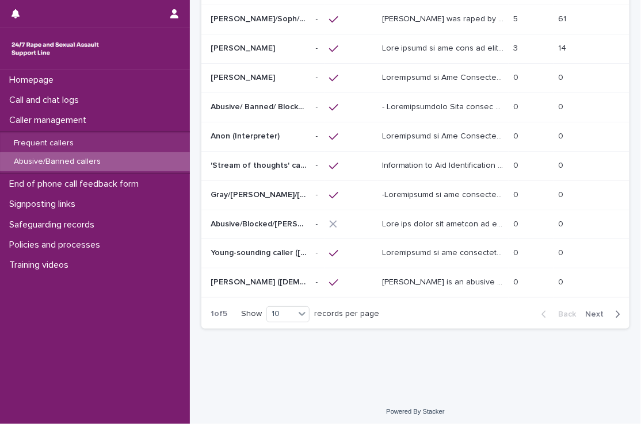
click at [585, 311] on span "Next" at bounding box center [597, 315] width 25 height 8
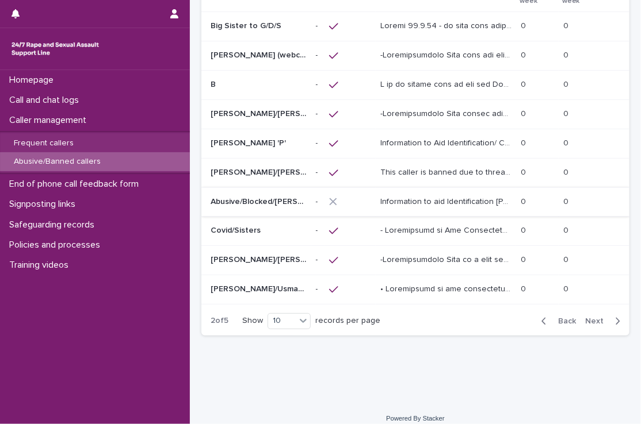
scroll to position [140, 0]
click at [368, 286] on div at bounding box center [350, 290] width 42 height 10
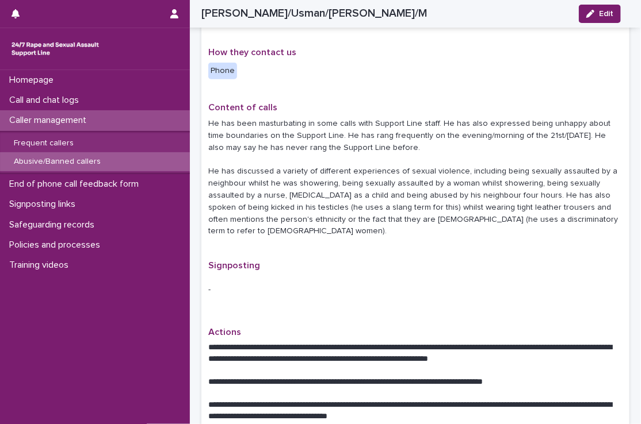
scroll to position [461, 0]
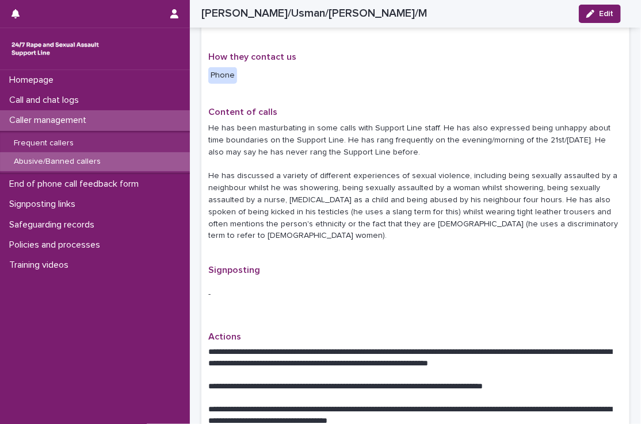
click at [102, 160] on p "Abusive/Banned callers" at bounding box center [57, 162] width 105 height 10
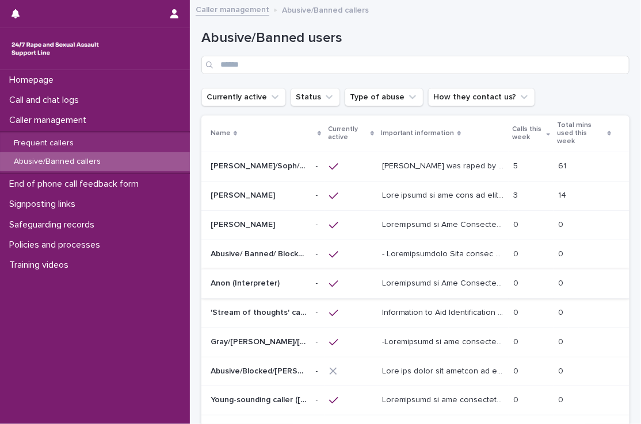
scroll to position [149, 0]
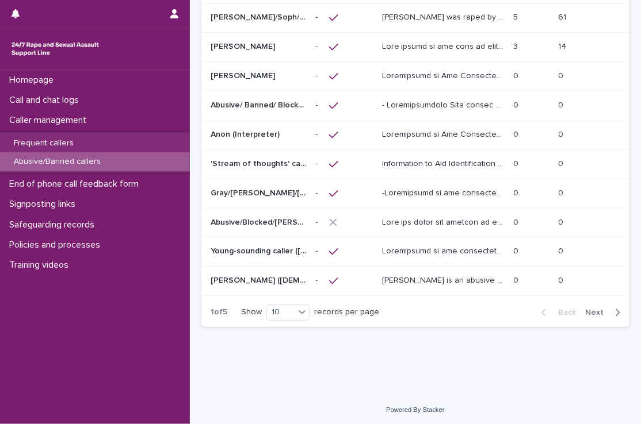
click at [591, 309] on span "Next" at bounding box center [597, 313] width 25 height 8
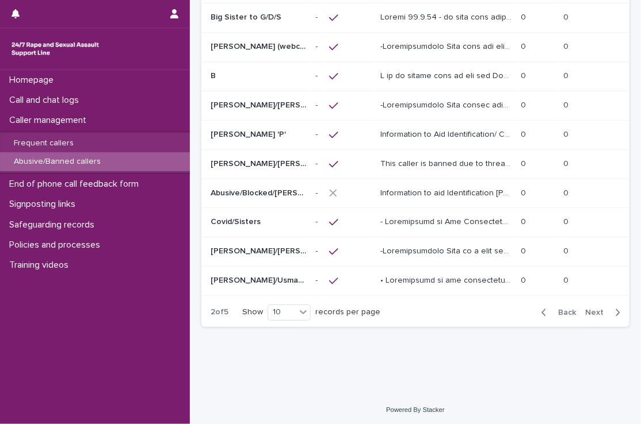
click at [590, 309] on span "Next" at bounding box center [597, 313] width 25 height 8
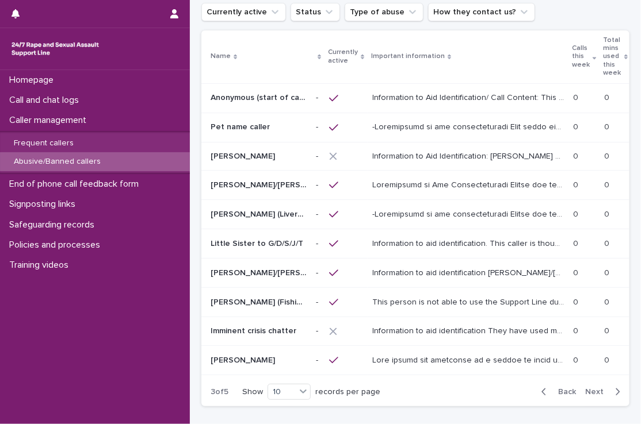
scroll to position [148, 0]
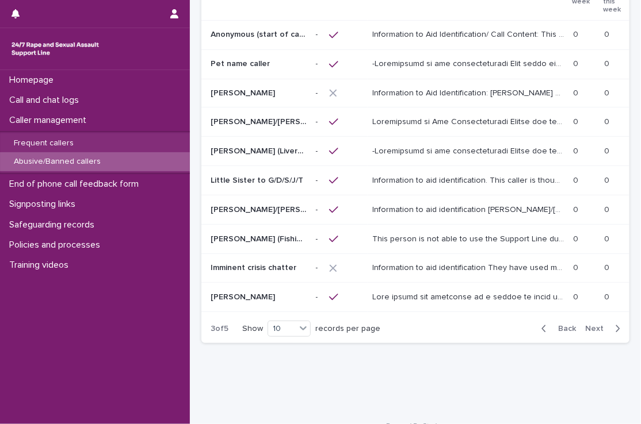
click at [587, 325] on span "Next" at bounding box center [597, 329] width 25 height 8
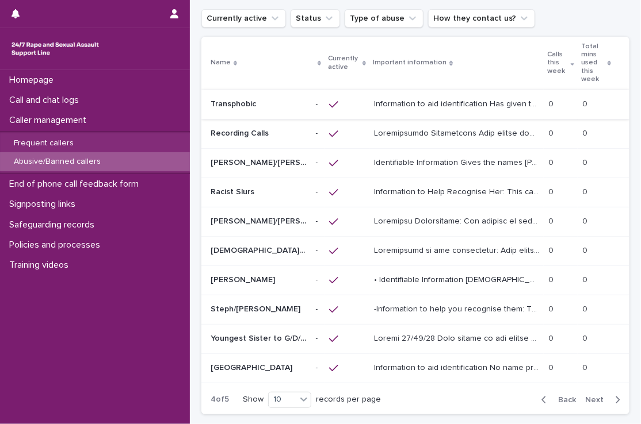
scroll to position [13, 0]
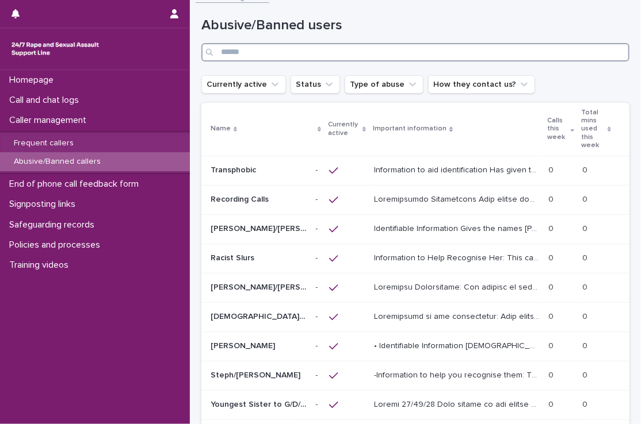
click at [300, 55] on input "Search" at bounding box center [415, 52] width 428 height 18
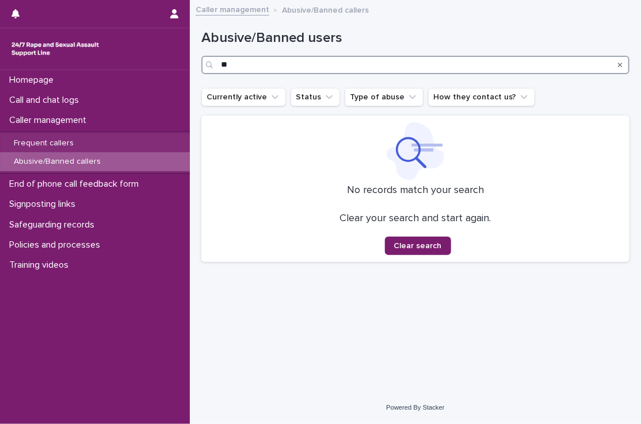
type input "*"
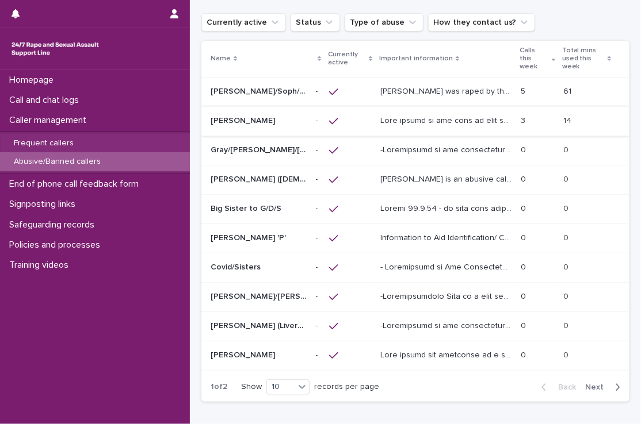
scroll to position [104, 0]
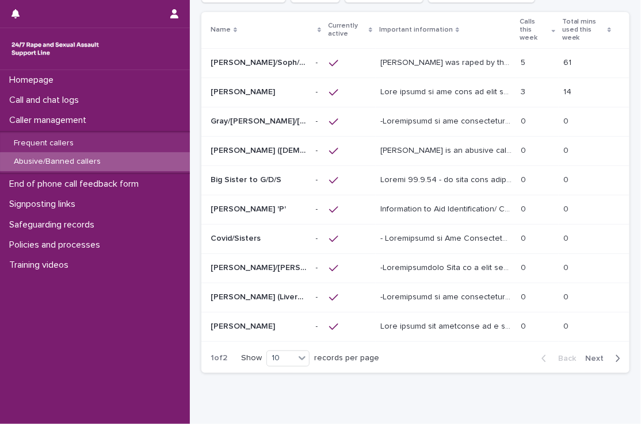
click at [585, 355] on span "Next" at bounding box center [597, 359] width 25 height 8
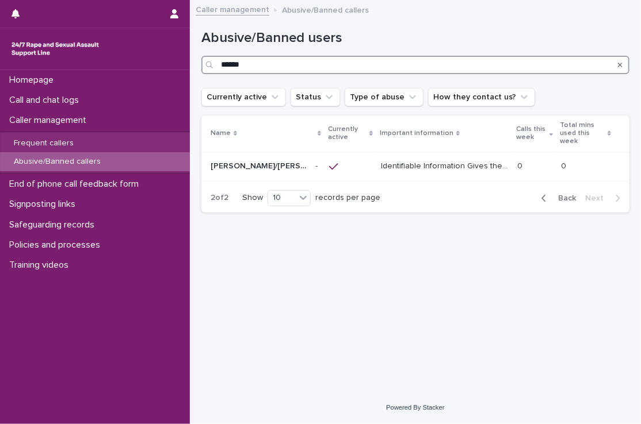
click at [255, 61] on input "******" at bounding box center [415, 65] width 428 height 18
type input "*"
type input "*****"
click at [253, 163] on div "Tommy/Usman/Jimmy/M Tommy/Usman/Jimmy/M" at bounding box center [259, 166] width 96 height 19
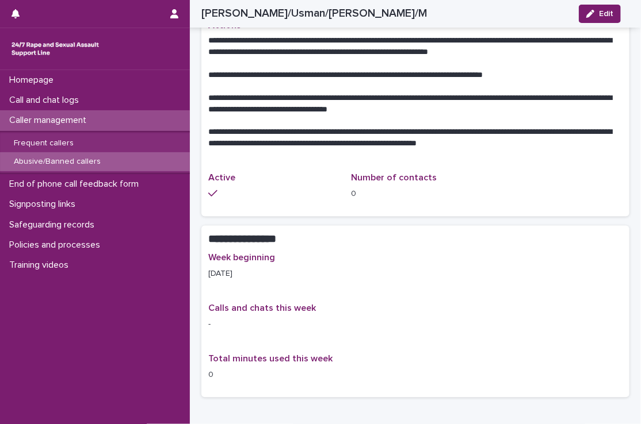
scroll to position [778, 0]
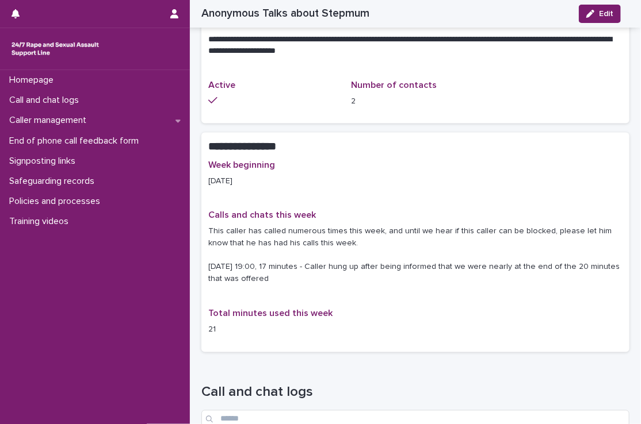
scroll to position [594, 0]
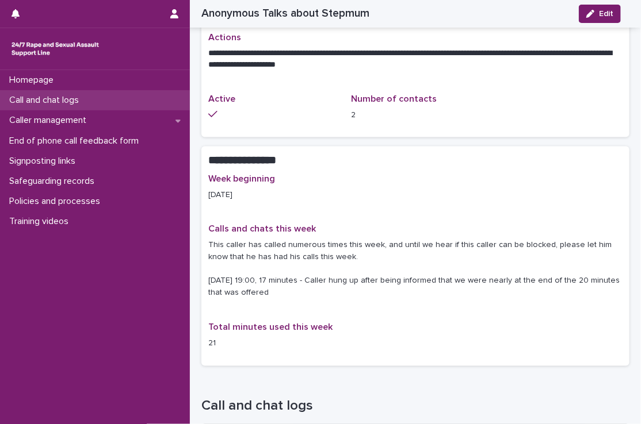
click at [71, 98] on p "Call and chat logs" at bounding box center [46, 100] width 83 height 11
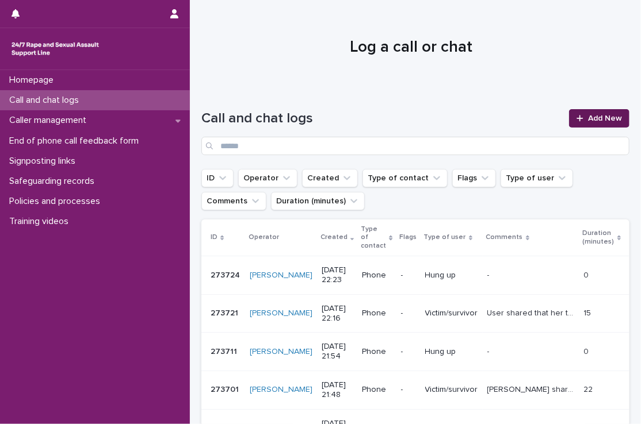
click at [576, 119] on icon at bounding box center [579, 118] width 7 height 8
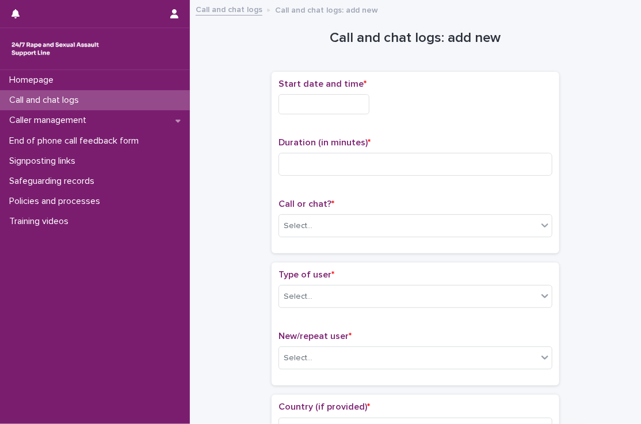
click at [353, 108] on input "text" at bounding box center [323, 104] width 91 height 20
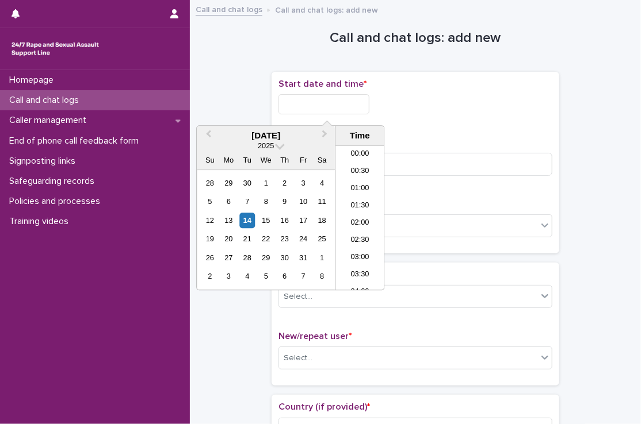
scroll to position [684, 0]
click at [368, 226] on li "22:00" at bounding box center [359, 230] width 49 height 17
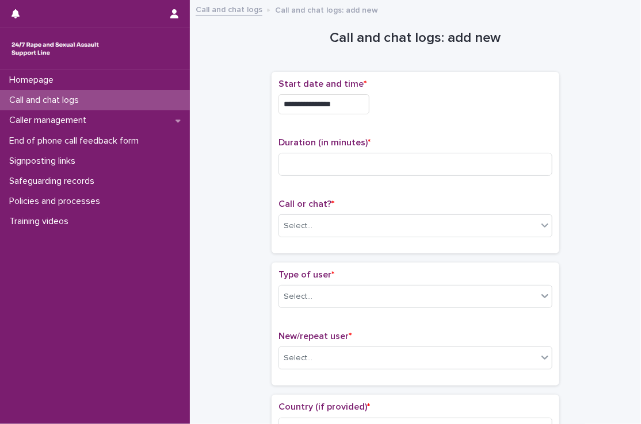
click at [350, 105] on input "**********" at bounding box center [323, 104] width 91 height 20
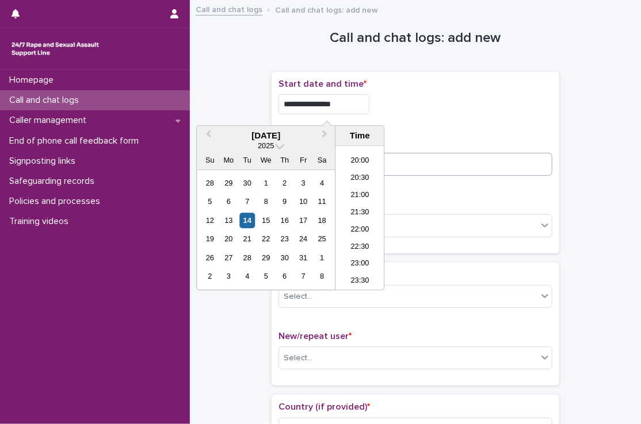
type input "**********"
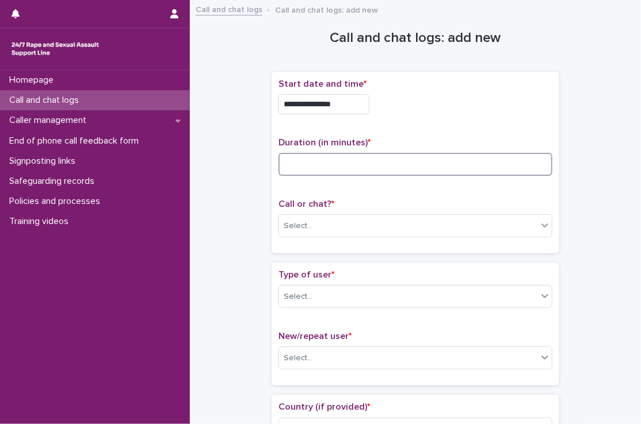
click at [419, 170] on input at bounding box center [415, 164] width 274 height 23
type input "*"
click at [361, 221] on div "Select..." at bounding box center [408, 226] width 258 height 19
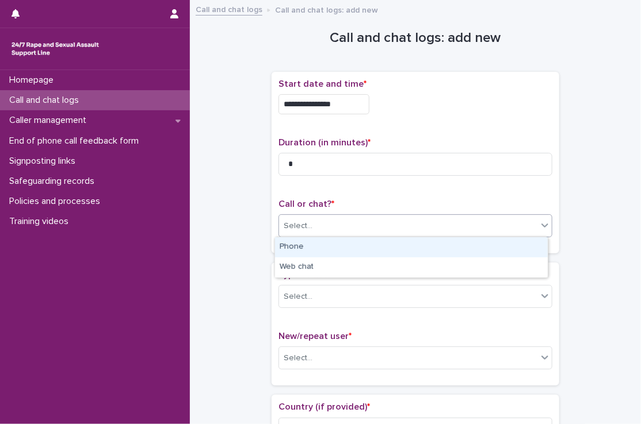
drag, startPoint x: 340, startPoint y: 255, endPoint x: 329, endPoint y: 249, distance: 12.3
click at [329, 249] on div "Phone" at bounding box center [411, 248] width 273 height 20
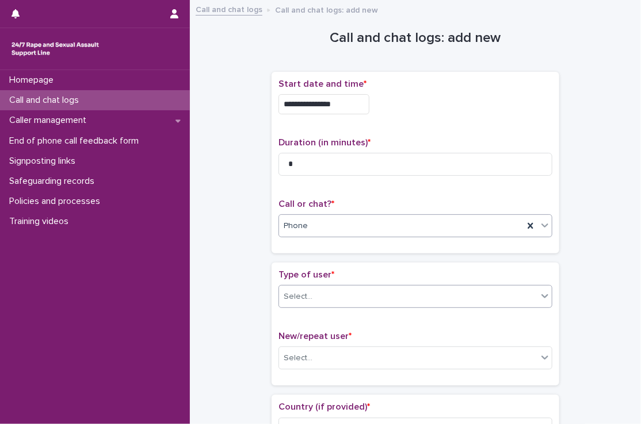
click at [334, 297] on div "Select..." at bounding box center [408, 297] width 258 height 19
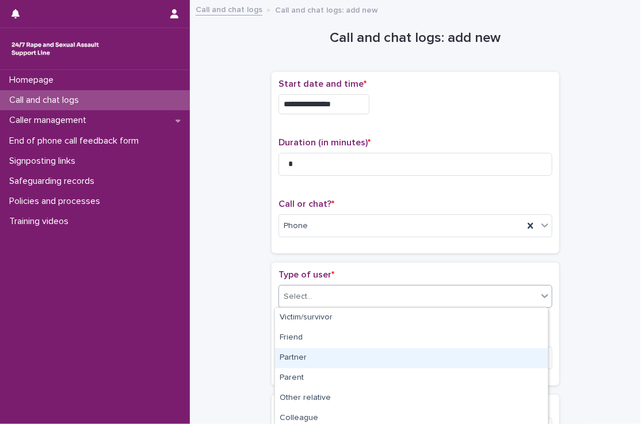
scroll to position [184, 0]
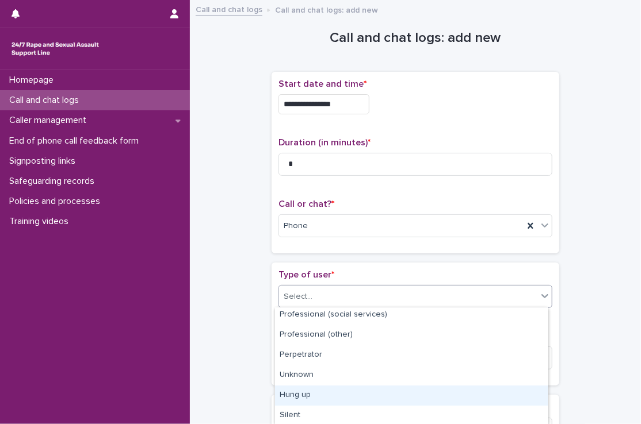
click at [329, 394] on div "Hung up" at bounding box center [411, 396] width 273 height 20
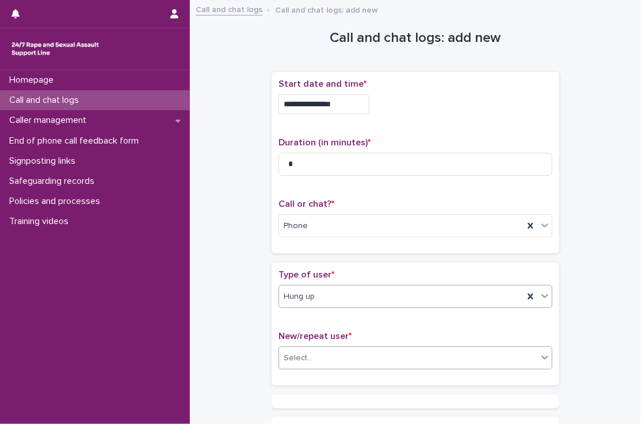
click at [324, 364] on div "Select..." at bounding box center [408, 358] width 258 height 19
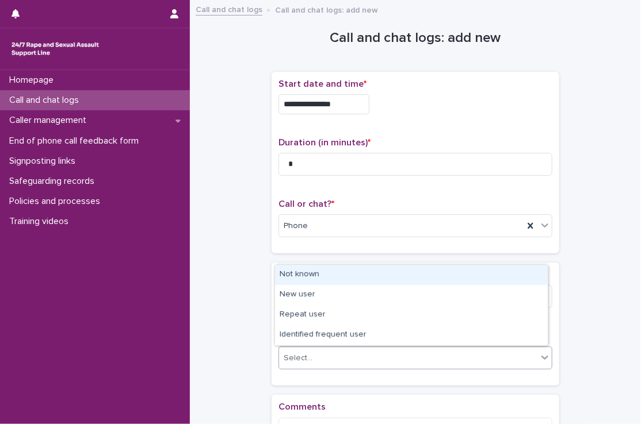
click at [311, 278] on div "Not known" at bounding box center [411, 275] width 273 height 20
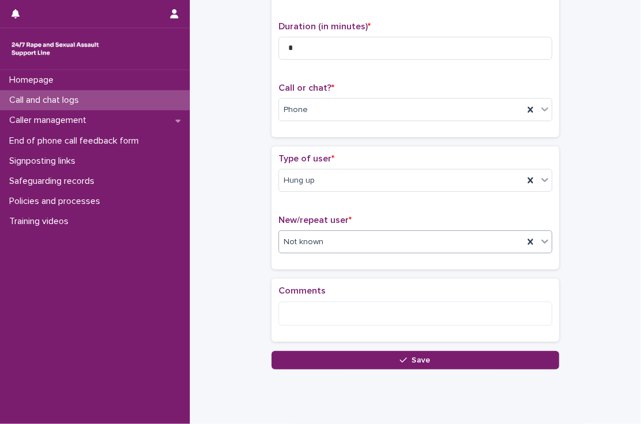
scroll to position [150, 0]
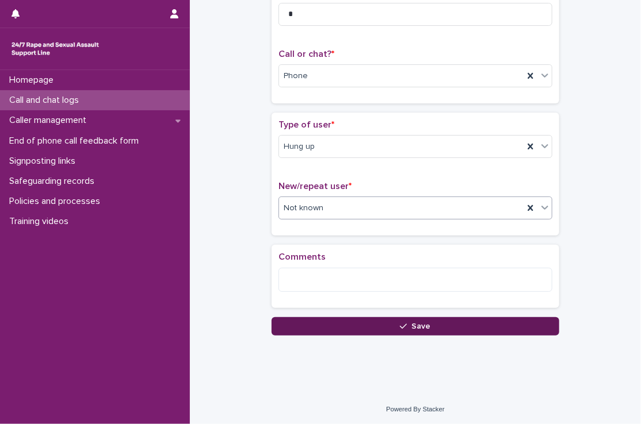
click at [320, 327] on button "Save" at bounding box center [415, 326] width 288 height 18
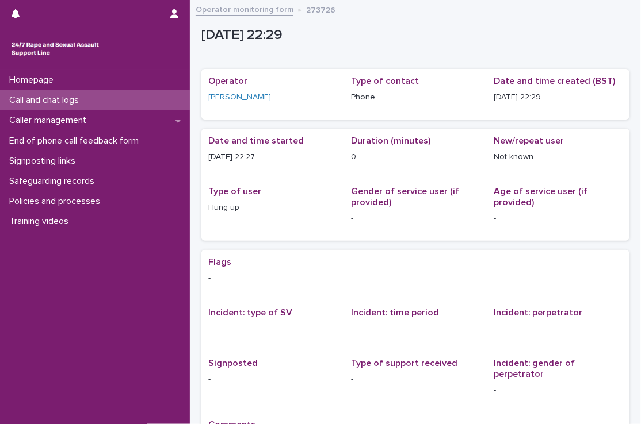
click at [163, 97] on div "Call and chat logs" at bounding box center [95, 100] width 190 height 20
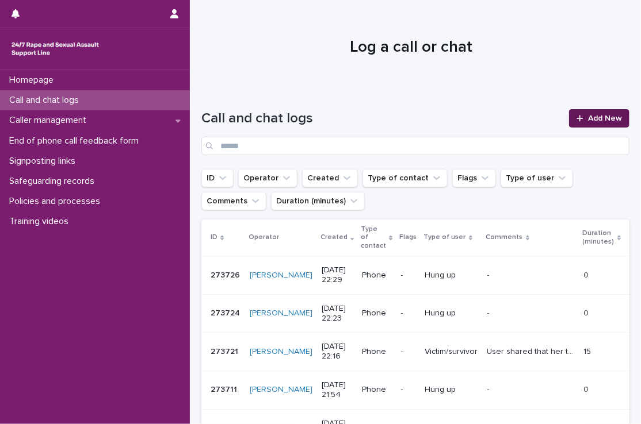
click at [597, 123] on link "Add New" at bounding box center [599, 118] width 60 height 18
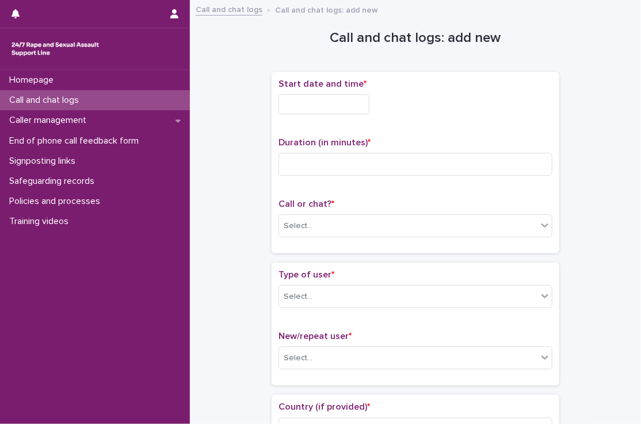
click at [357, 106] on input "text" at bounding box center [323, 104] width 91 height 20
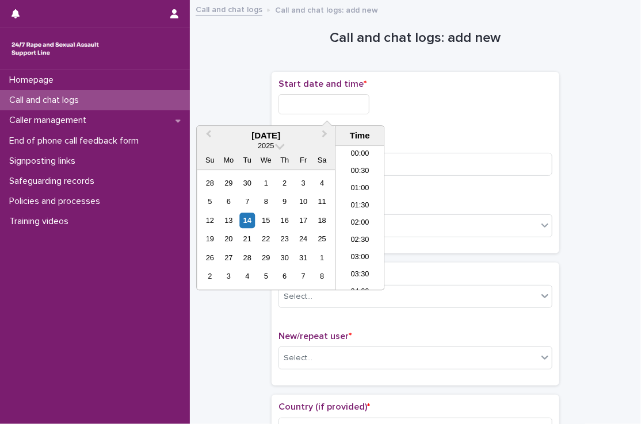
scroll to position [684, 0]
click at [368, 243] on li "22:30" at bounding box center [359, 247] width 49 height 17
click at [357, 101] on input "**********" at bounding box center [323, 104] width 91 height 20
type input "**********"
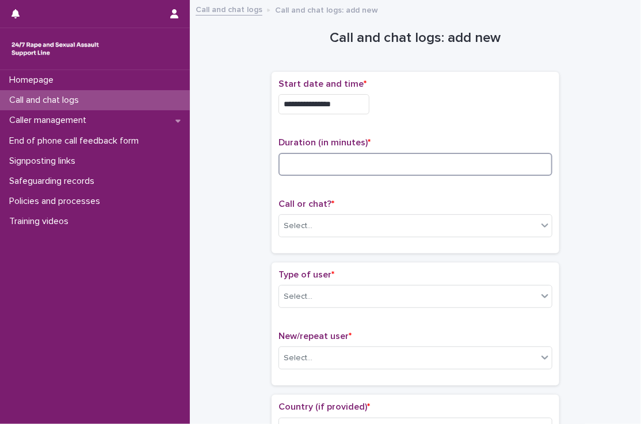
click at [400, 160] on input at bounding box center [415, 164] width 274 height 23
type input "*"
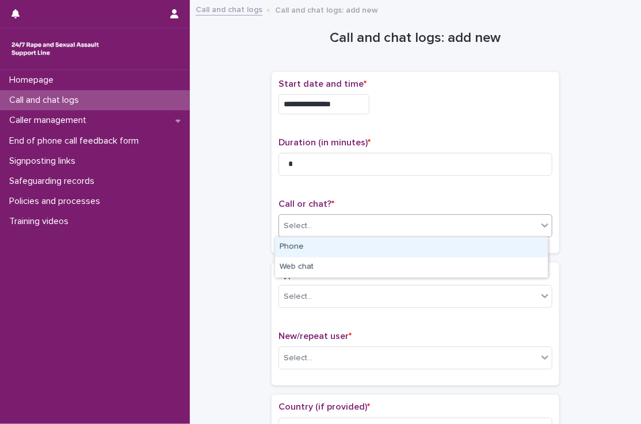
click at [377, 226] on div "Select..." at bounding box center [408, 226] width 258 height 19
click at [346, 247] on div "Phone" at bounding box center [411, 248] width 273 height 20
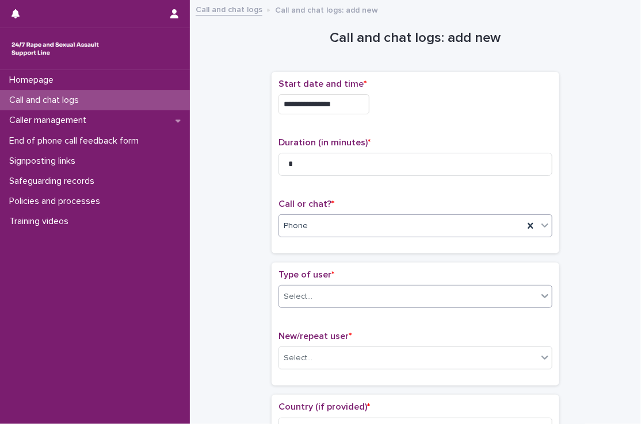
click at [345, 305] on div "Select..." at bounding box center [408, 297] width 258 height 19
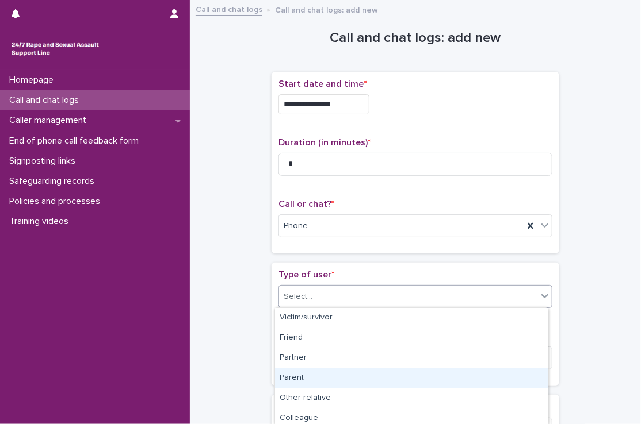
scroll to position [184, 0]
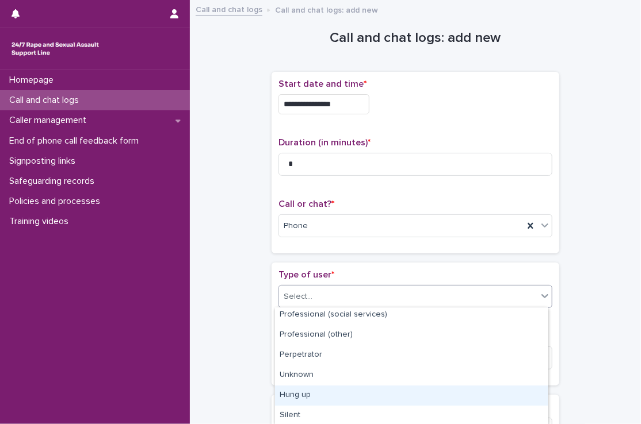
click at [346, 394] on div "Hung up" at bounding box center [411, 396] width 273 height 20
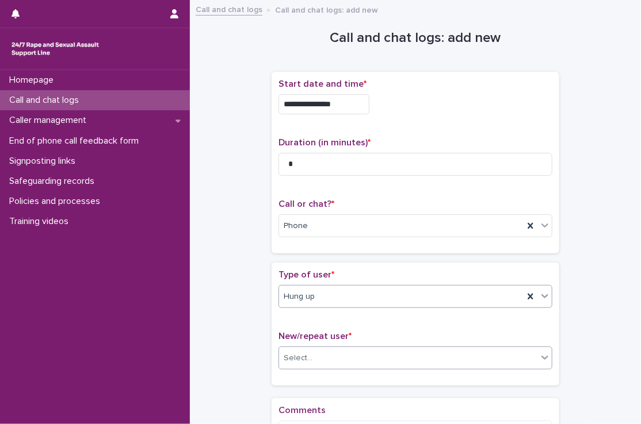
click at [331, 358] on div "Select..." at bounding box center [408, 358] width 258 height 19
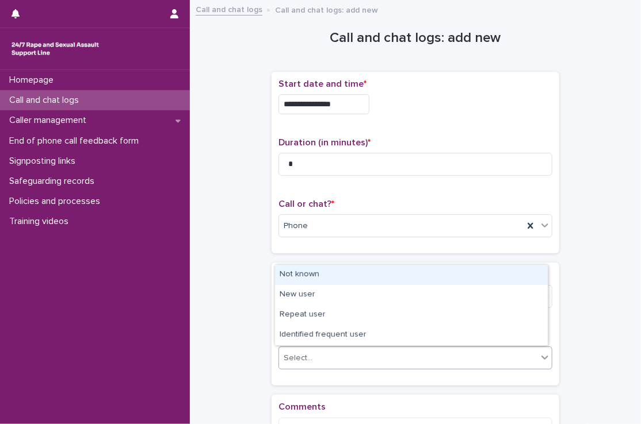
click at [323, 282] on div "Not known" at bounding box center [411, 275] width 273 height 20
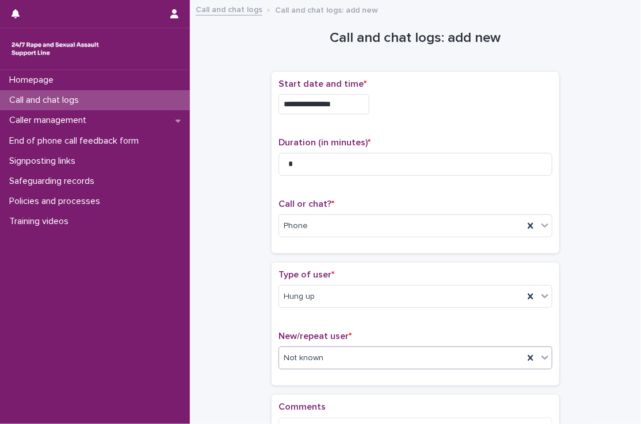
scroll to position [150, 0]
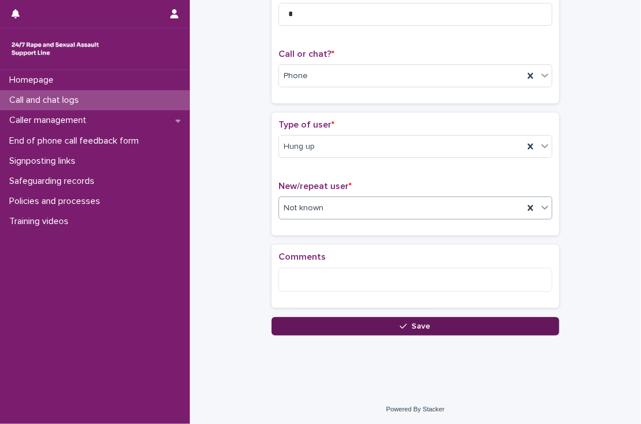
click at [331, 324] on button "Save" at bounding box center [415, 326] width 288 height 18
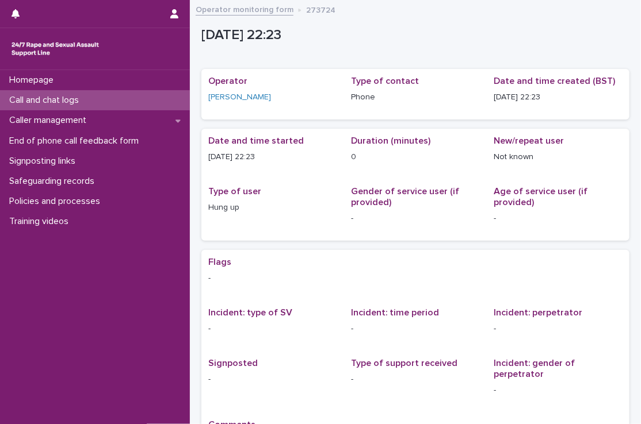
click at [136, 97] on div "Call and chat logs" at bounding box center [95, 100] width 190 height 20
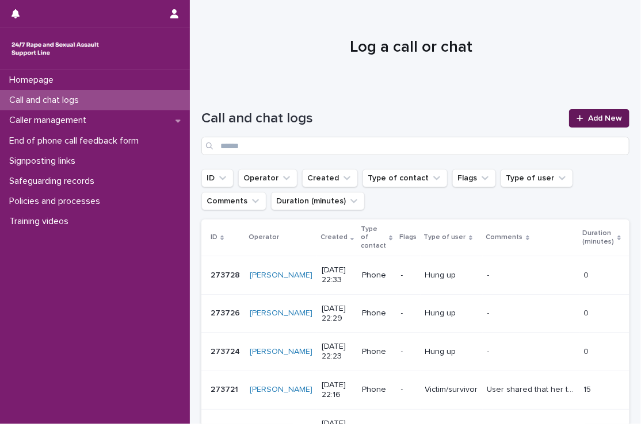
click at [588, 116] on span "Add New" at bounding box center [605, 118] width 34 height 8
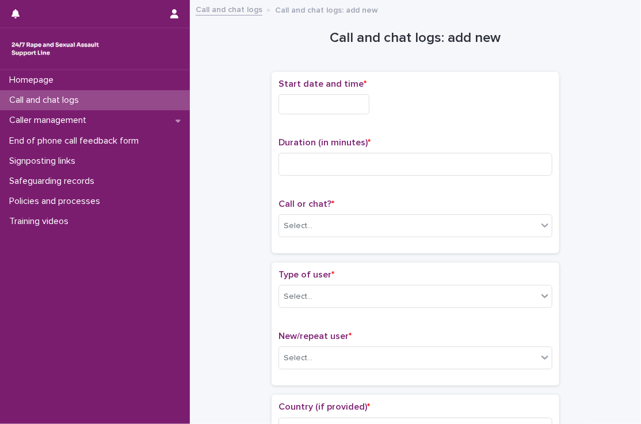
click at [325, 112] on input "text" at bounding box center [323, 104] width 91 height 20
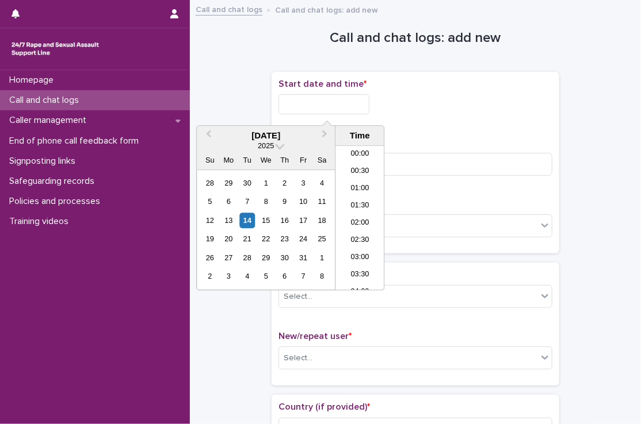
scroll to position [684, 0]
click at [359, 242] on li "22:30" at bounding box center [359, 247] width 49 height 17
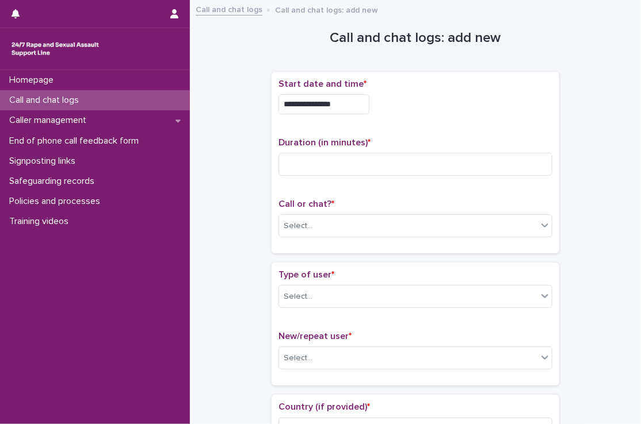
click at [347, 100] on input "**********" at bounding box center [323, 104] width 91 height 20
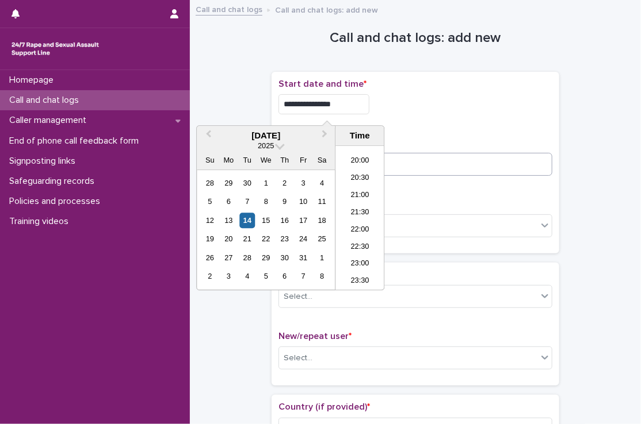
type input "**********"
click at [395, 164] on input at bounding box center [415, 164] width 274 height 23
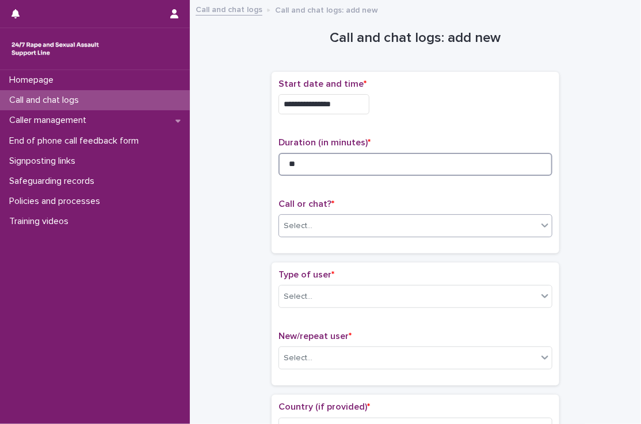
type input "**"
click at [370, 229] on div "Select..." at bounding box center [408, 226] width 258 height 19
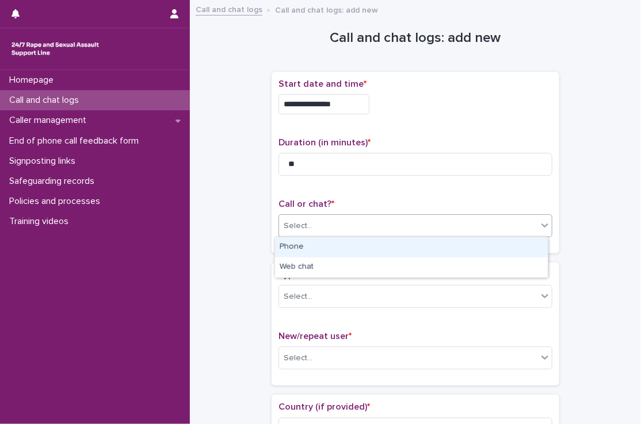
click at [354, 246] on div "Phone" at bounding box center [411, 248] width 273 height 20
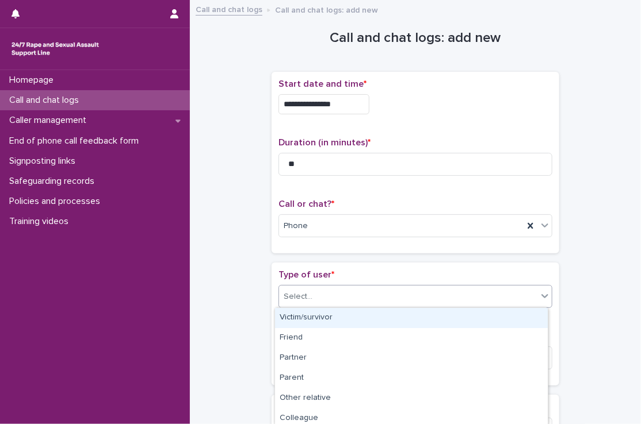
click at [346, 300] on div "Select..." at bounding box center [408, 297] width 258 height 19
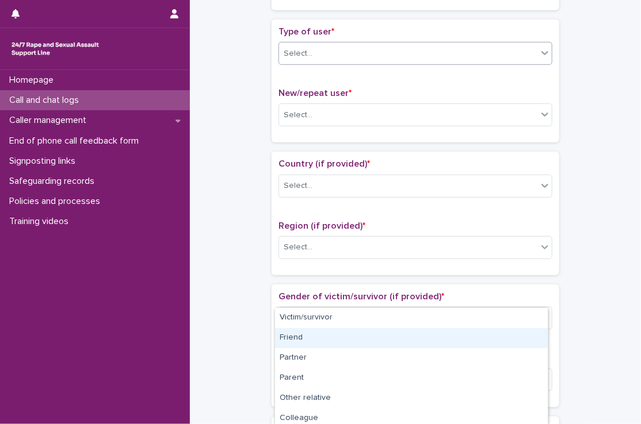
scroll to position [254, 0]
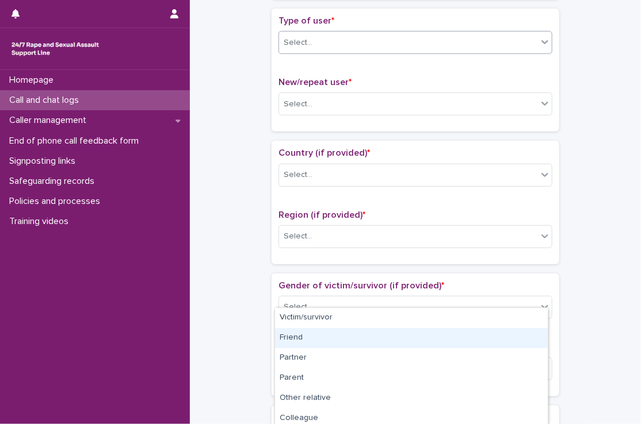
click at [365, 46] on div "Select..." at bounding box center [408, 42] width 258 height 19
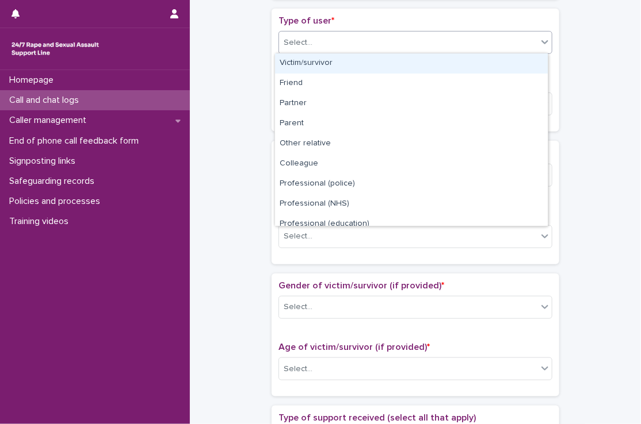
click at [365, 46] on div "Select..." at bounding box center [408, 42] width 258 height 19
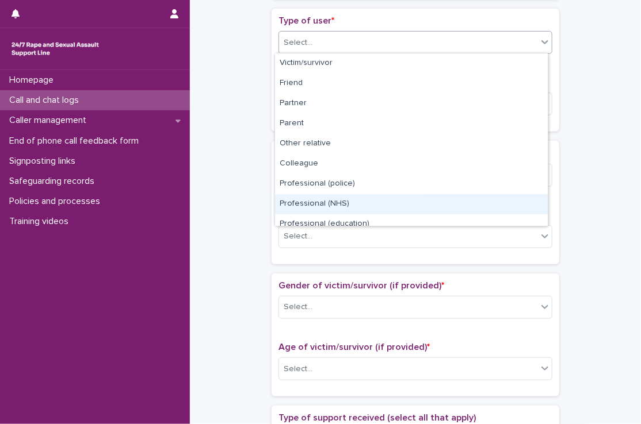
scroll to position [129, 0]
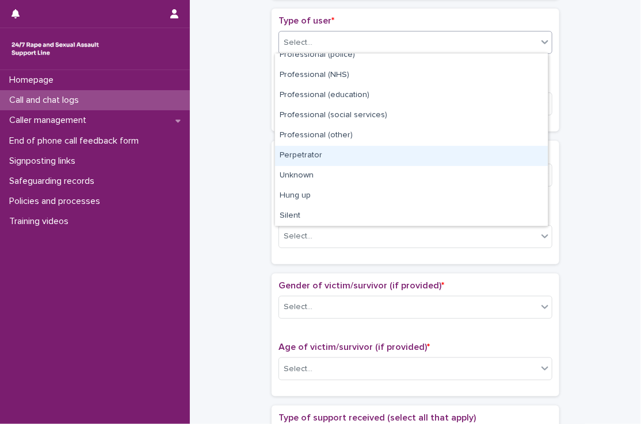
click at [310, 155] on div "Perpetrator" at bounding box center [411, 156] width 273 height 20
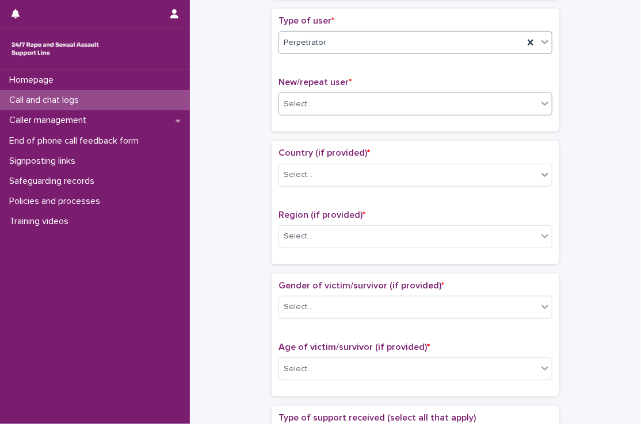
click at [340, 99] on div "Select..." at bounding box center [408, 104] width 258 height 19
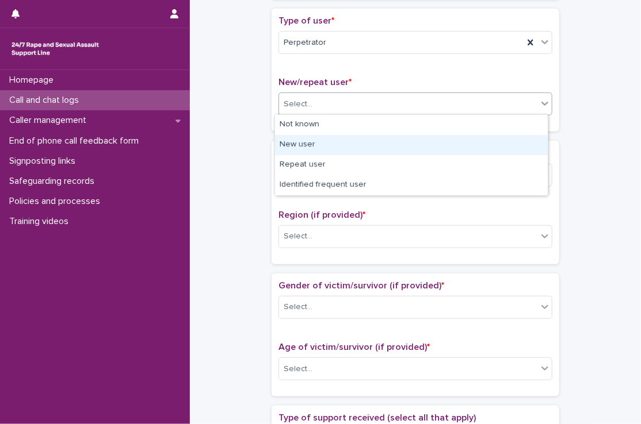
click at [322, 141] on div "New user" at bounding box center [411, 145] width 273 height 20
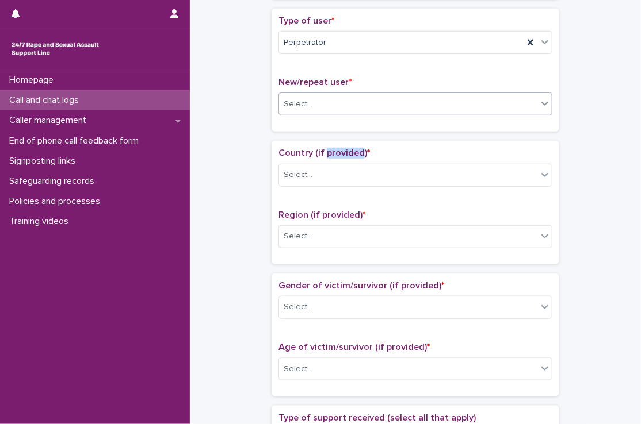
click at [322, 141] on div "Country (if provided) * Select... Region (if provided) * Select..." at bounding box center [415, 202] width 288 height 123
click at [322, 173] on div "Select..." at bounding box center [408, 175] width 258 height 19
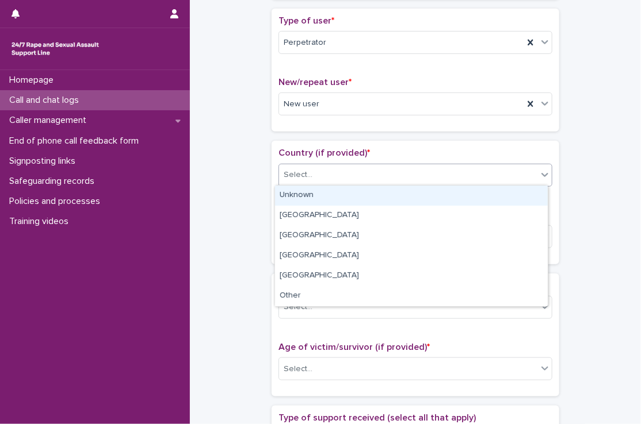
click at [318, 198] on div "Unknown" at bounding box center [411, 196] width 273 height 20
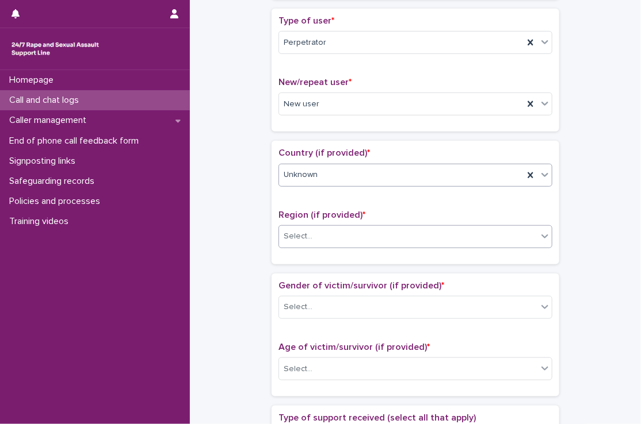
click at [320, 242] on div "Select..." at bounding box center [408, 236] width 258 height 19
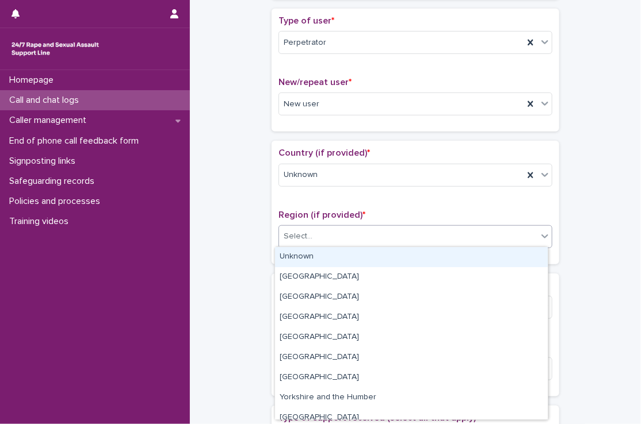
click at [320, 258] on div "Unknown" at bounding box center [411, 257] width 273 height 20
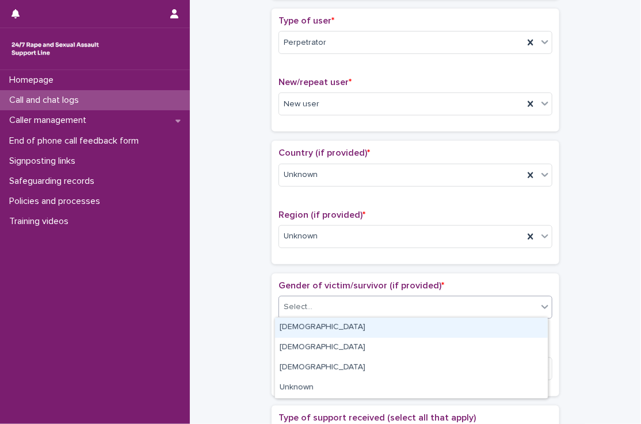
click at [322, 304] on div "Select..." at bounding box center [408, 307] width 258 height 19
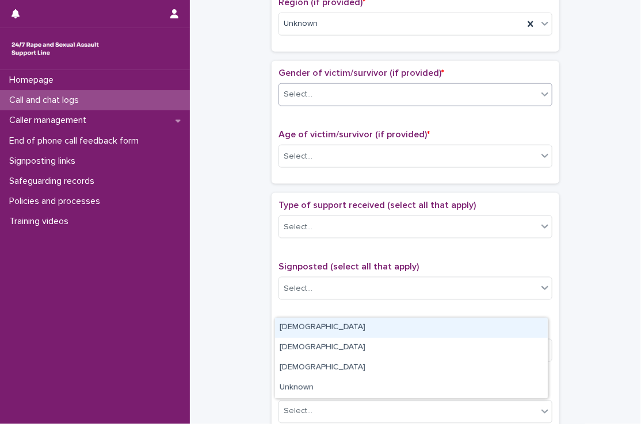
scroll to position [482, 0]
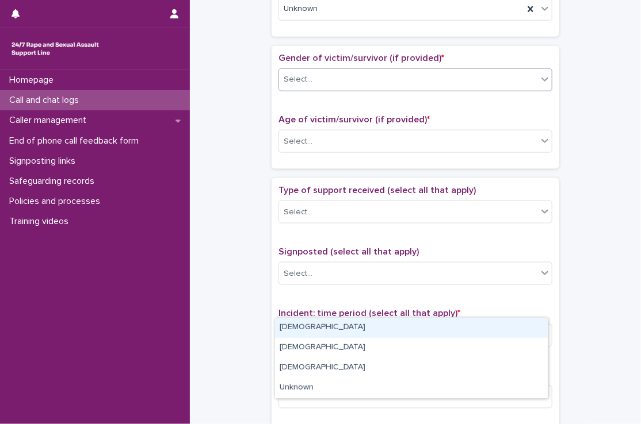
click at [326, 83] on div "Select..." at bounding box center [408, 79] width 258 height 19
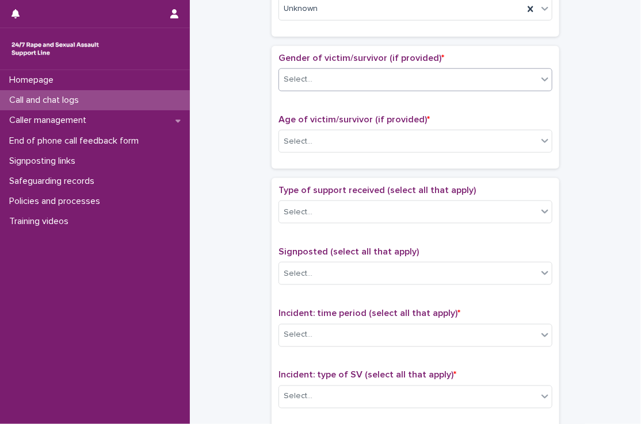
click at [326, 83] on div "Select..." at bounding box center [408, 79] width 258 height 19
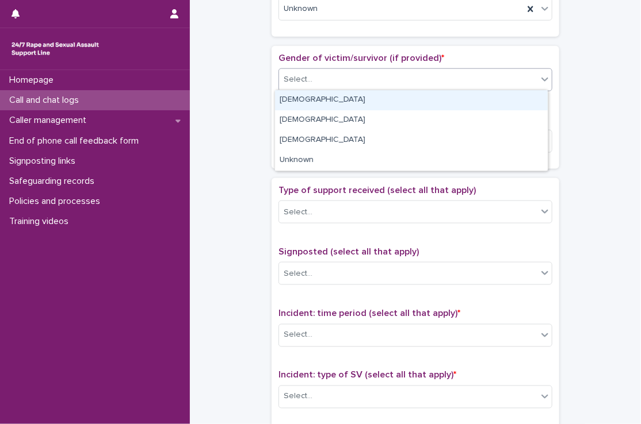
click at [316, 100] on div "[DEMOGRAPHIC_DATA]" at bounding box center [411, 100] width 273 height 20
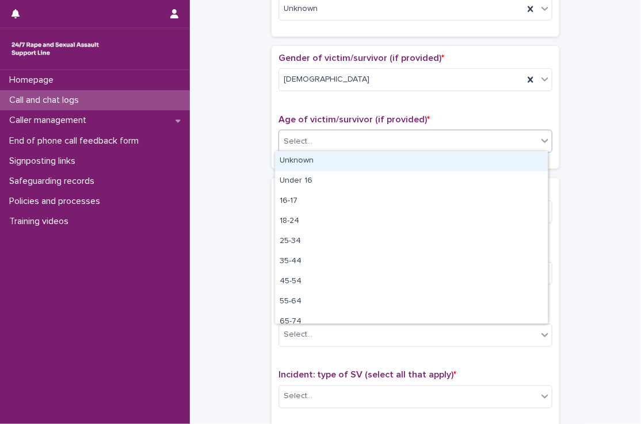
click at [323, 140] on div "Select..." at bounding box center [408, 141] width 258 height 19
click at [312, 164] on div "Unknown" at bounding box center [411, 161] width 273 height 20
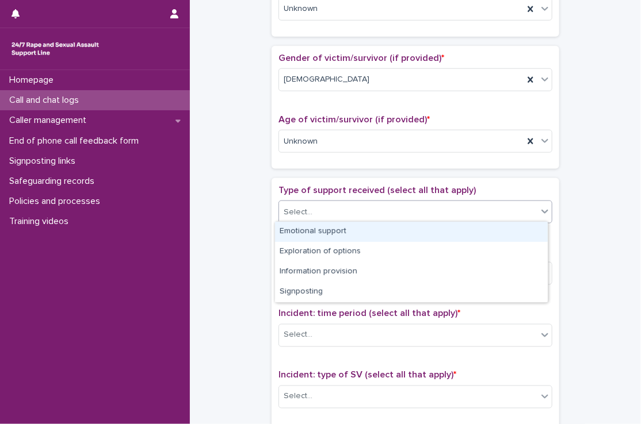
click at [320, 215] on div "Select..." at bounding box center [408, 212] width 258 height 19
click at [321, 139] on div "Unknown" at bounding box center [401, 141] width 244 height 19
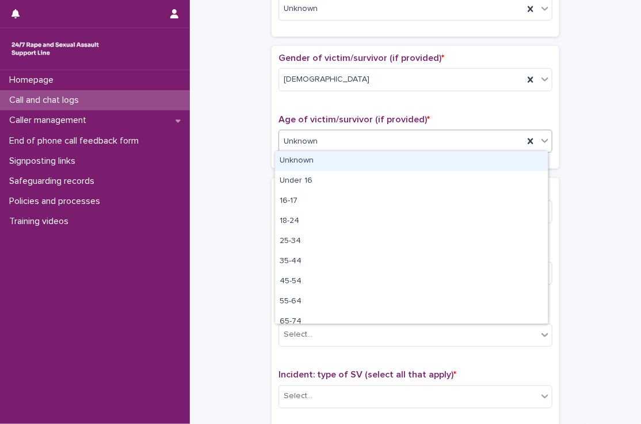
click at [315, 163] on div "Unknown" at bounding box center [411, 161] width 273 height 20
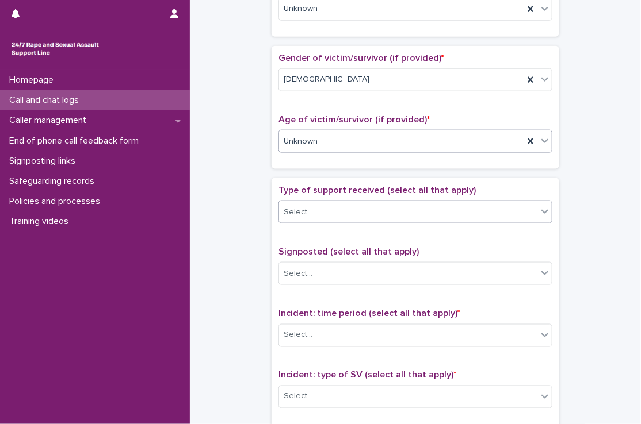
click at [321, 208] on div "Select..." at bounding box center [408, 212] width 258 height 19
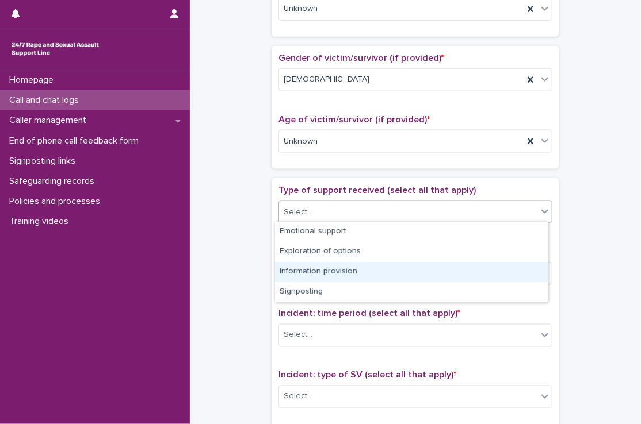
click at [250, 265] on div "**********" at bounding box center [415, 113] width 428 height 1176
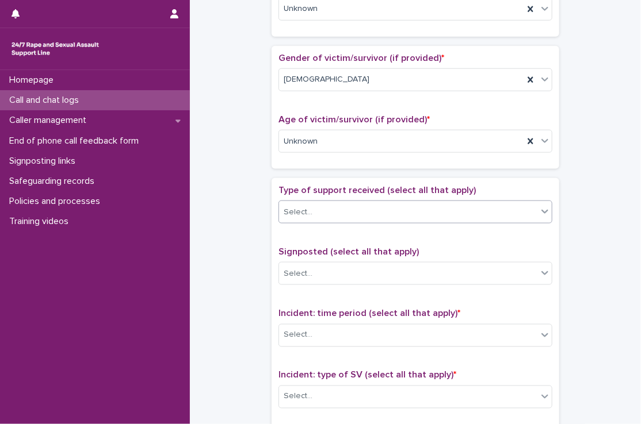
click at [354, 209] on div "Select..." at bounding box center [408, 212] width 258 height 19
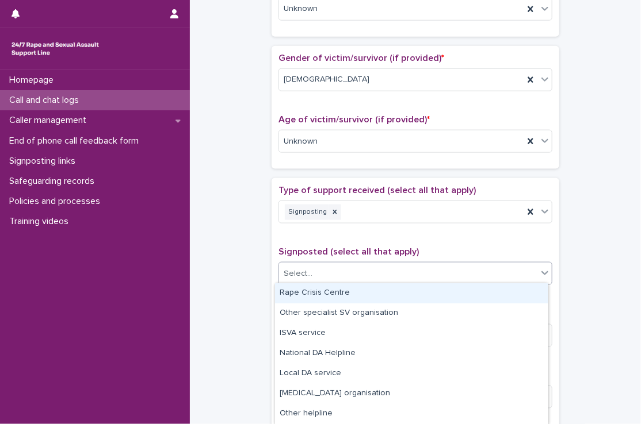
click at [337, 271] on div "Select..." at bounding box center [408, 274] width 258 height 19
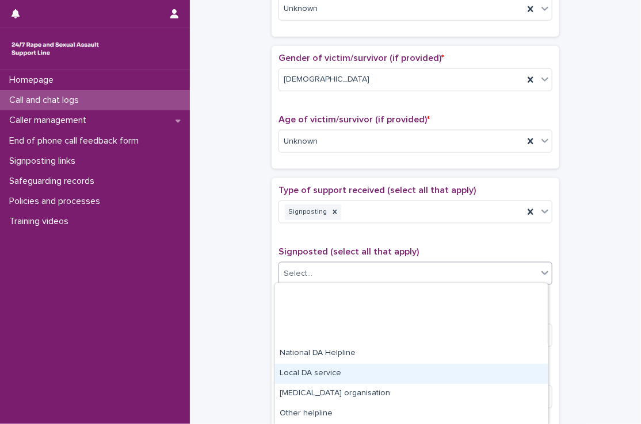
scroll to position [100, 0]
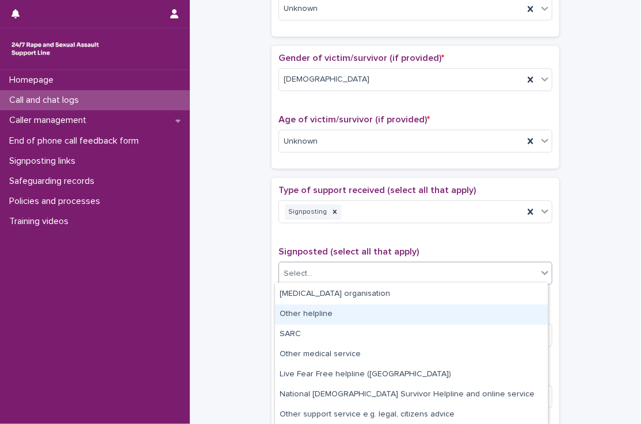
click at [310, 315] on div "Other helpline" at bounding box center [411, 315] width 273 height 20
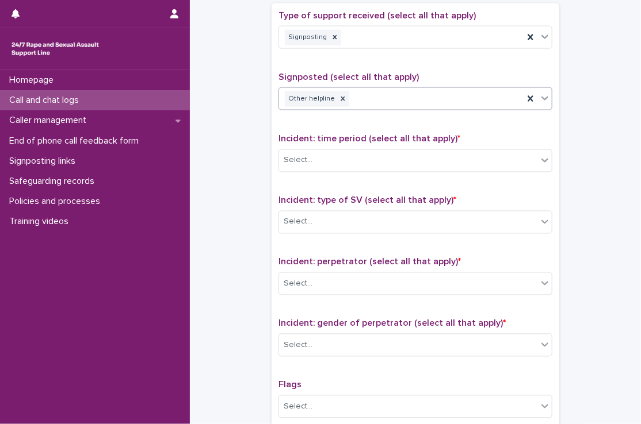
scroll to position [666, 0]
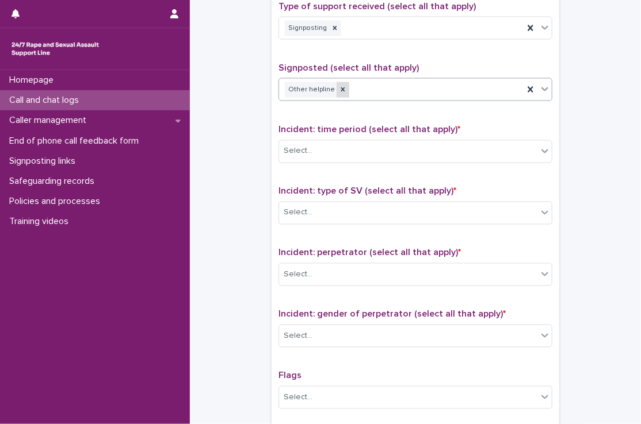
click at [339, 86] on icon at bounding box center [343, 90] width 8 height 8
click at [334, 86] on div "Select..." at bounding box center [408, 90] width 258 height 19
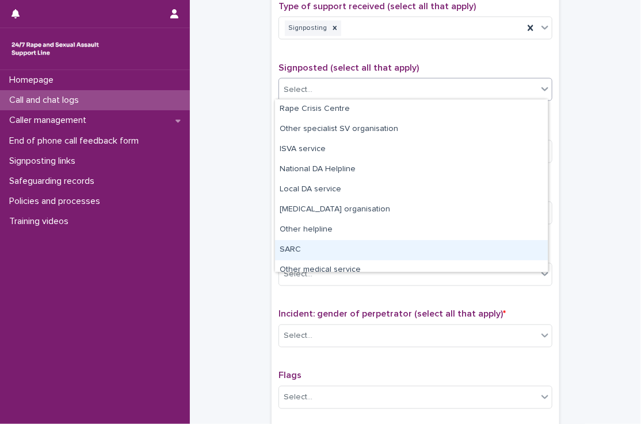
scroll to position [69, 0]
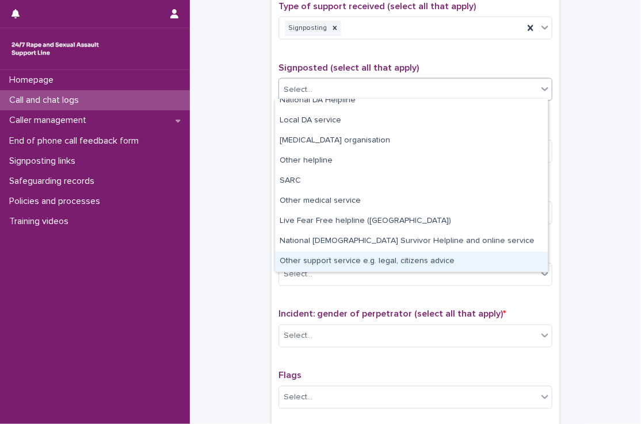
click at [340, 258] on div "Other support service e.g. legal, citizens advice" at bounding box center [411, 262] width 273 height 20
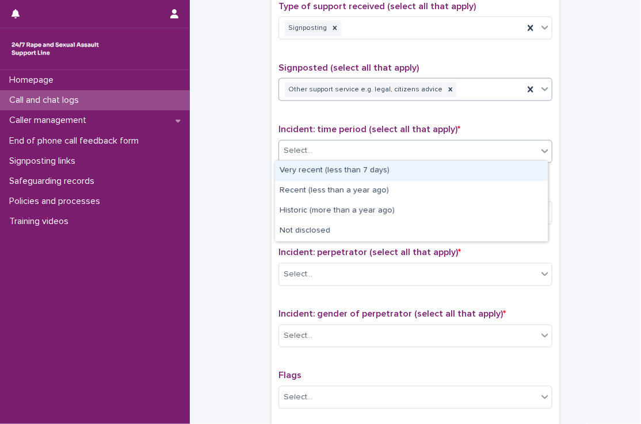
click at [334, 142] on div "Select..." at bounding box center [408, 151] width 258 height 19
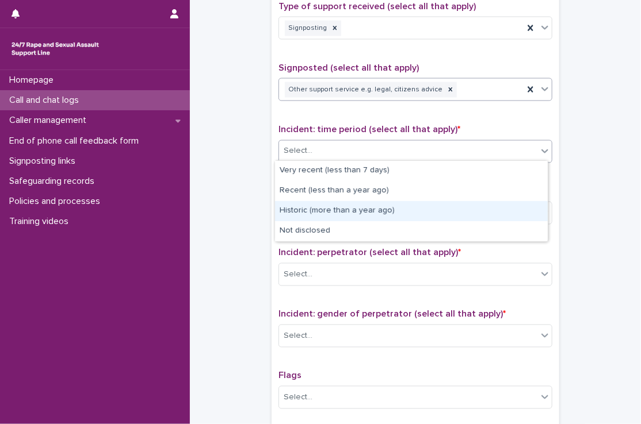
click at [313, 209] on div "Historic (more than a year ago)" at bounding box center [411, 211] width 273 height 20
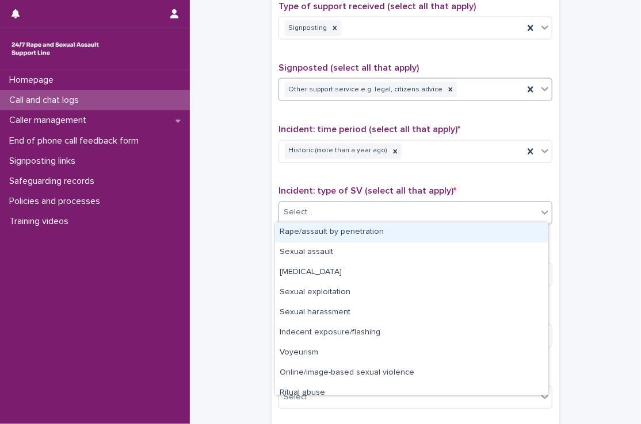
click at [314, 210] on div "Select..." at bounding box center [408, 213] width 258 height 19
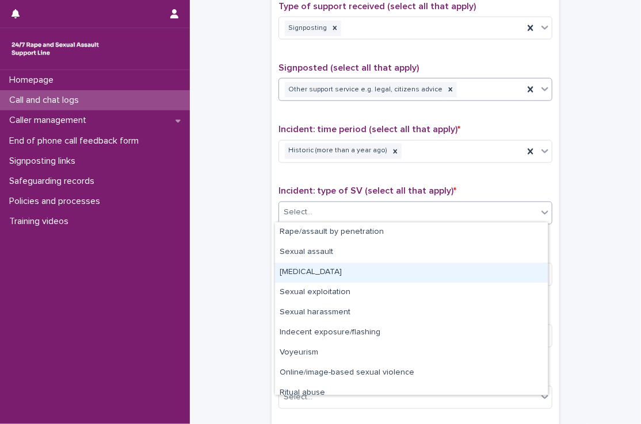
click at [317, 268] on div "[MEDICAL_DATA]" at bounding box center [411, 273] width 273 height 20
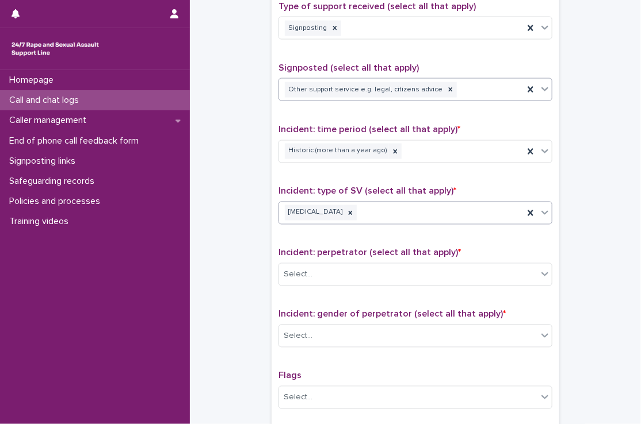
click at [317, 268] on div "Select..." at bounding box center [408, 275] width 258 height 19
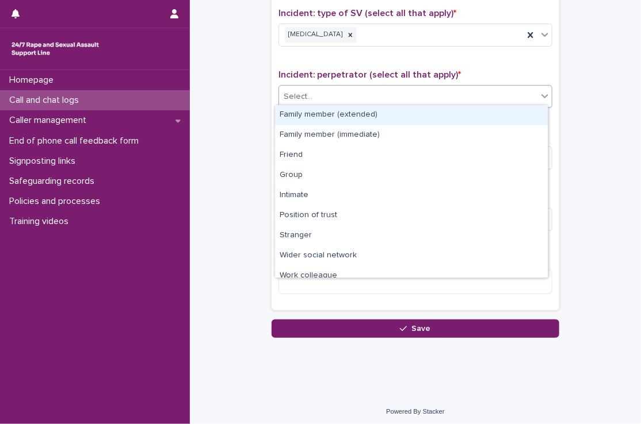
click at [365, 91] on div "Select..." at bounding box center [408, 96] width 258 height 19
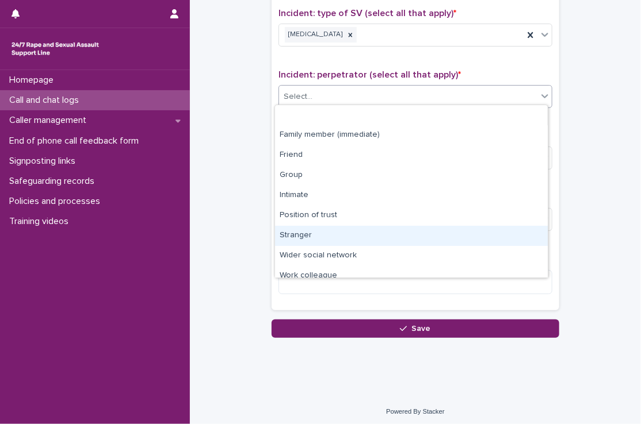
scroll to position [48, 0]
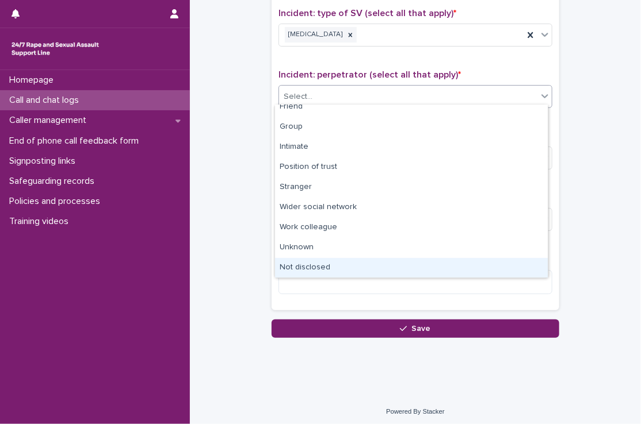
click at [333, 266] on div "Not disclosed" at bounding box center [411, 268] width 273 height 20
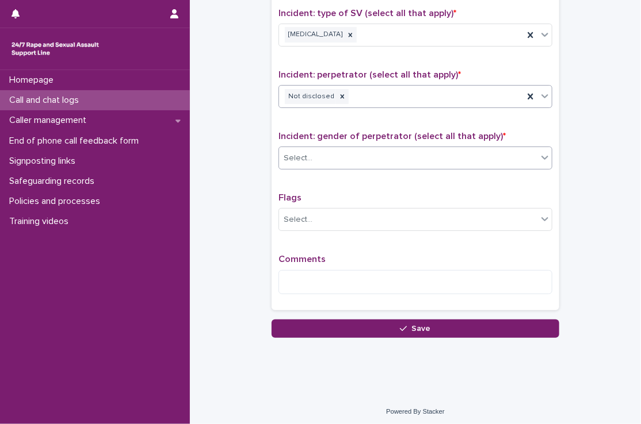
click at [342, 156] on div "Select..." at bounding box center [408, 158] width 258 height 19
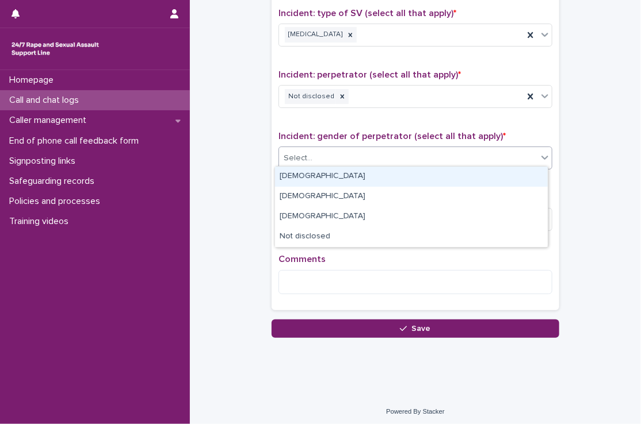
click at [334, 172] on div "[DEMOGRAPHIC_DATA]" at bounding box center [411, 177] width 273 height 20
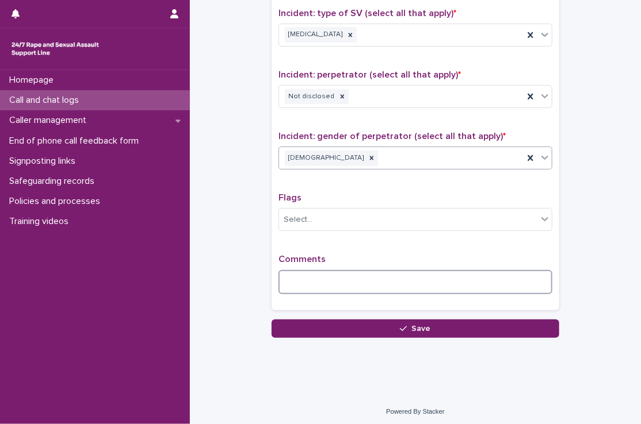
click at [317, 276] on textarea at bounding box center [415, 282] width 274 height 25
click at [481, 281] on textarea "**********" at bounding box center [415, 282] width 274 height 25
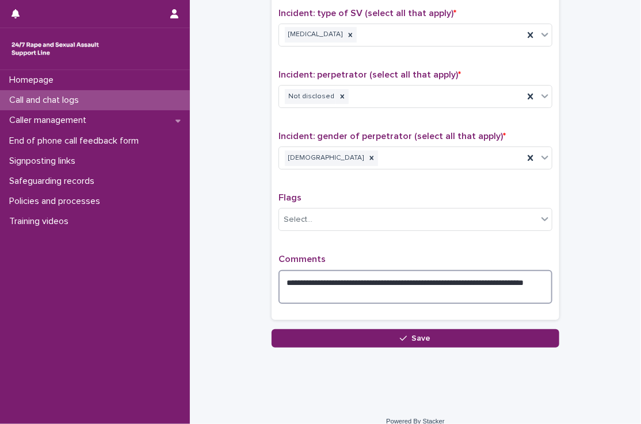
click at [329, 289] on textarea "**********" at bounding box center [415, 287] width 274 height 35
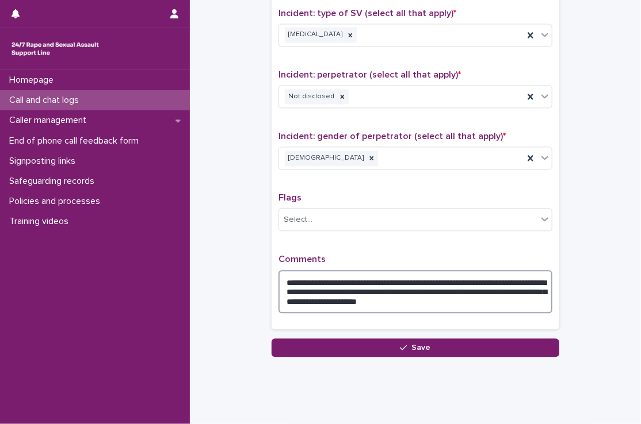
click at [307, 296] on textarea "**********" at bounding box center [415, 292] width 274 height 44
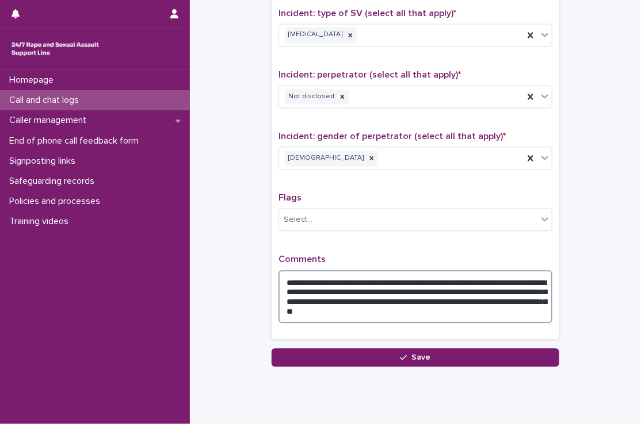
click at [525, 307] on textarea "**********" at bounding box center [415, 296] width 274 height 53
click at [322, 309] on textarea "**********" at bounding box center [415, 296] width 274 height 53
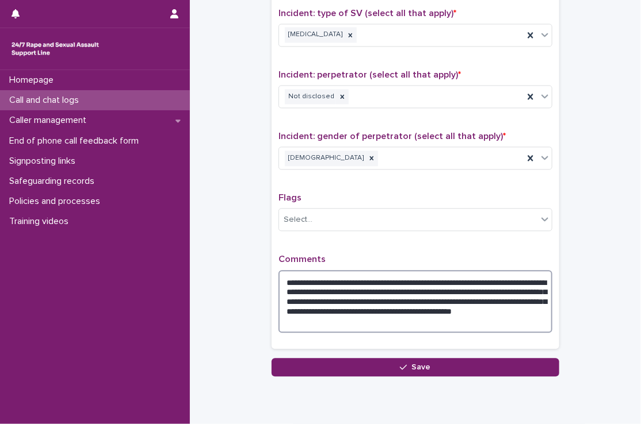
click at [453, 318] on textarea "**********" at bounding box center [415, 301] width 274 height 63
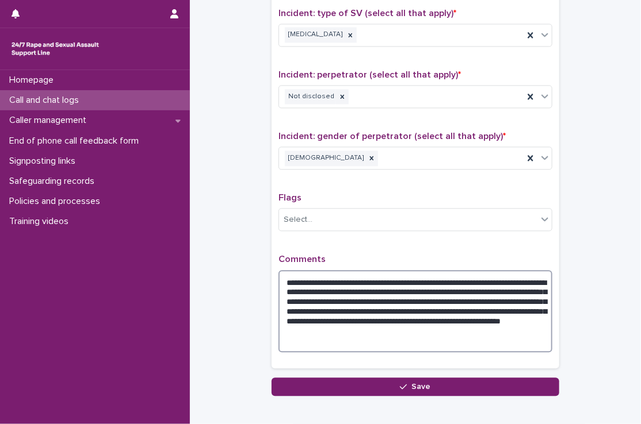
click at [384, 288] on textarea "**********" at bounding box center [415, 311] width 274 height 83
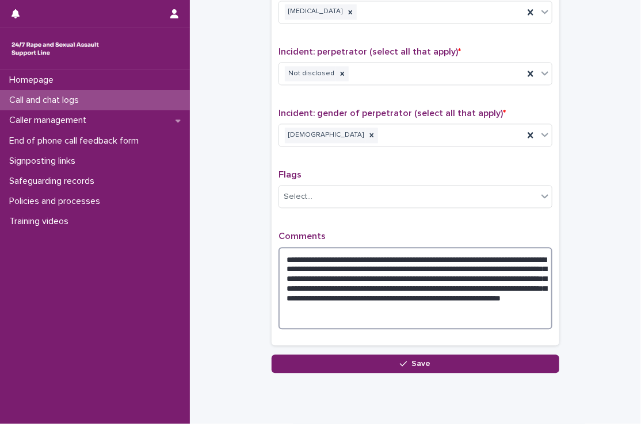
scroll to position [867, 0]
click at [435, 273] on textarea "**********" at bounding box center [415, 288] width 274 height 83
click at [317, 284] on textarea "**********" at bounding box center [415, 288] width 274 height 83
click at [426, 274] on textarea "**********" at bounding box center [415, 288] width 274 height 83
click at [384, 284] on textarea "**********" at bounding box center [415, 288] width 274 height 83
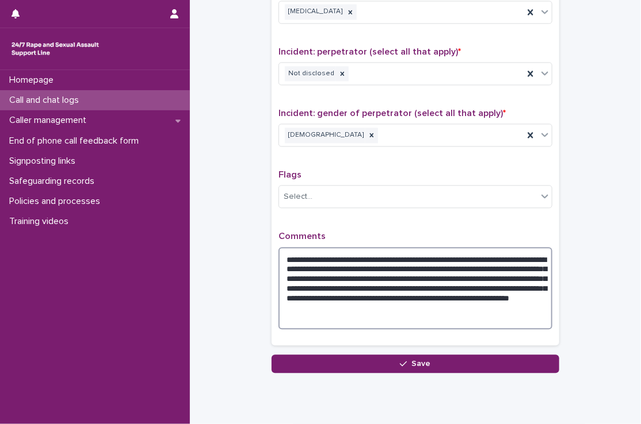
click at [445, 285] on textarea "**********" at bounding box center [415, 288] width 274 height 83
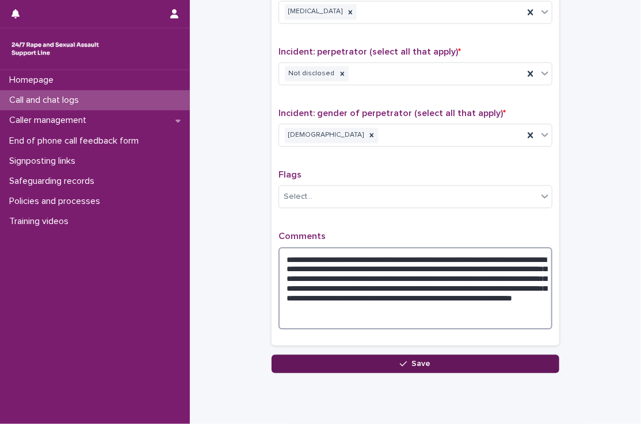
type textarea "**********"
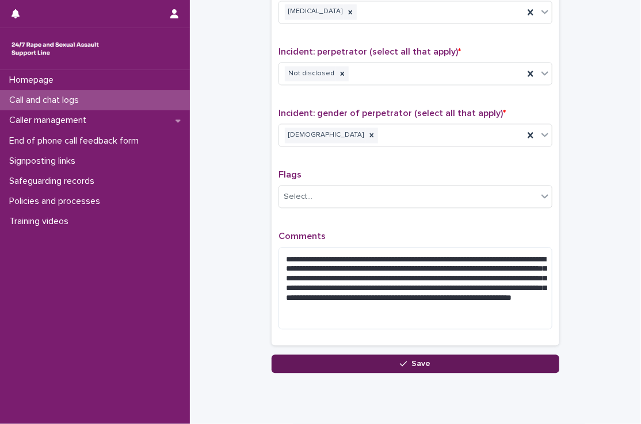
click at [359, 355] on button "Save" at bounding box center [415, 364] width 288 height 18
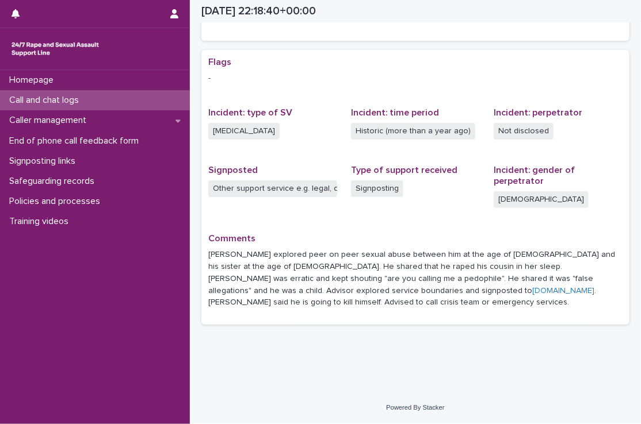
scroll to position [188, 0]
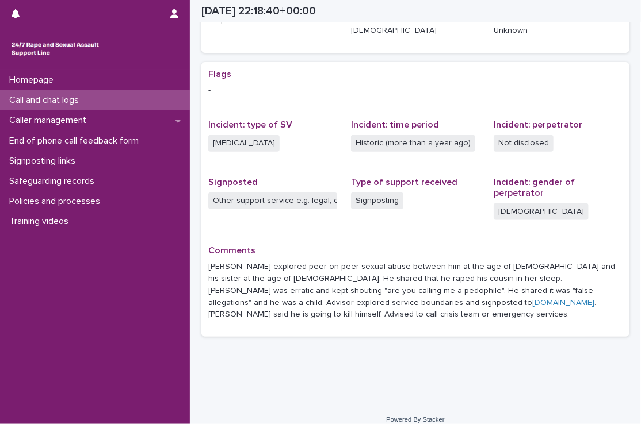
click at [140, 106] on div "Call and chat logs" at bounding box center [95, 100] width 190 height 20
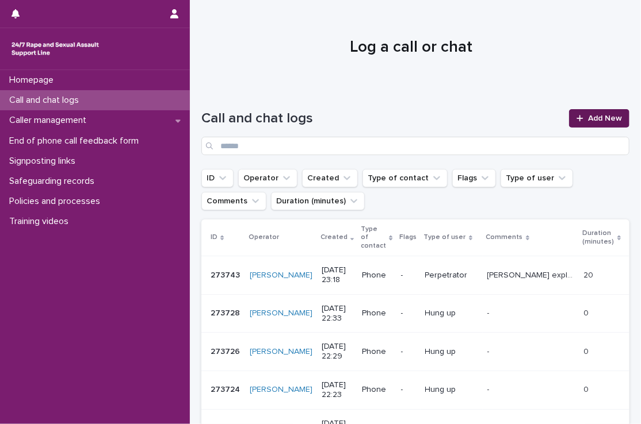
click at [588, 116] on span "Add New" at bounding box center [605, 118] width 34 height 8
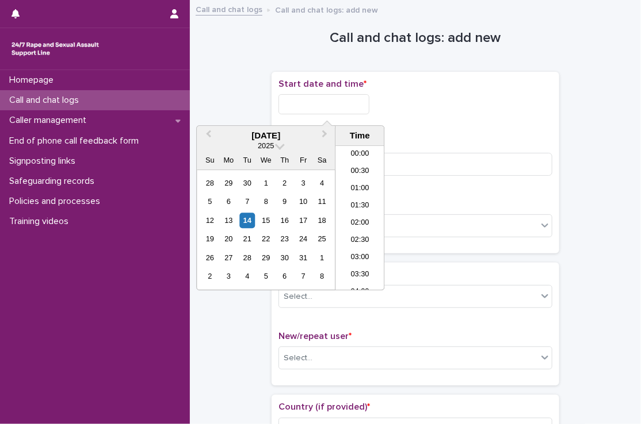
click at [329, 106] on input "text" at bounding box center [323, 104] width 91 height 20
click at [354, 263] on li "23:00" at bounding box center [359, 265] width 49 height 17
click at [349, 102] on input "**********" at bounding box center [323, 104] width 91 height 20
type input "**********"
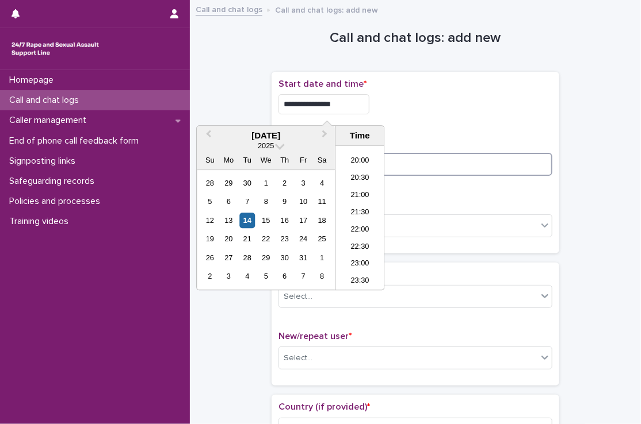
click at [417, 158] on input at bounding box center [415, 164] width 274 height 23
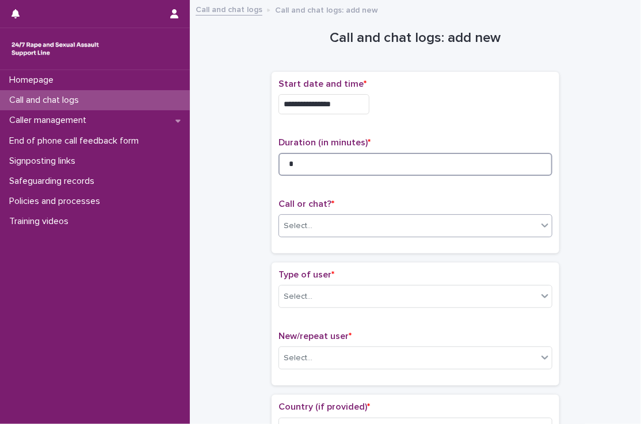
type input "*"
click at [364, 232] on div "Select..." at bounding box center [408, 226] width 258 height 19
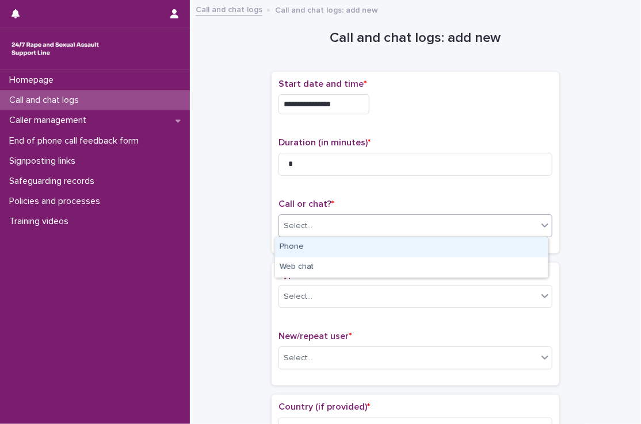
click at [354, 243] on div "Phone" at bounding box center [411, 248] width 273 height 20
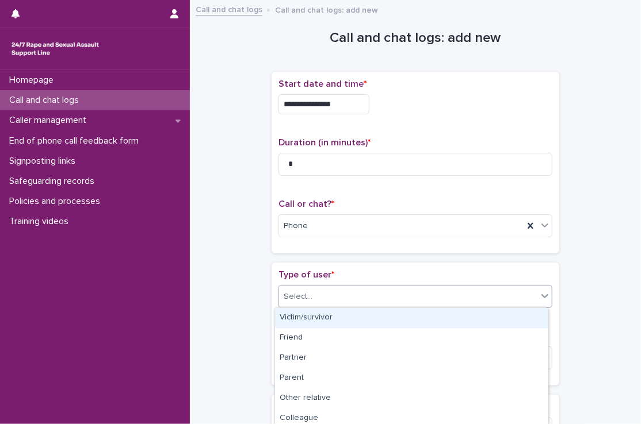
click at [348, 301] on div "Select..." at bounding box center [408, 297] width 258 height 19
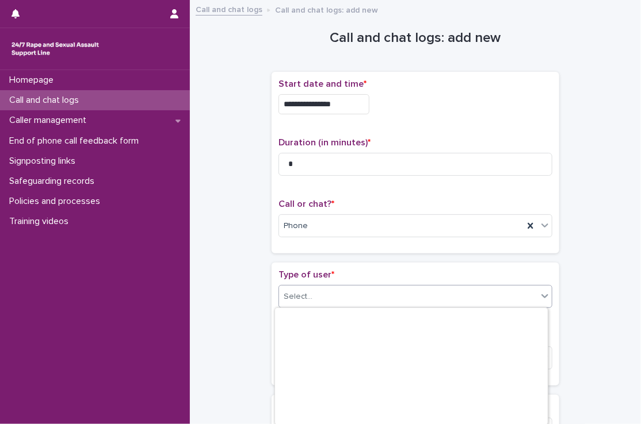
scroll to position [184, 0]
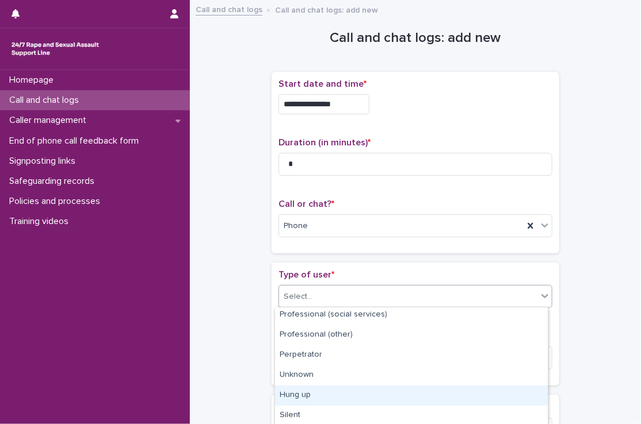
click at [320, 390] on div "Hung up" at bounding box center [411, 396] width 273 height 20
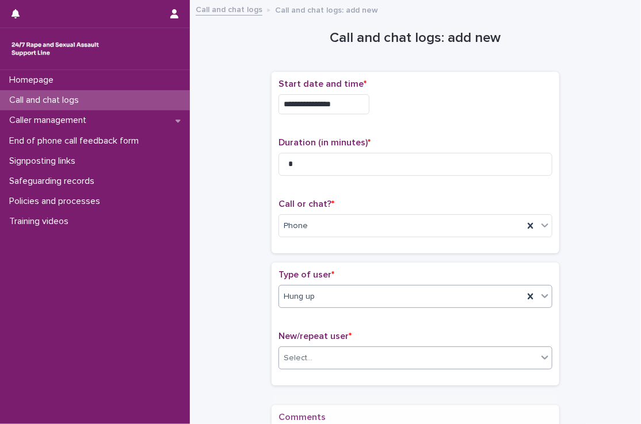
click at [315, 352] on div "Select..." at bounding box center [408, 358] width 258 height 19
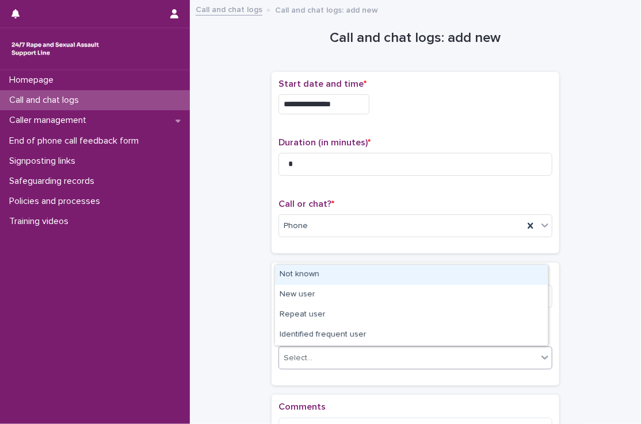
click at [308, 273] on div "Not known" at bounding box center [411, 275] width 273 height 20
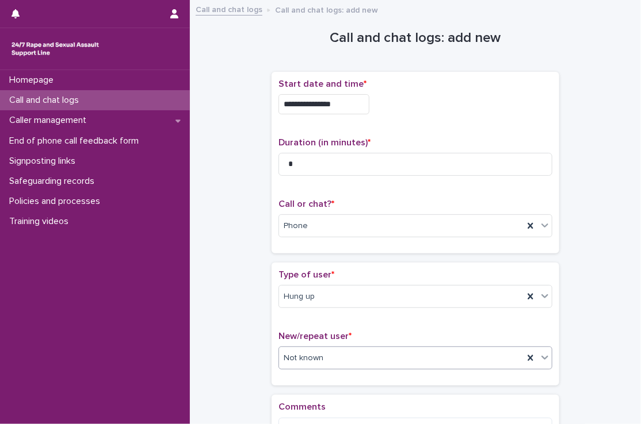
scroll to position [150, 0]
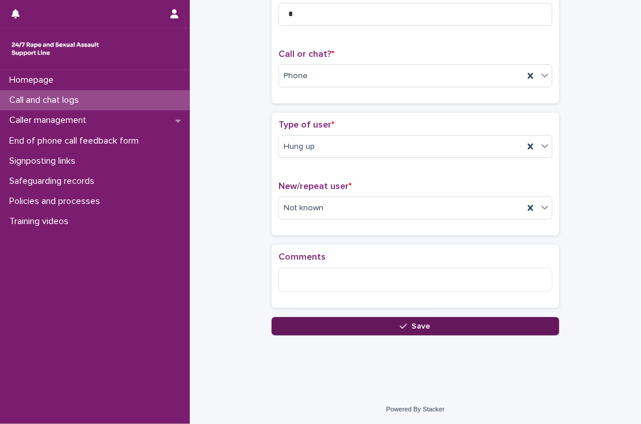
click at [304, 320] on button "Save" at bounding box center [415, 326] width 288 height 18
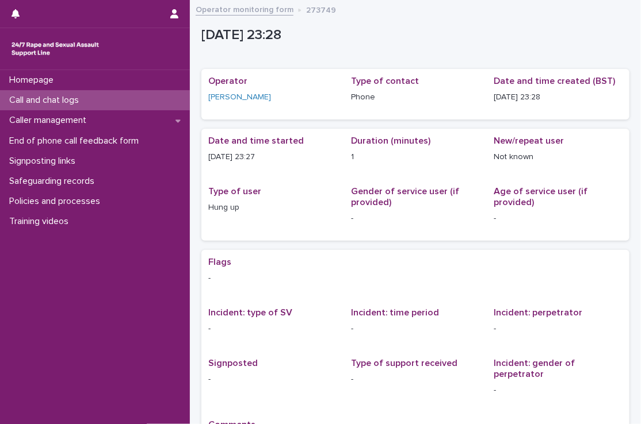
click at [170, 100] on div "Call and chat logs" at bounding box center [95, 100] width 190 height 20
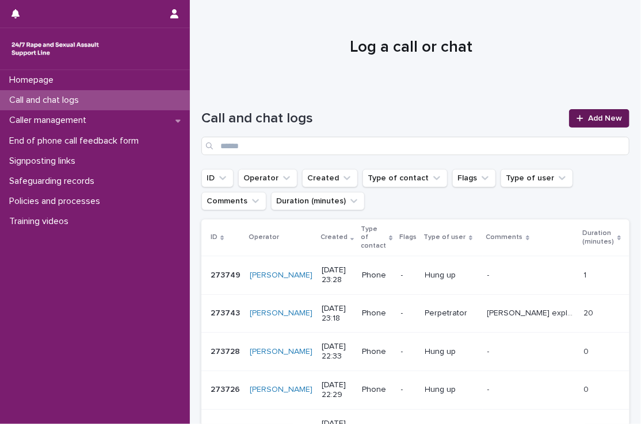
click at [593, 121] on span "Add New" at bounding box center [605, 118] width 34 height 8
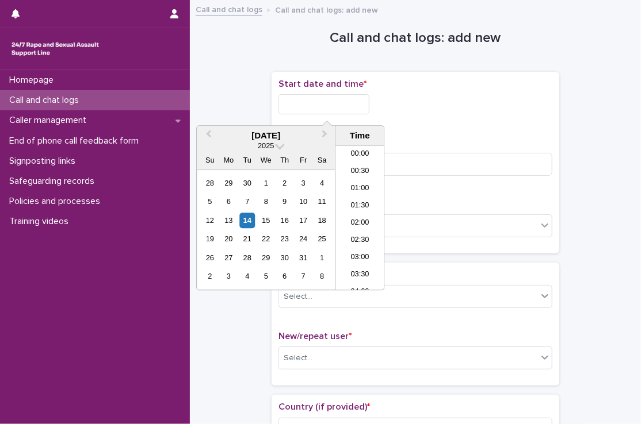
click at [299, 105] on input "text" at bounding box center [323, 104] width 91 height 20
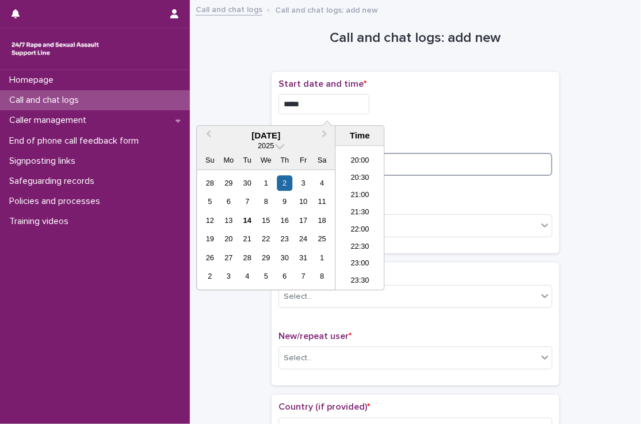
type input "**********"
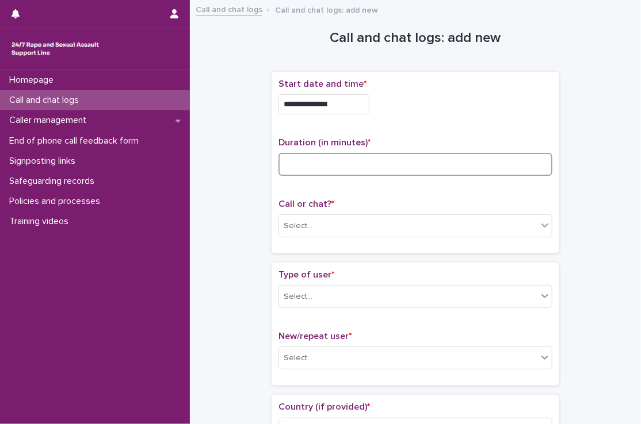
click at [423, 164] on input at bounding box center [415, 164] width 274 height 23
type input "*"
click at [400, 219] on div "Select..." at bounding box center [408, 226] width 258 height 19
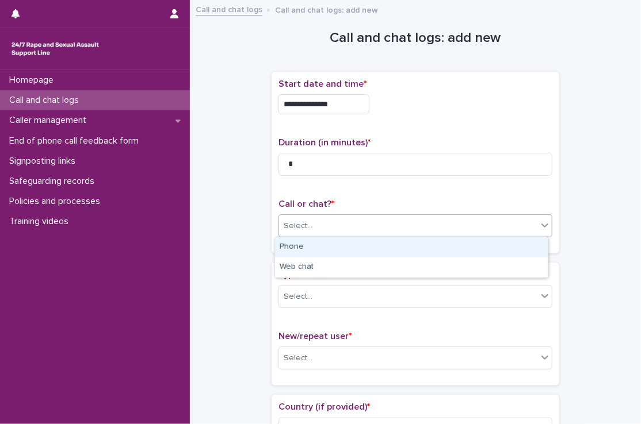
click at [385, 250] on div "Phone" at bounding box center [411, 248] width 273 height 20
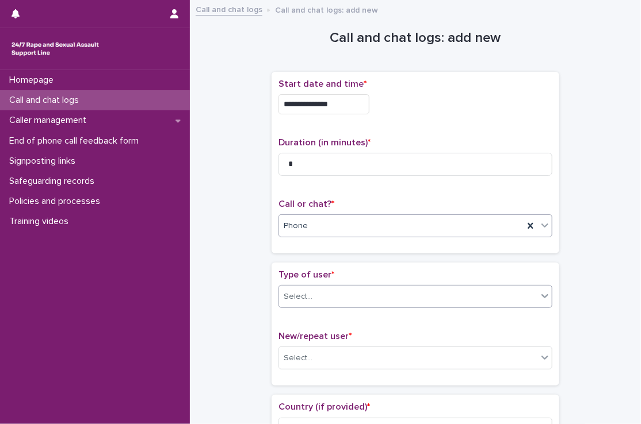
click at [357, 304] on div "Select..." at bounding box center [408, 297] width 258 height 19
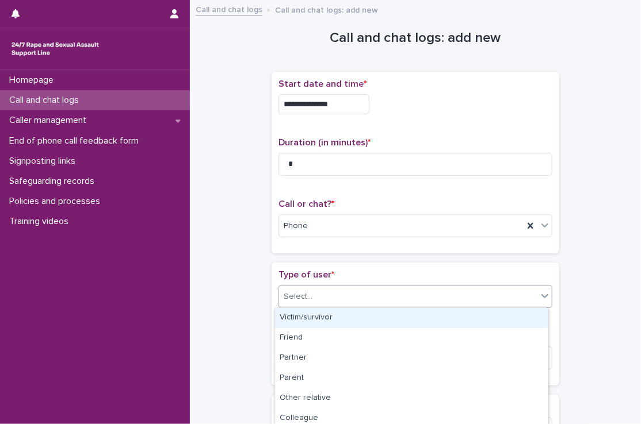
click at [344, 323] on div "Victim/survivor" at bounding box center [411, 318] width 273 height 20
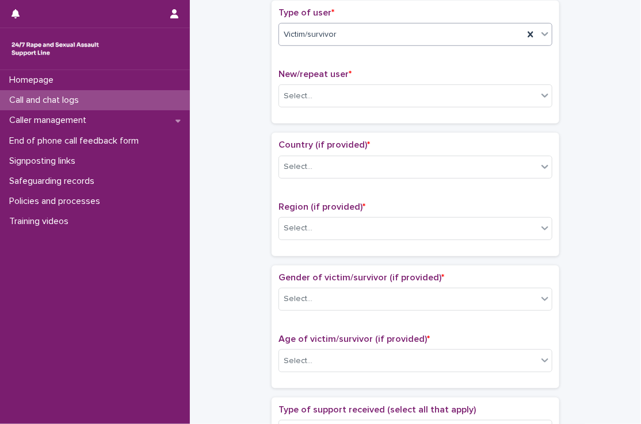
scroll to position [261, 0]
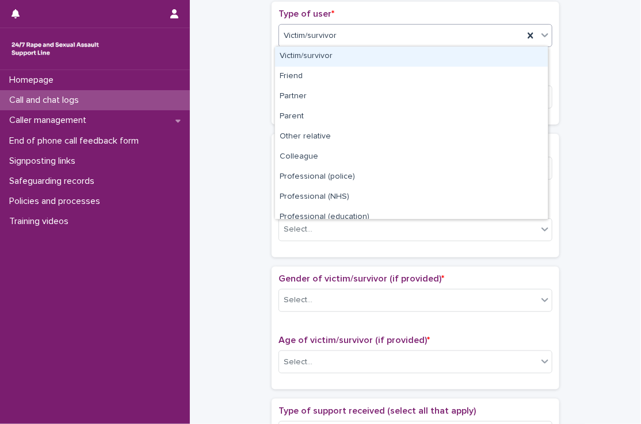
click at [365, 38] on div "Victim/survivor" at bounding box center [401, 35] width 244 height 19
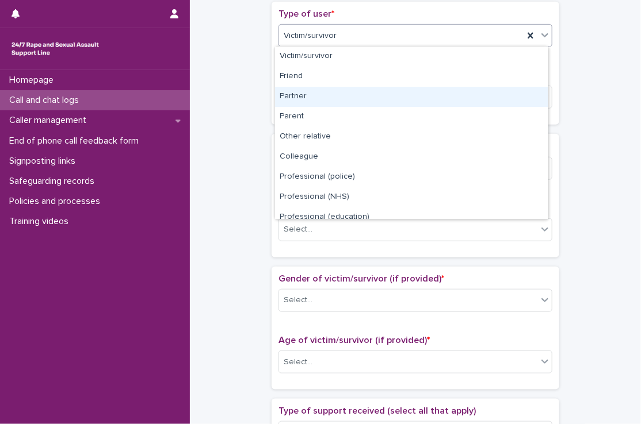
click at [238, 83] on div "**********" at bounding box center [415, 334] width 428 height 1176
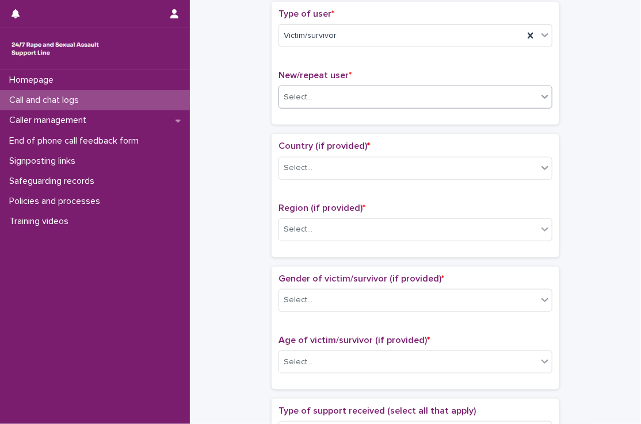
click at [301, 101] on div "Select..." at bounding box center [298, 97] width 29 height 12
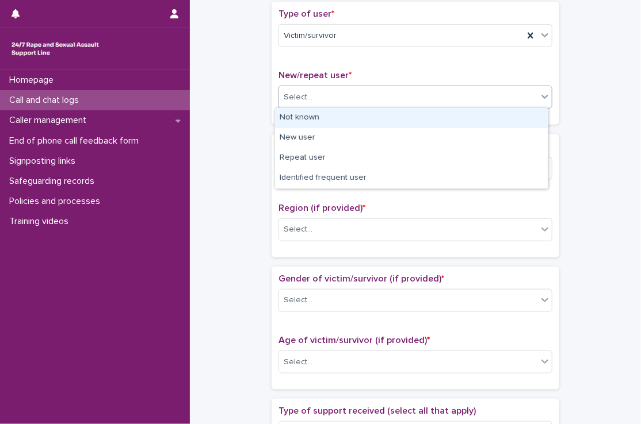
click at [306, 116] on div "Not known" at bounding box center [411, 118] width 273 height 20
click at [308, 102] on div "Not known" at bounding box center [401, 97] width 244 height 19
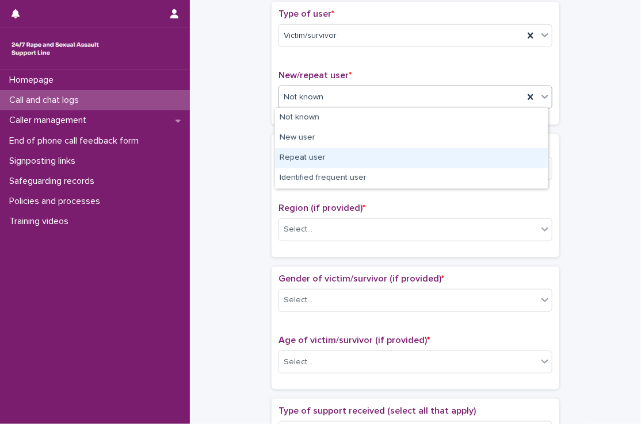
click at [312, 155] on div "Repeat user" at bounding box center [411, 158] width 273 height 20
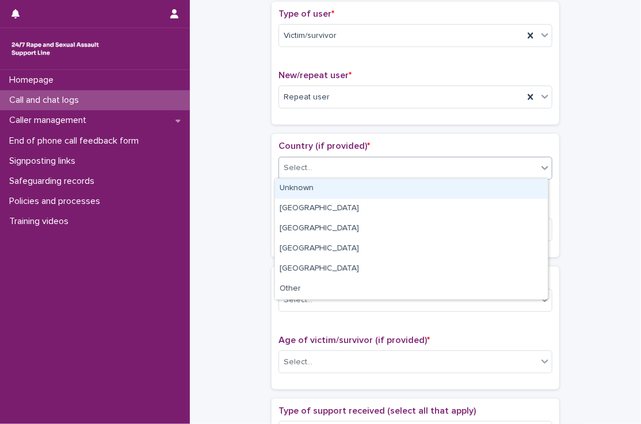
click at [313, 164] on div "Select..." at bounding box center [408, 168] width 258 height 19
click at [308, 189] on div "Unknown" at bounding box center [411, 189] width 273 height 20
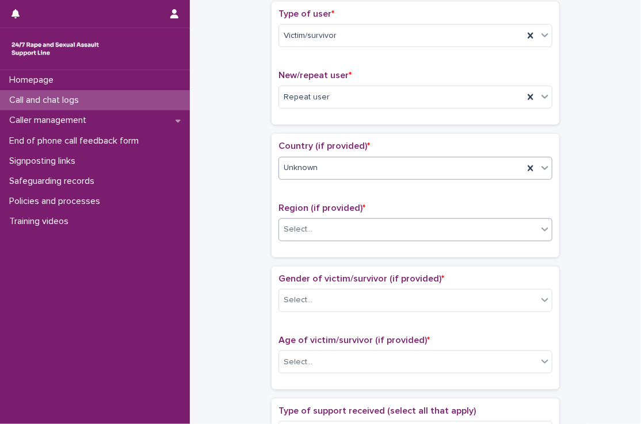
click at [310, 229] on div "Select..." at bounding box center [408, 229] width 258 height 19
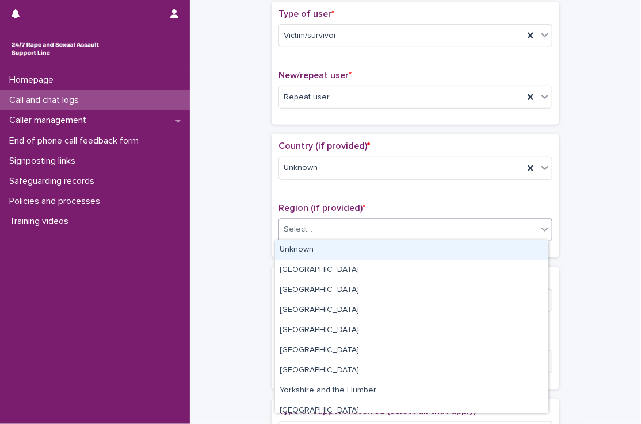
click at [310, 255] on div "Unknown" at bounding box center [411, 250] width 273 height 20
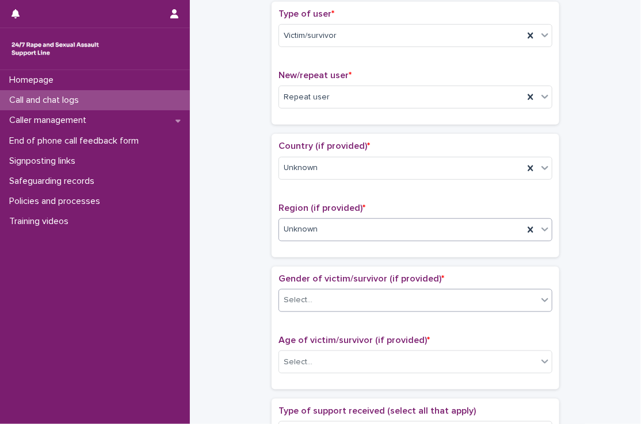
click at [310, 303] on div "Select..." at bounding box center [408, 300] width 258 height 19
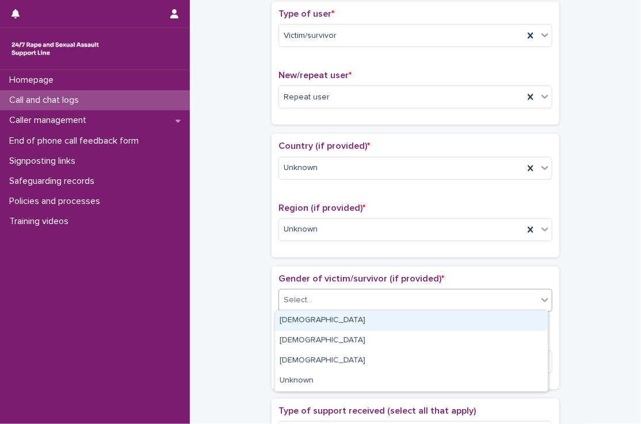
click at [310, 317] on div "[DEMOGRAPHIC_DATA]" at bounding box center [411, 321] width 273 height 20
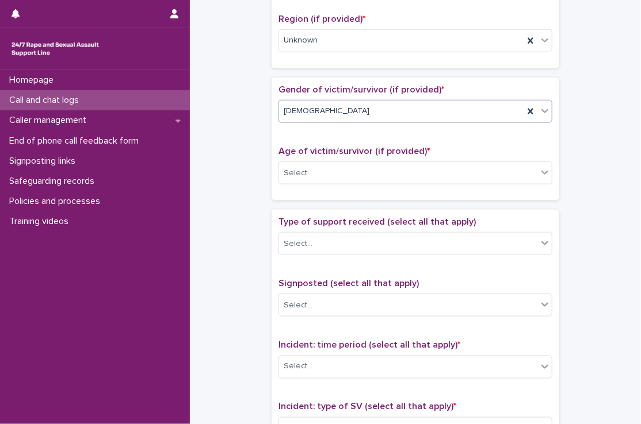
scroll to position [460, 0]
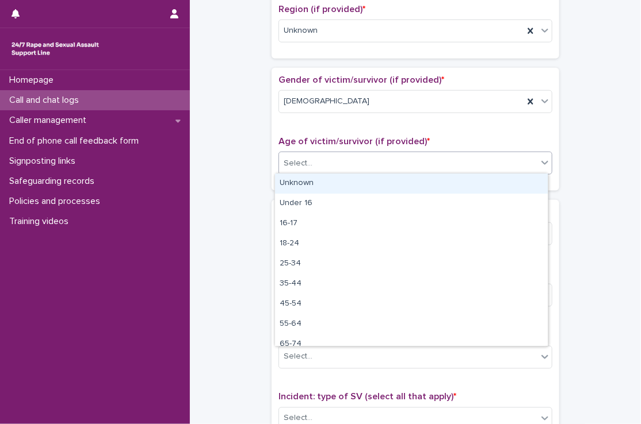
click at [323, 159] on div "Select..." at bounding box center [408, 163] width 258 height 19
click at [320, 191] on div "Unknown" at bounding box center [411, 184] width 273 height 20
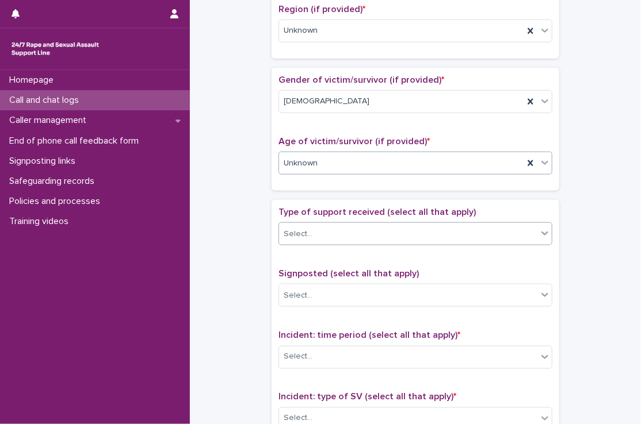
click at [324, 230] on div "Select..." at bounding box center [408, 234] width 258 height 19
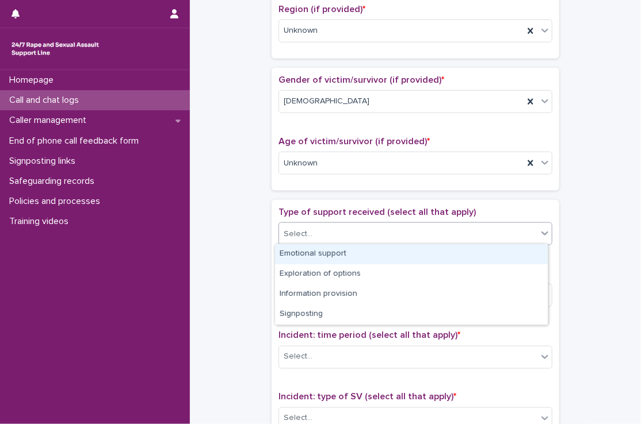
click at [323, 251] on div "Emotional support" at bounding box center [411, 254] width 273 height 20
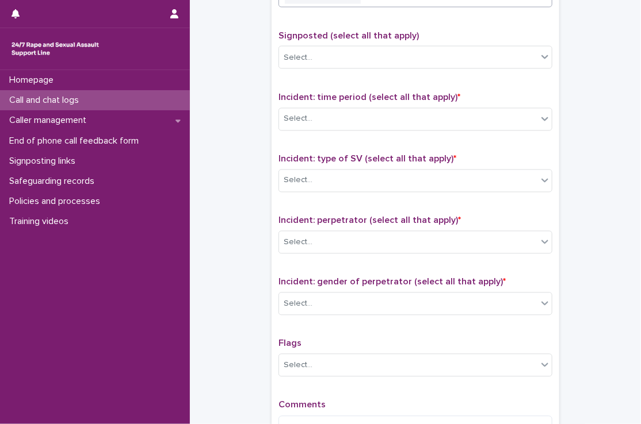
scroll to position [706, 0]
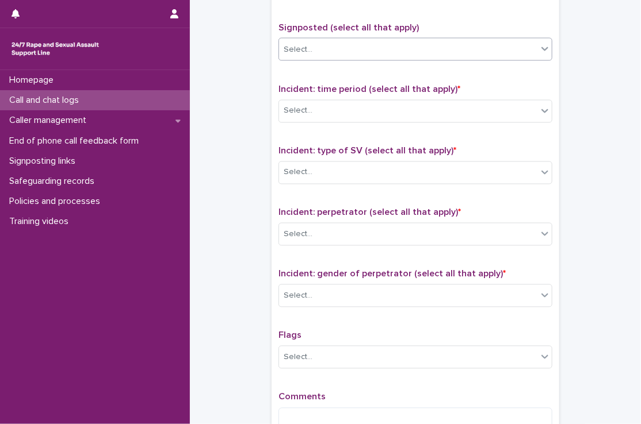
click at [333, 49] on div "Select..." at bounding box center [408, 49] width 258 height 19
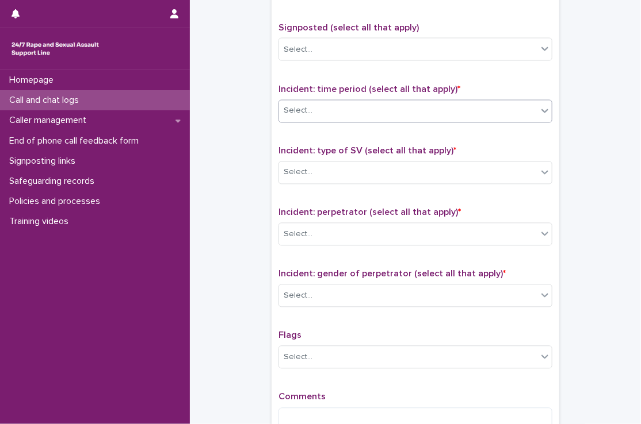
click at [303, 110] on div "Select..." at bounding box center [298, 111] width 29 height 12
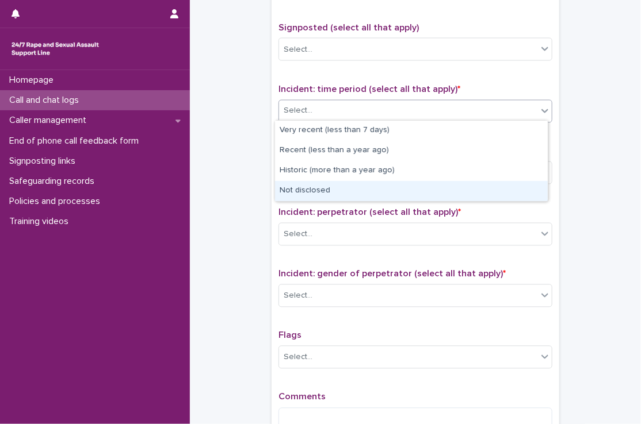
click at [309, 181] on div "Not disclosed" at bounding box center [411, 191] width 273 height 20
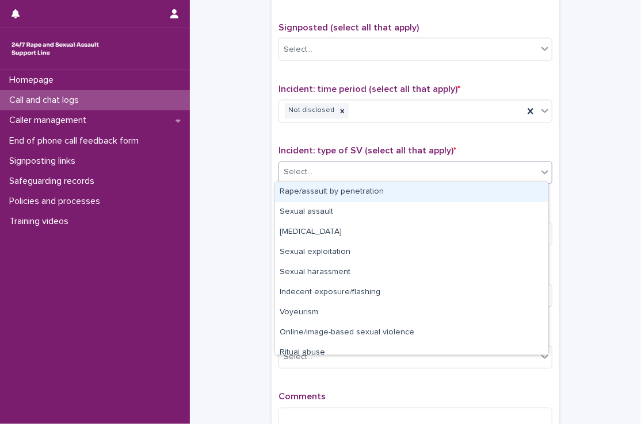
click at [304, 167] on div "Select..." at bounding box center [298, 173] width 29 height 12
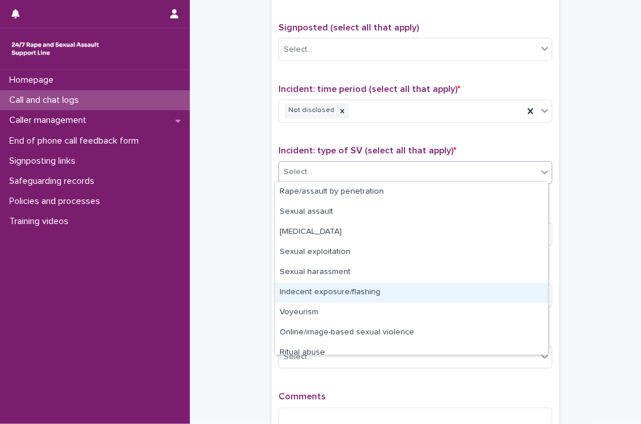
scroll to position [29, 0]
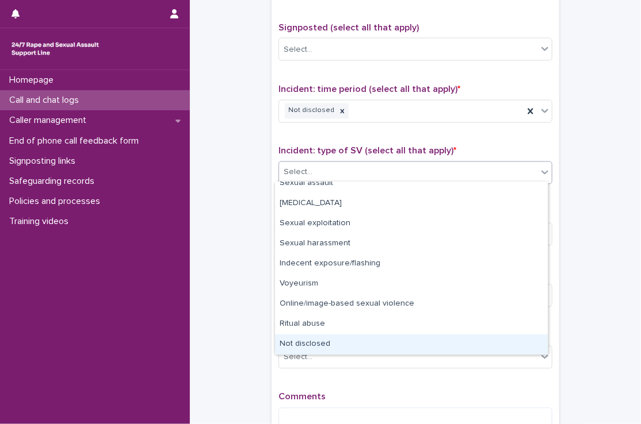
click at [311, 335] on div "Not disclosed" at bounding box center [411, 345] width 273 height 20
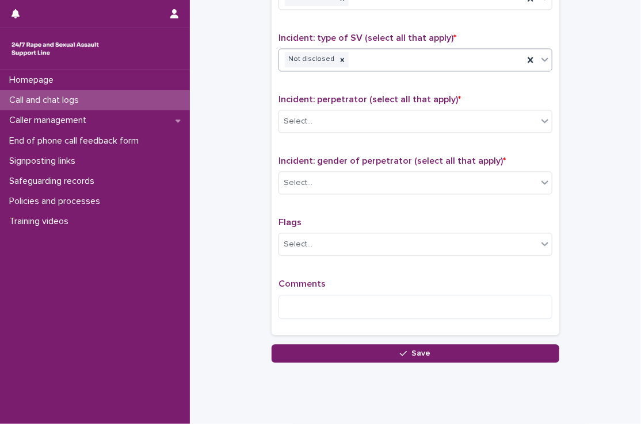
scroll to position [804, 0]
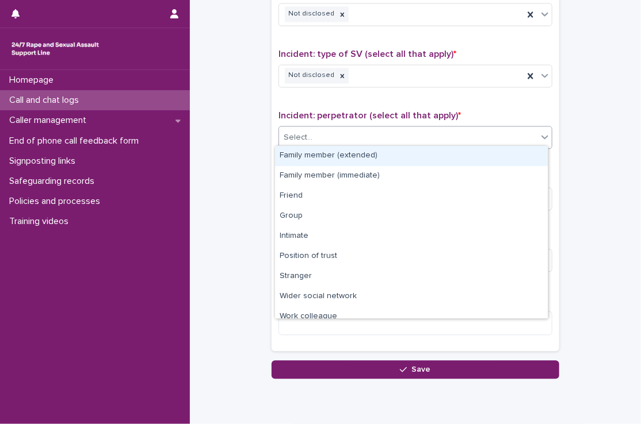
click at [315, 135] on div "Select..." at bounding box center [408, 137] width 258 height 19
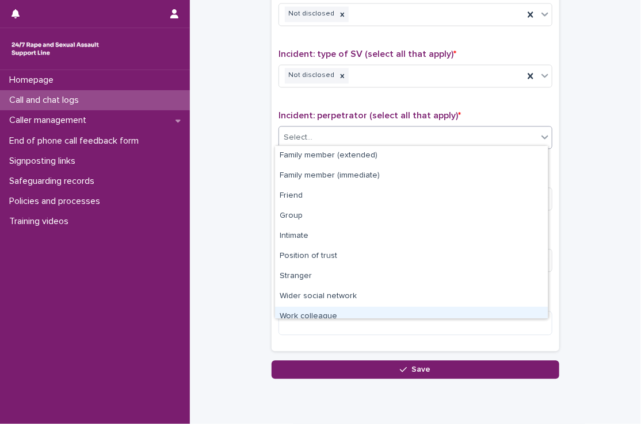
scroll to position [48, 0]
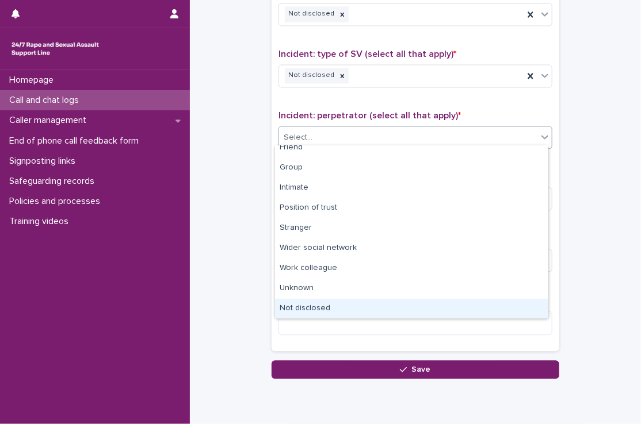
drag, startPoint x: 315, startPoint y: 305, endPoint x: 314, endPoint y: 311, distance: 6.4
click at [314, 311] on div "Not disclosed" at bounding box center [411, 309] width 273 height 20
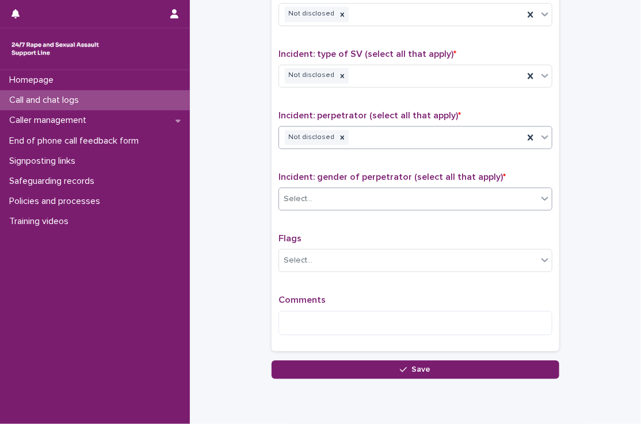
click at [319, 201] on div "Select..." at bounding box center [408, 199] width 258 height 19
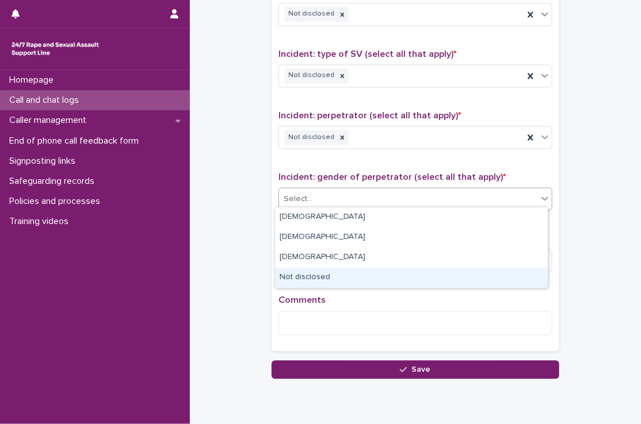
click at [322, 272] on div "Not disclosed" at bounding box center [411, 278] width 273 height 20
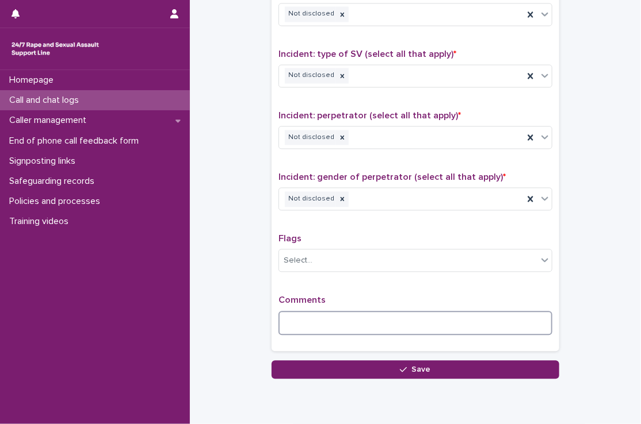
click at [313, 313] on textarea at bounding box center [415, 323] width 274 height 25
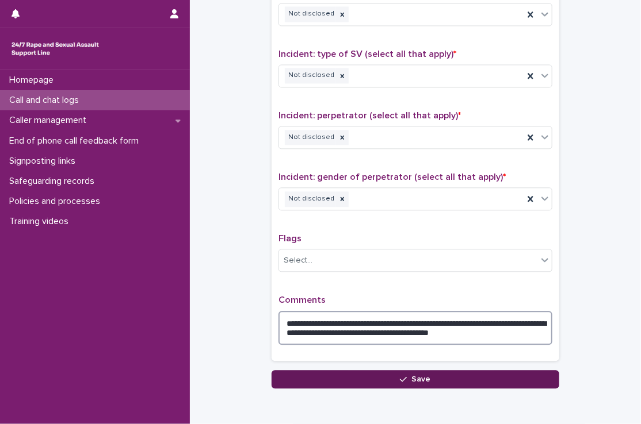
type textarea "**********"
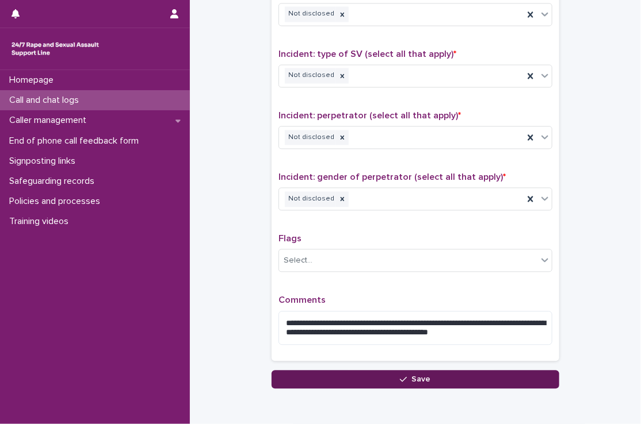
click at [368, 372] on button "Save" at bounding box center [415, 379] width 288 height 18
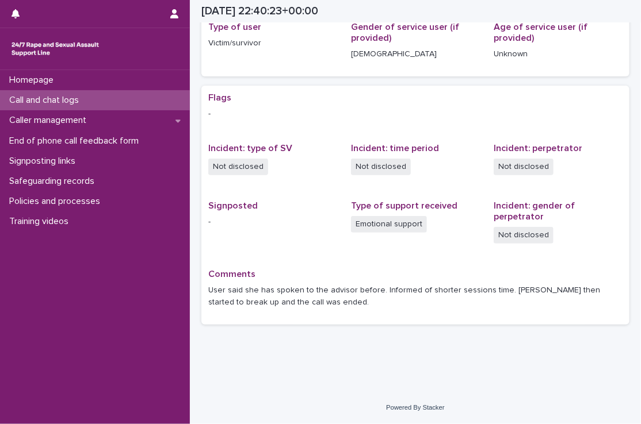
scroll to position [164, 0]
